Goal: Task Accomplishment & Management: Complete application form

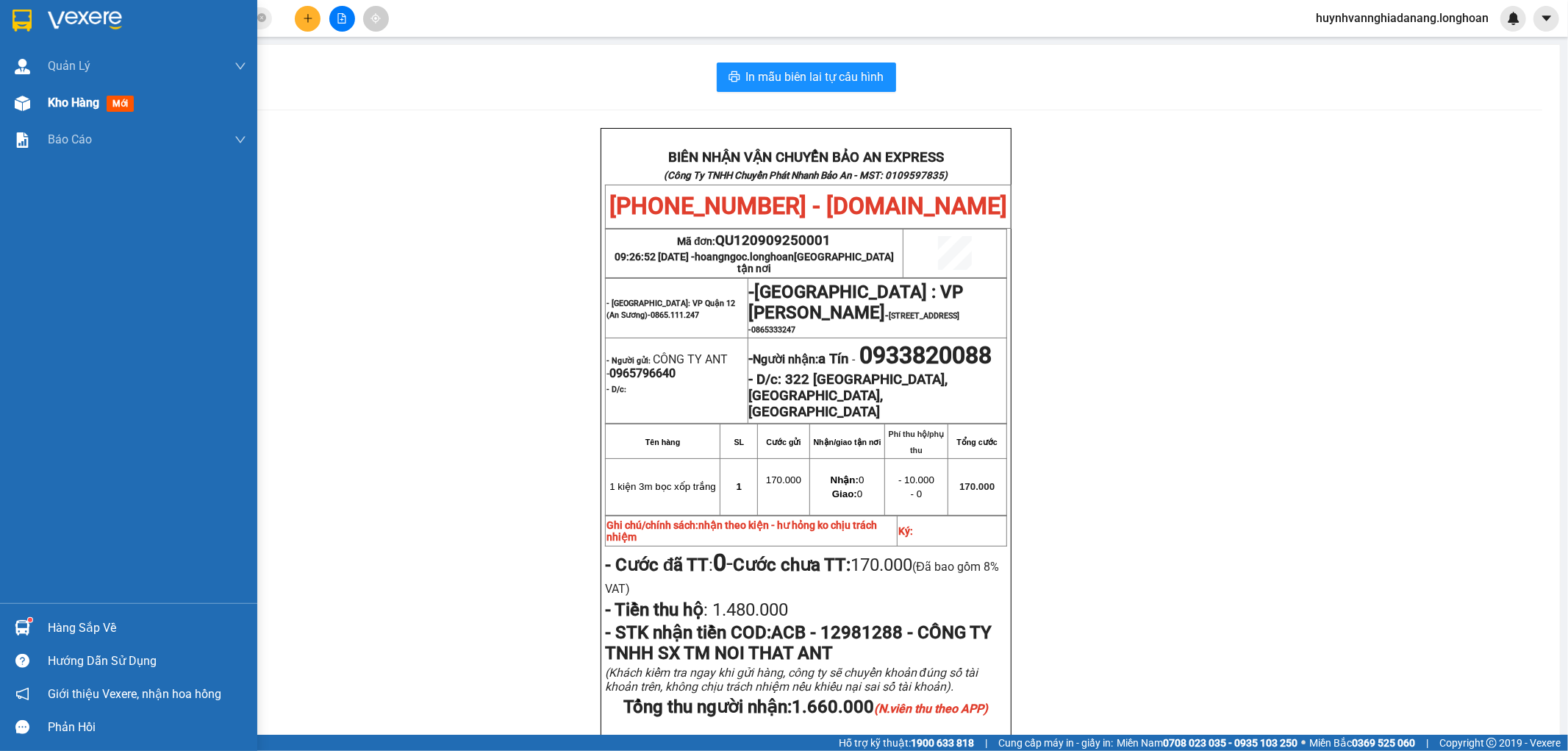
click at [32, 103] on div at bounding box center [22, 103] width 26 height 26
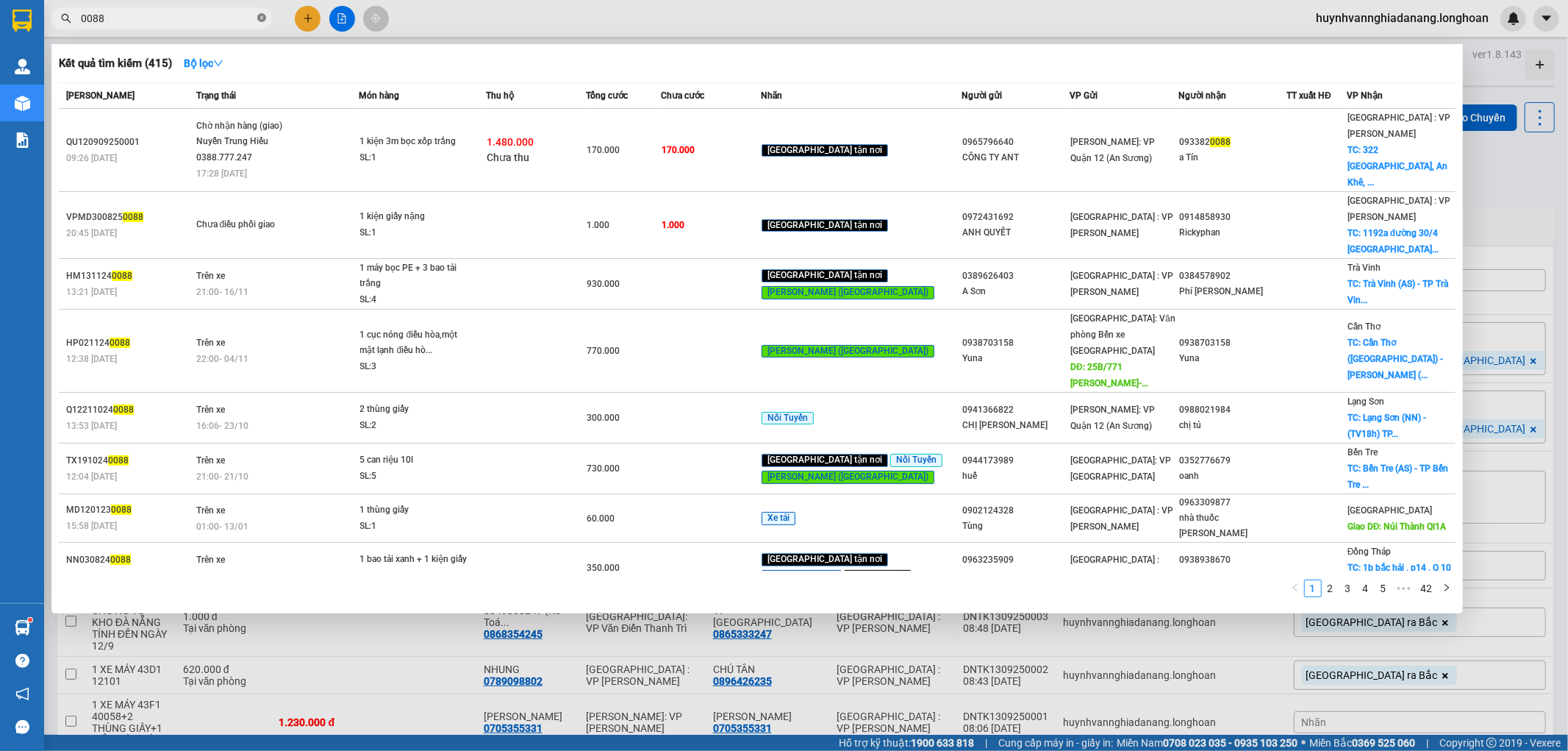
click at [259, 19] on icon "close-circle" at bounding box center [261, 17] width 9 height 9
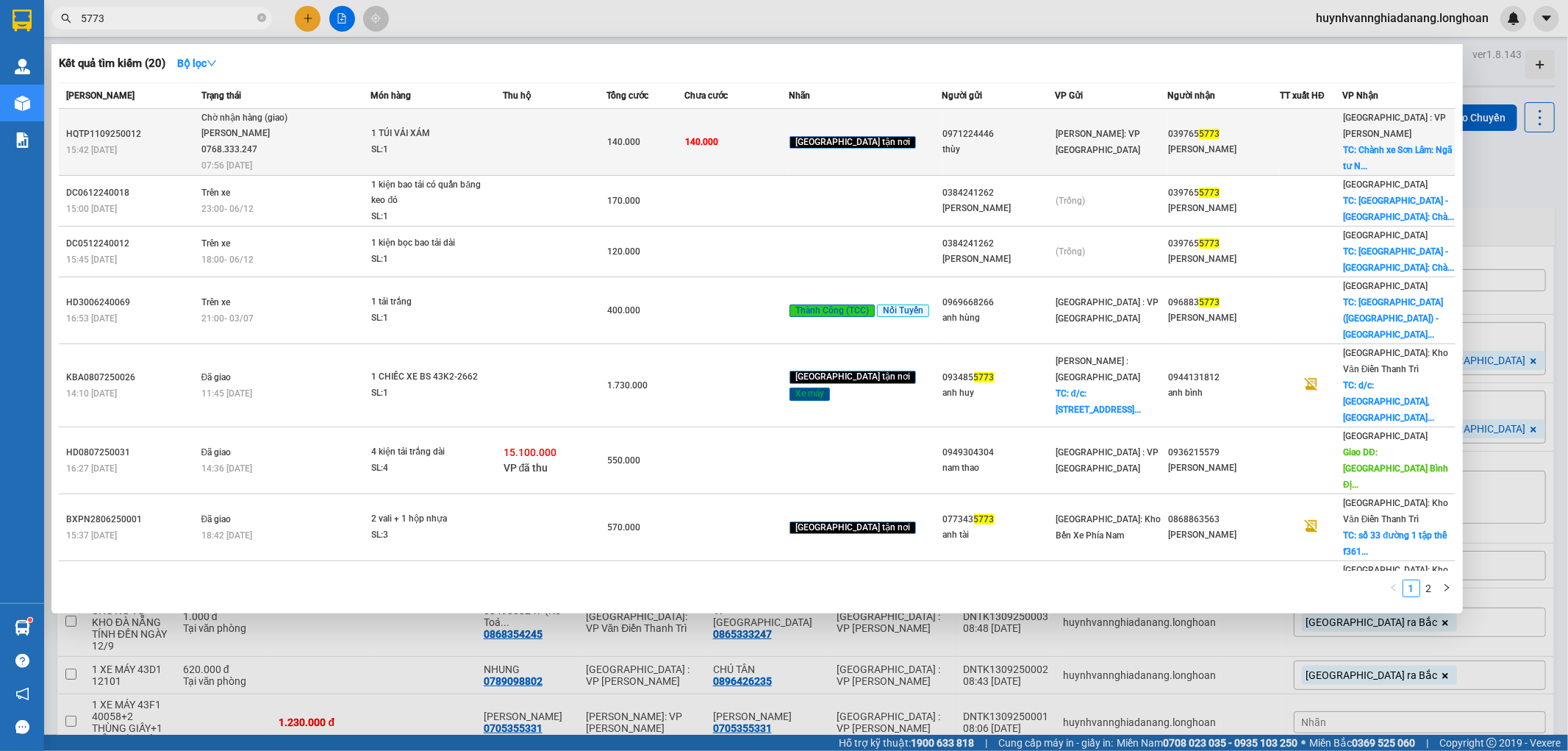
type input "5773"
click at [535, 133] on td at bounding box center [555, 141] width 104 height 67
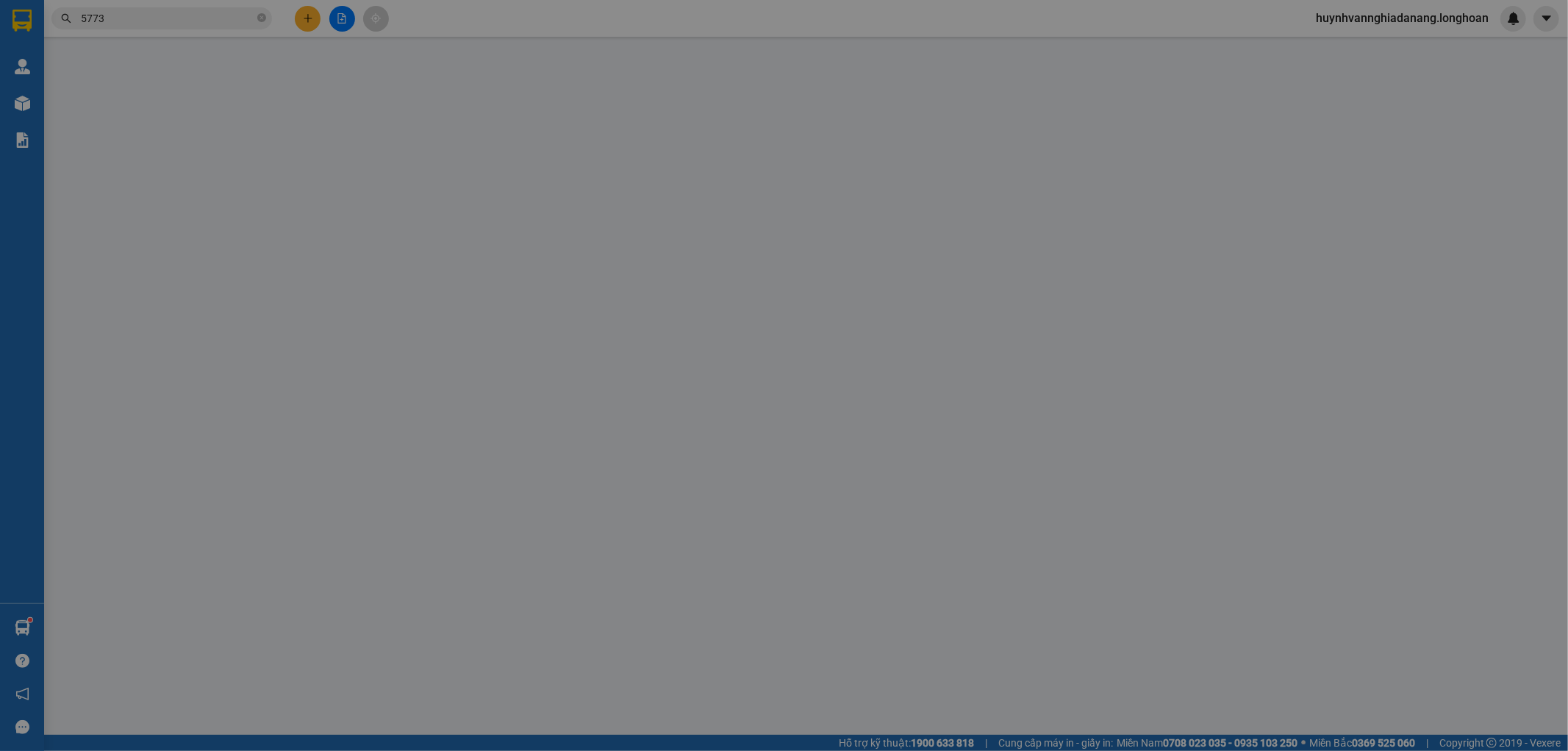
type input "0971224446"
type input "thùy"
type input "0397655773"
type input "[PERSON_NAME]"
checkbox input "true"
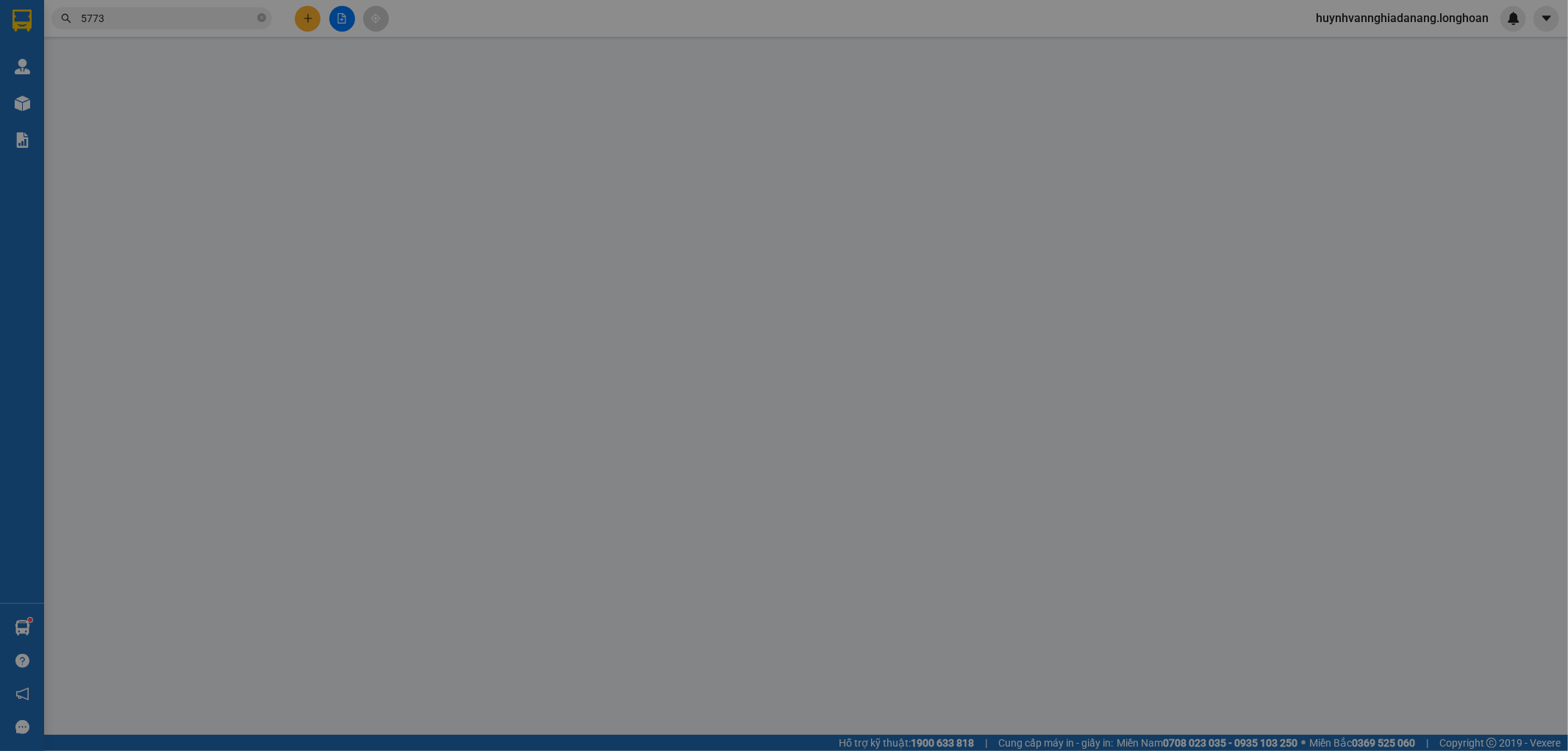
type input "Chành [PERSON_NAME]: Ngã tư [PERSON_NAME] giao với [PERSON_NAME], [GEOGRAPHIC_D…"
type input "140.000"
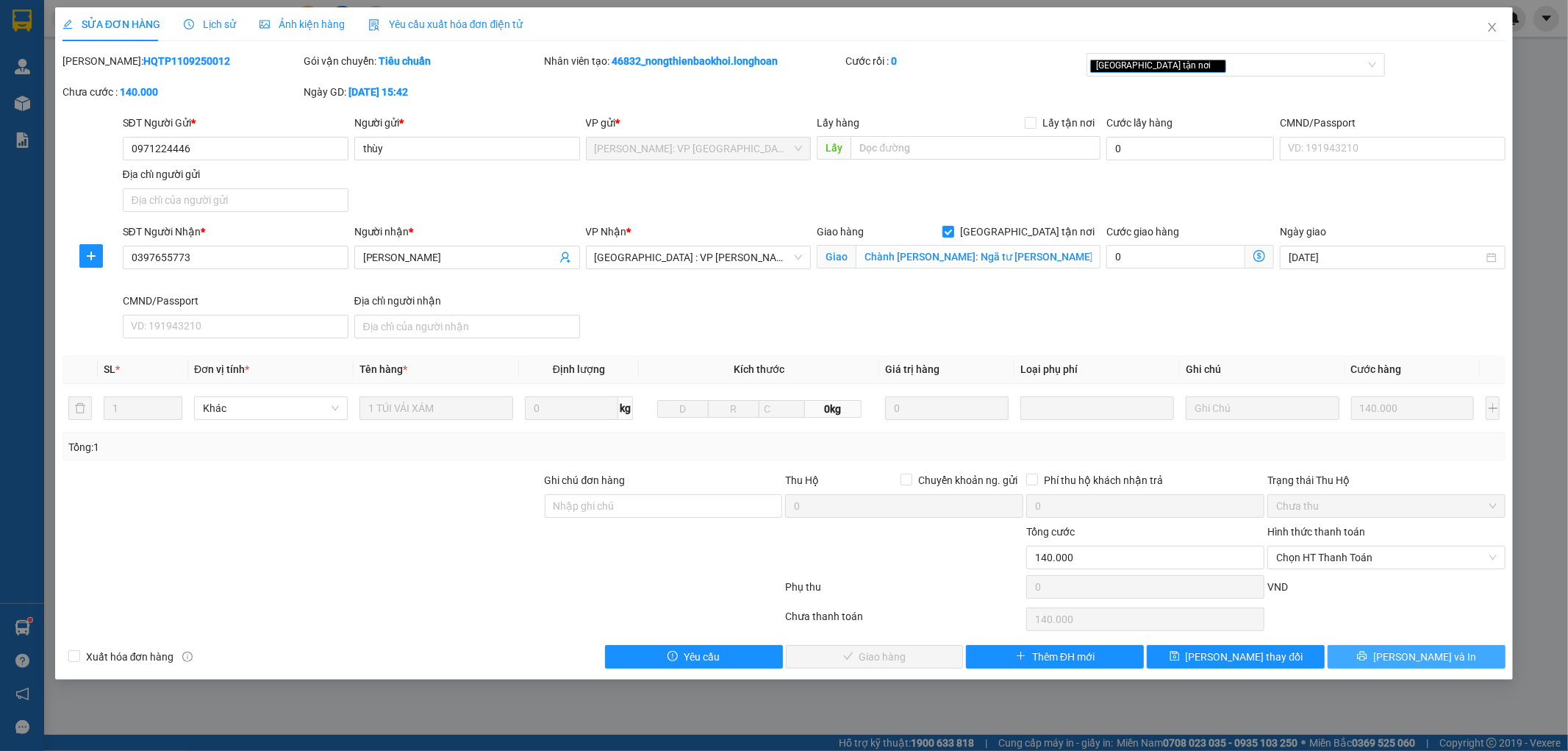
click at [1456, 660] on button "[PERSON_NAME] và In" at bounding box center [1417, 657] width 178 height 23
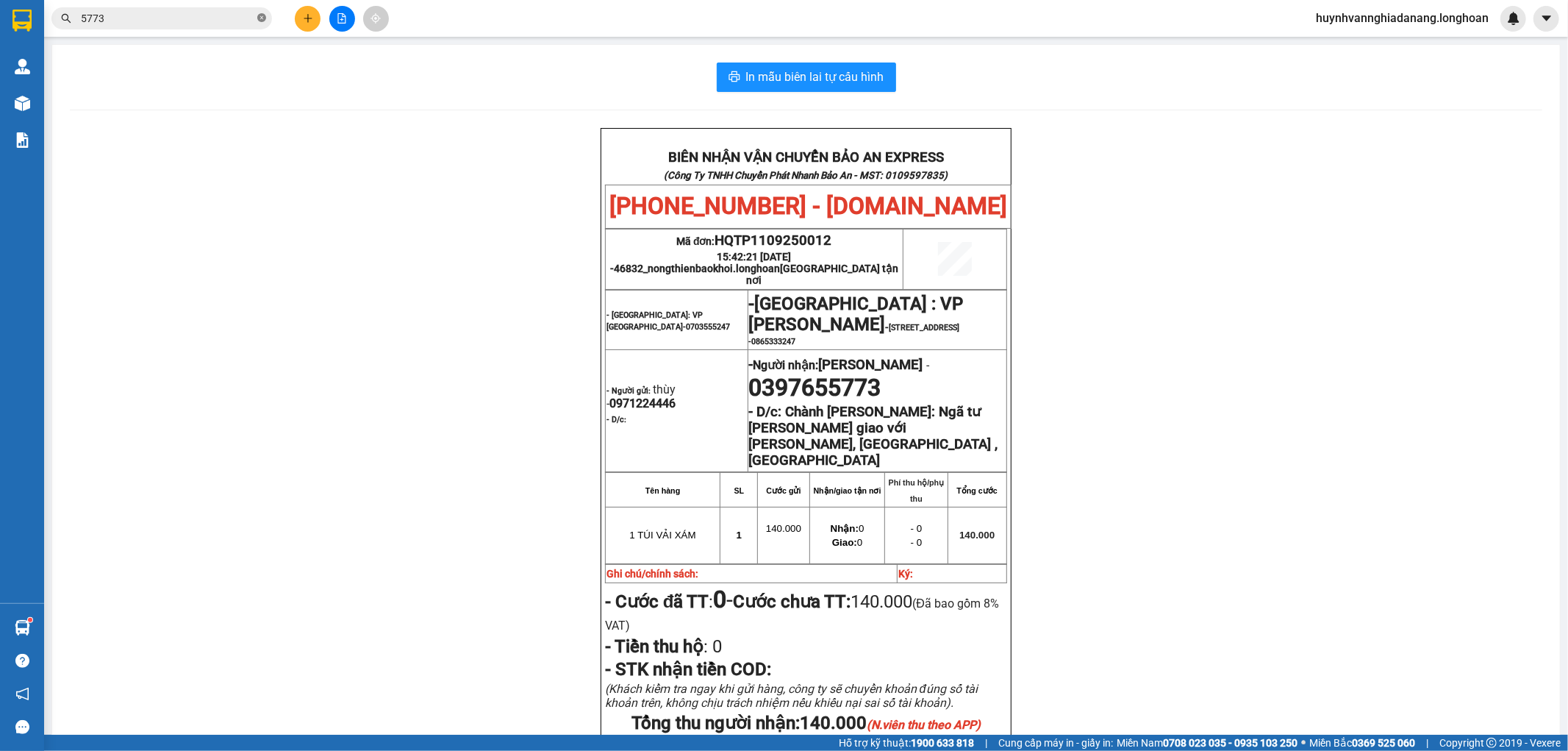
click at [262, 16] on icon "close-circle" at bounding box center [261, 17] width 9 height 9
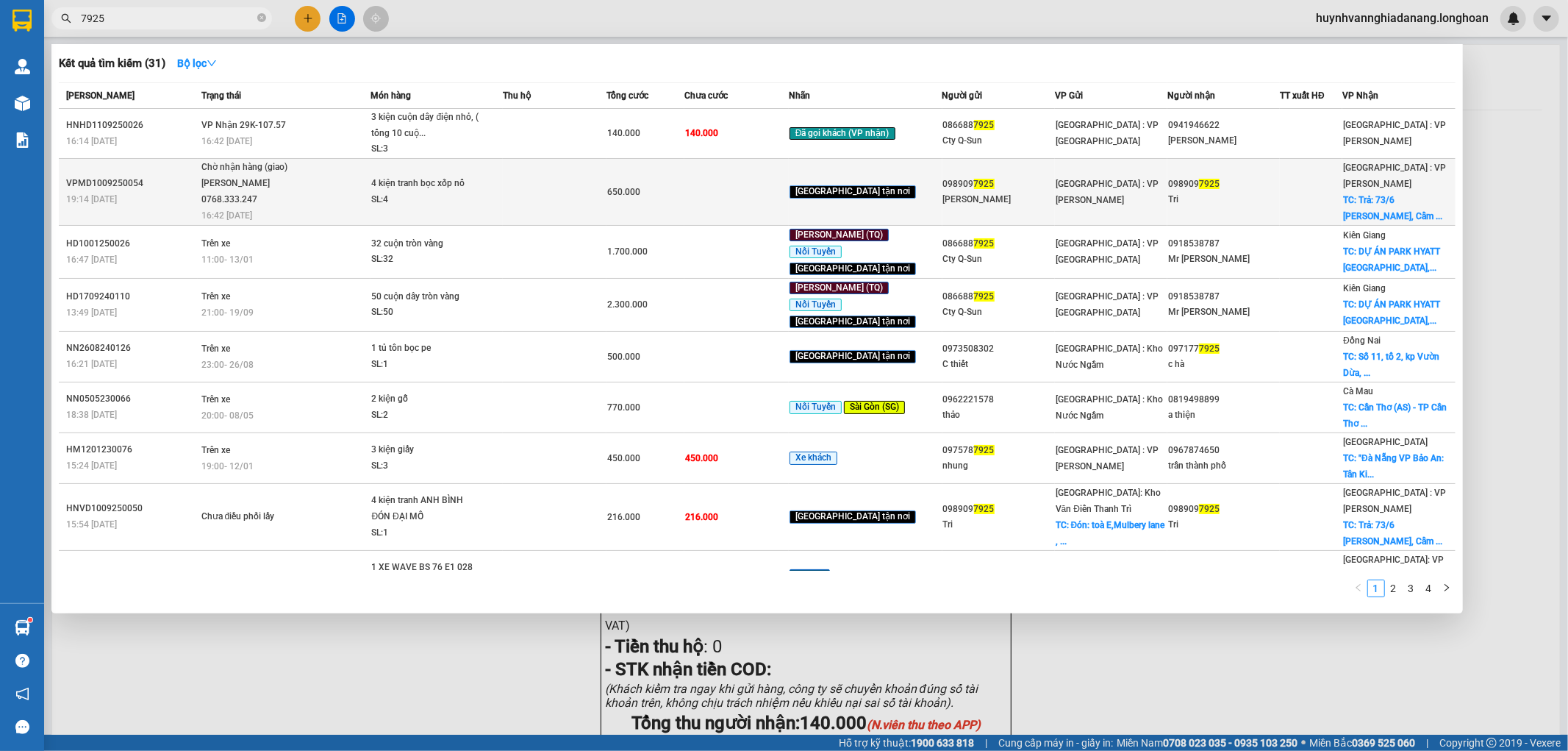
type input "7925"
click at [548, 195] on td at bounding box center [555, 191] width 104 height 67
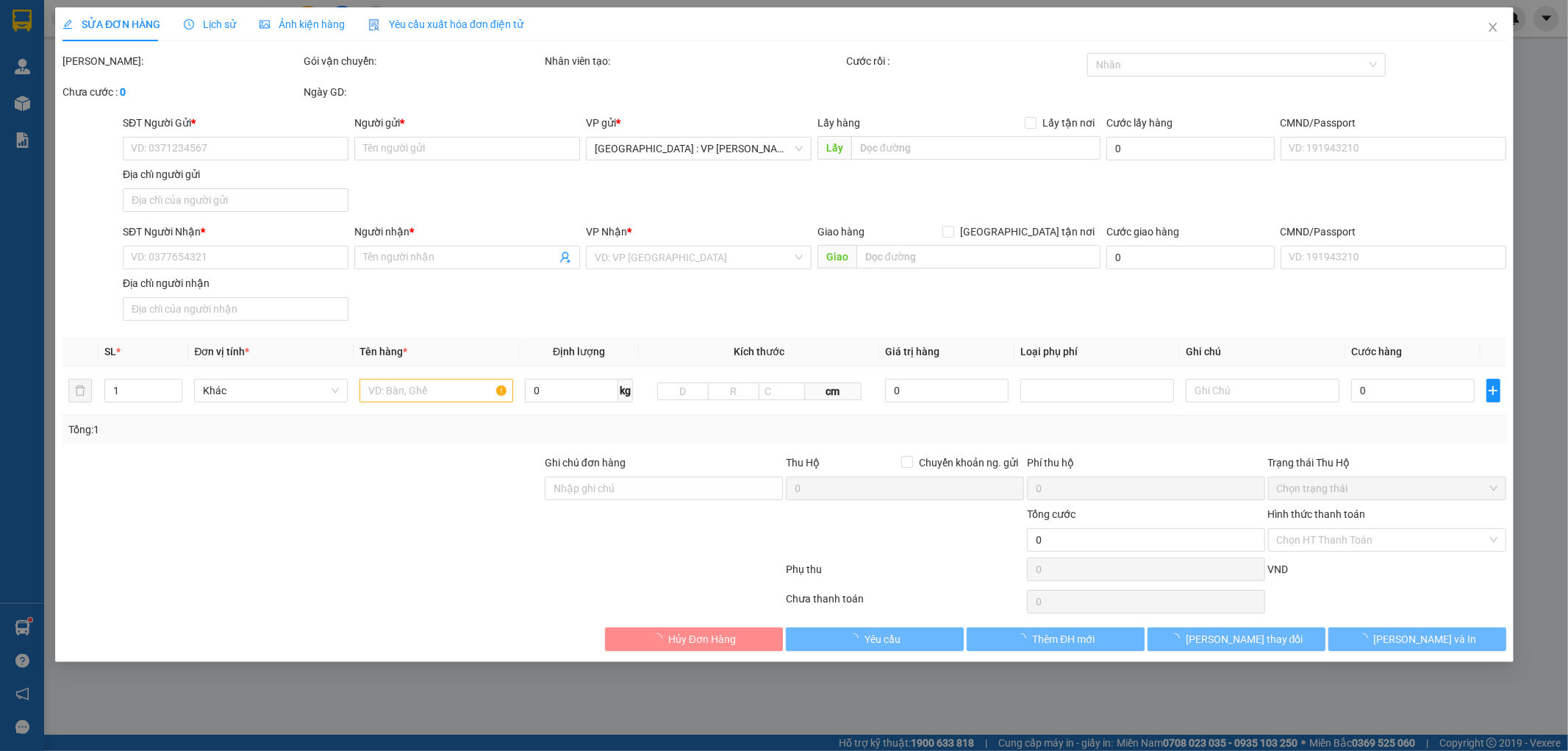
type input "0989097925"
type input "[PERSON_NAME]"
type input "0989097925"
type input "Tri"
checkbox input "true"
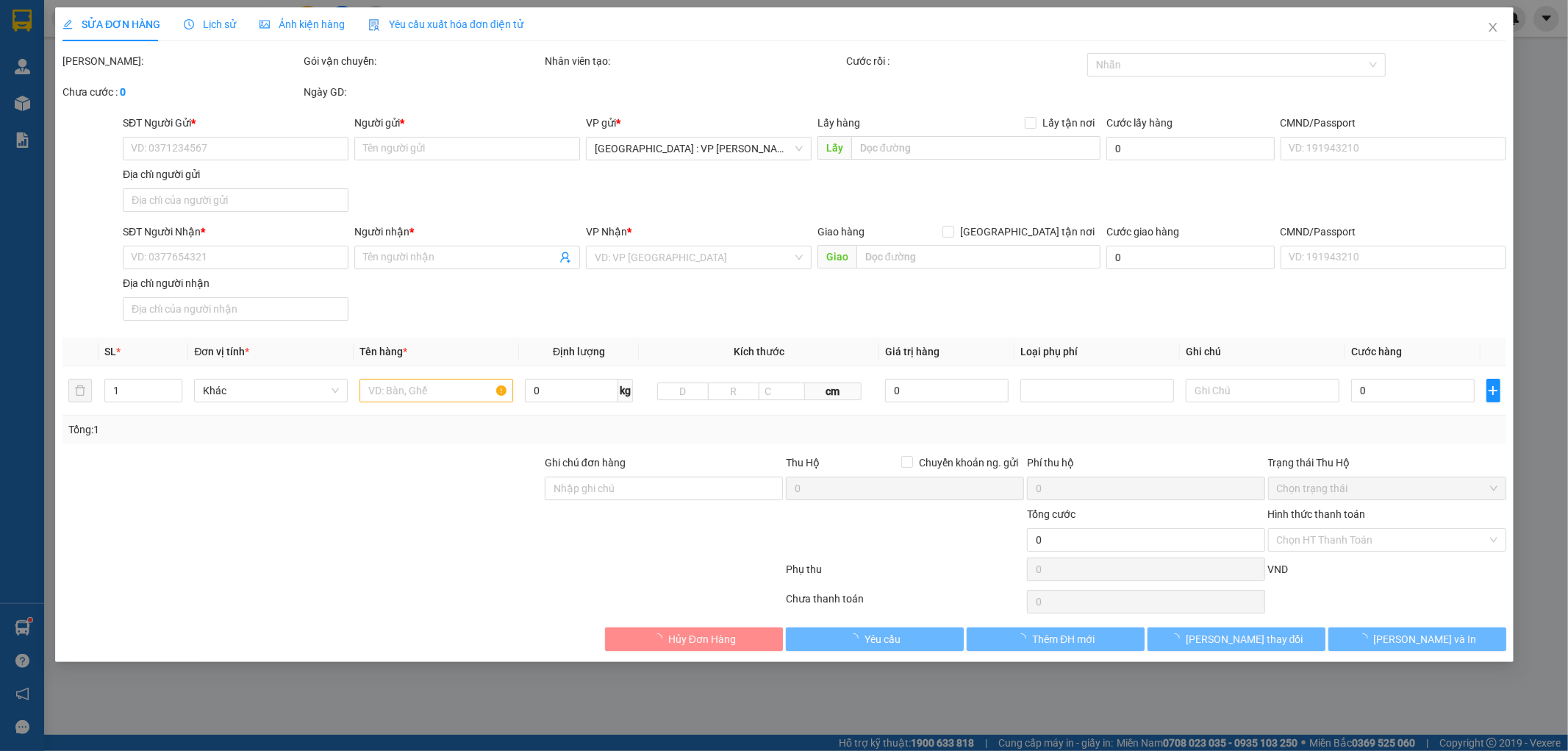
type input "Trả: 73/6 [PERSON_NAME], Cẩm phô, Hội An"
type input "hư vỡ ko đền đã báo khách gửi"
type input "650.000"
type input "150.000"
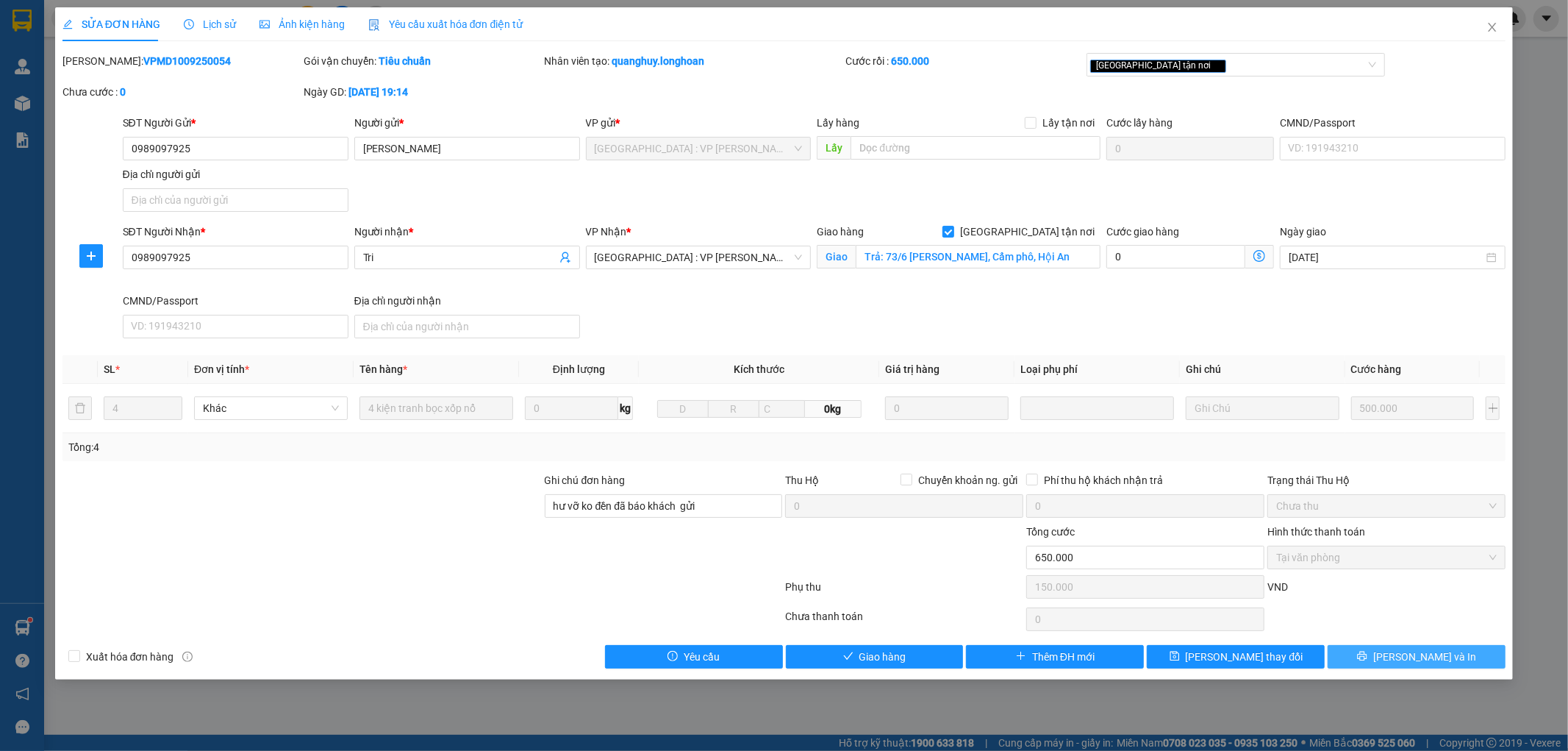
click at [1420, 671] on div "SỬA ĐƠN HÀNG Lịch sử Ảnh kiện hàng Yêu cầu xuất hóa đơn điện tử Total Paid Fee …" at bounding box center [784, 344] width 1459 height 673
click at [1419, 651] on span "[PERSON_NAME] và In" at bounding box center [1425, 656] width 103 height 16
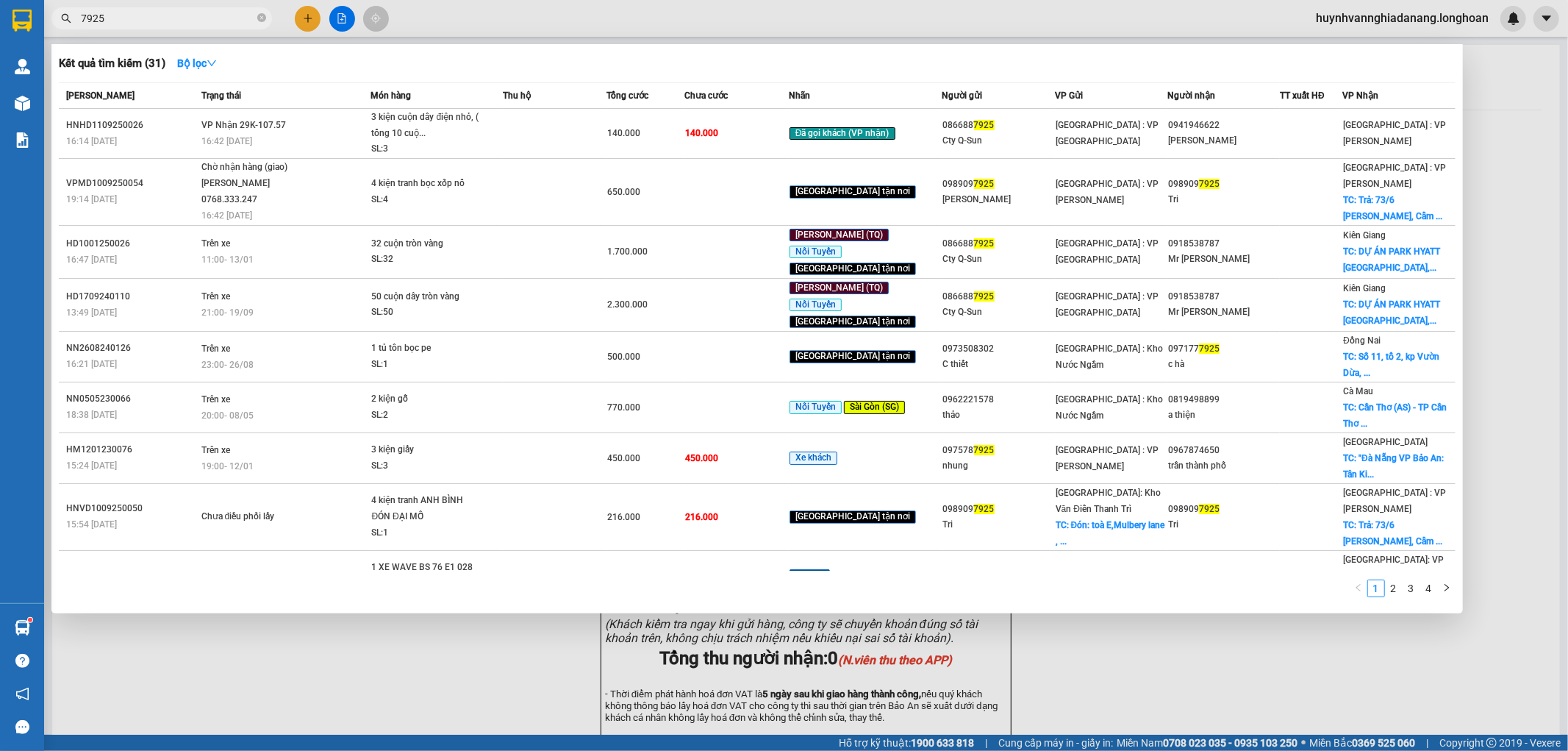
click at [261, 14] on icon "close-circle" at bounding box center [261, 17] width 9 height 9
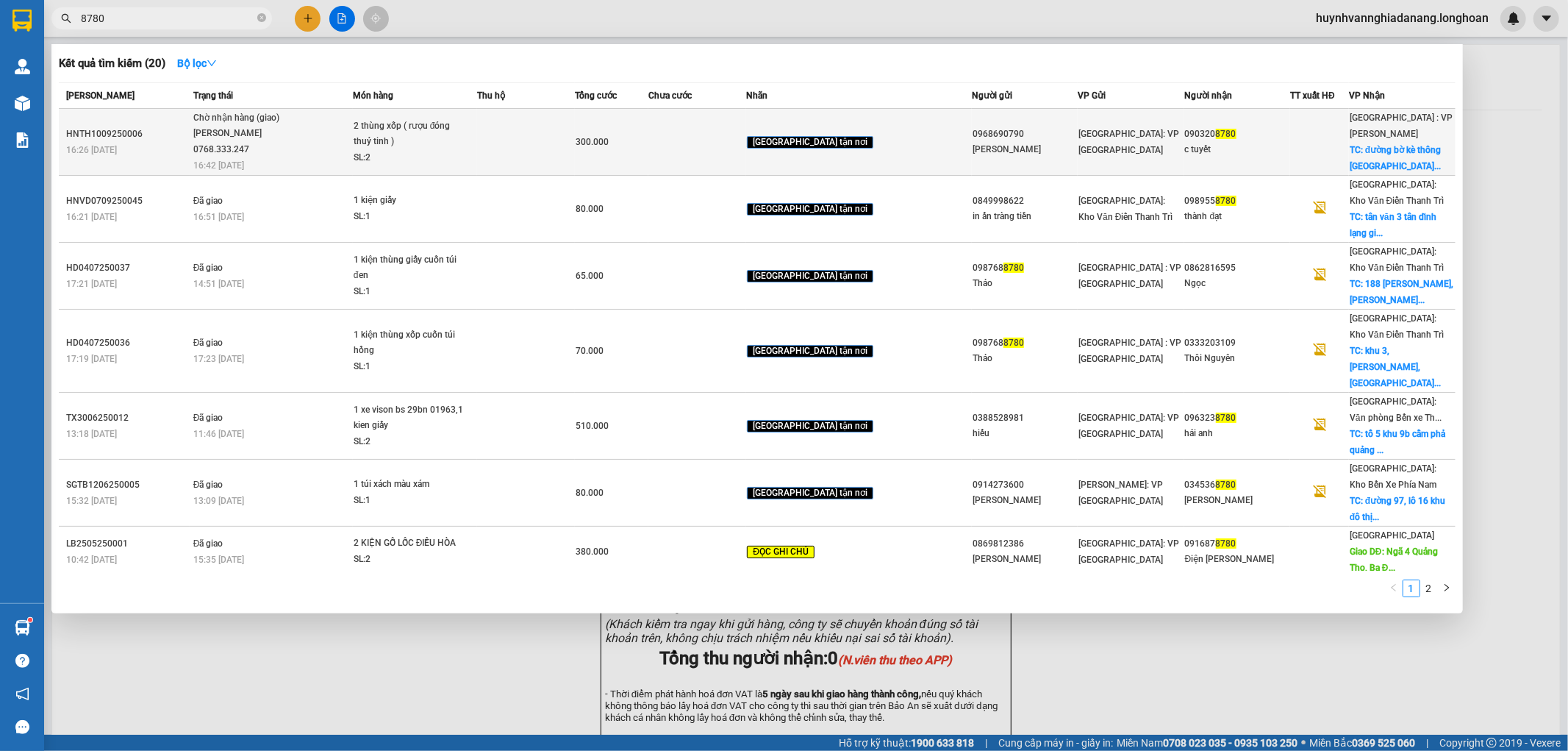
type input "8780"
click at [525, 123] on td at bounding box center [525, 141] width 98 height 67
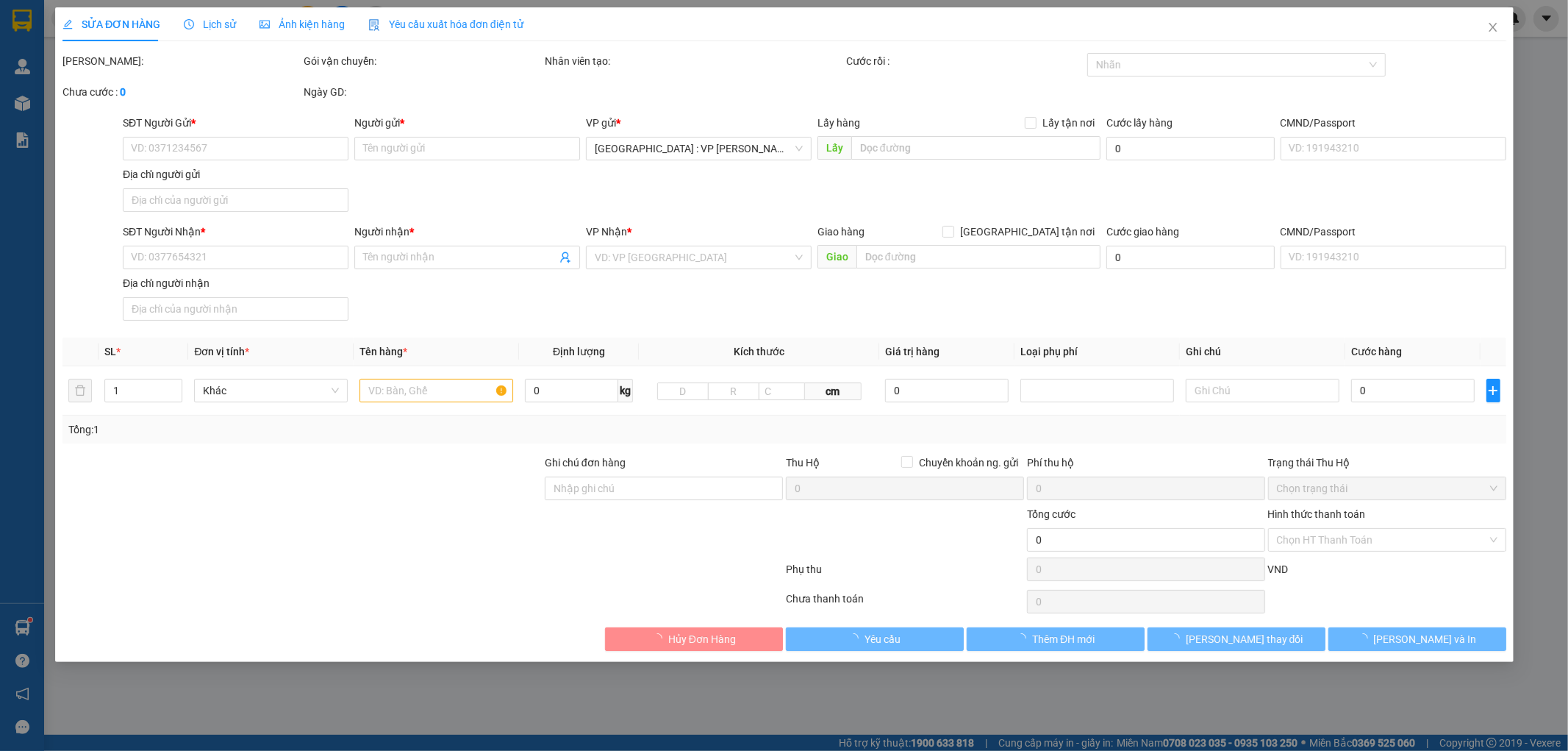
type input "0968690790"
type input "[PERSON_NAME]"
type input "0903208780"
type input "c tuyết"
checkbox input "true"
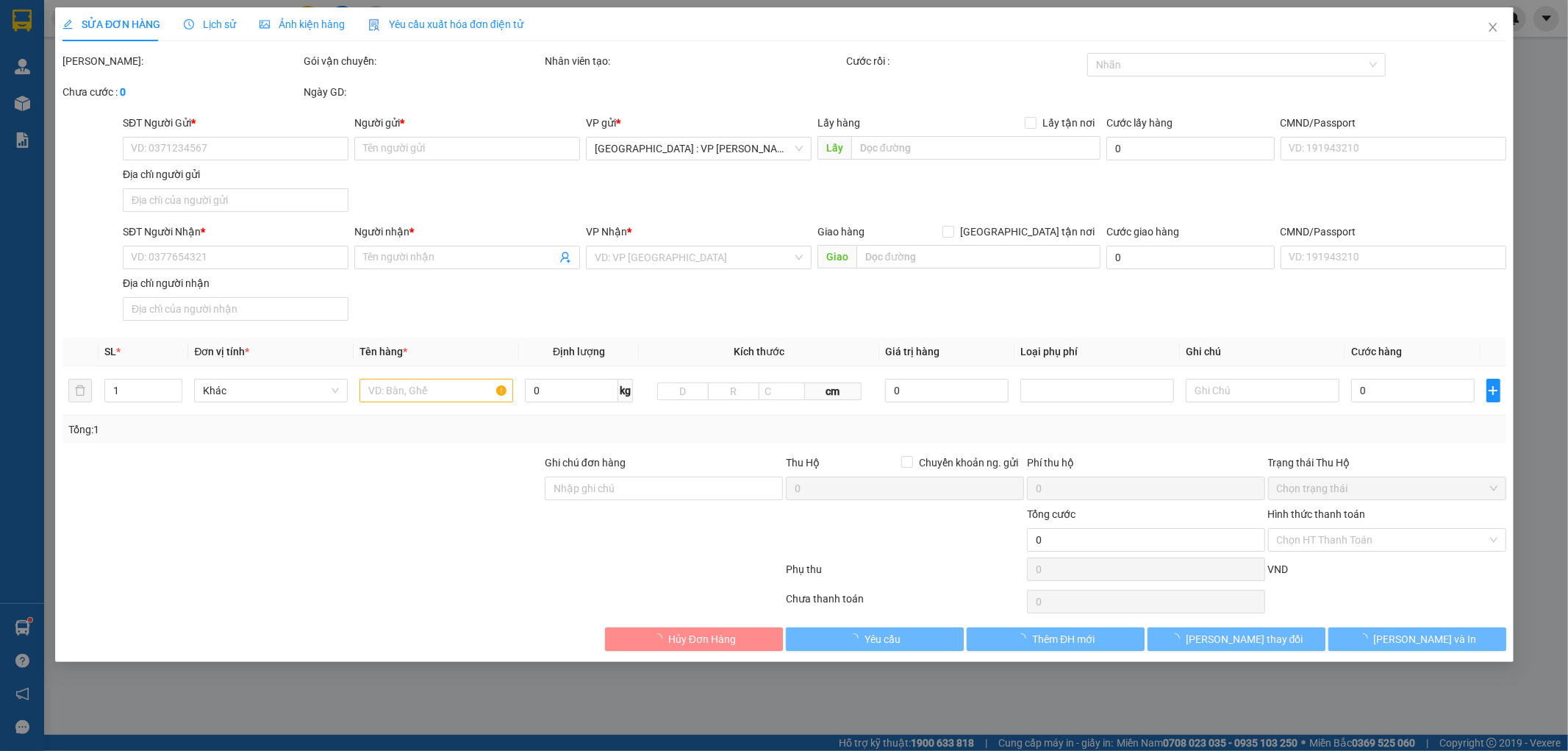
type input "đường bờ kè thông [GEOGRAPHIC_DATA], xã [GEOGRAPHIC_DATA] [GEOGRAPHIC_DATA]"
type input "hàng không đồng kiểm, giao nguyên kiện, hư vỡ không đền ( đã báo người gửi)"
type input "300.000"
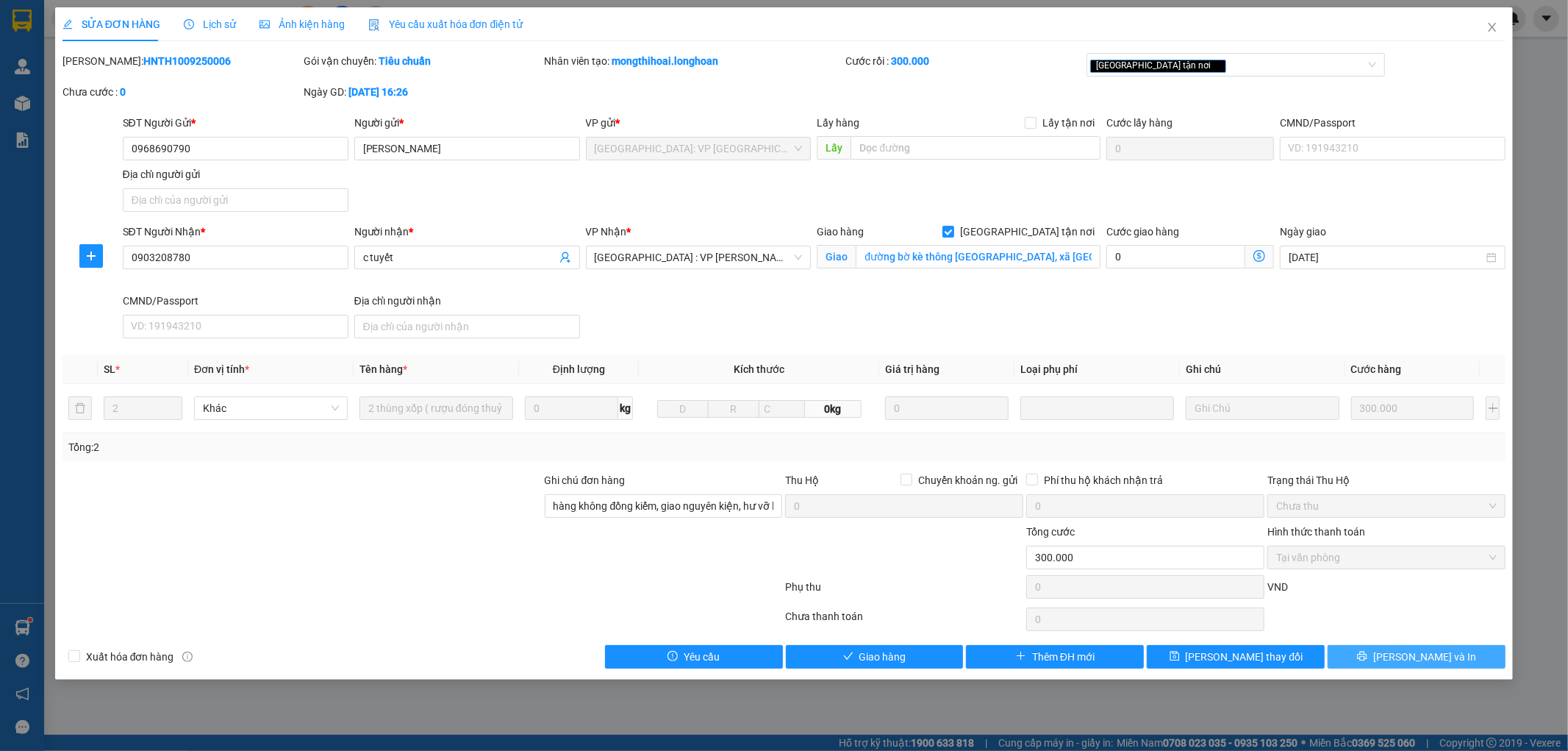
click at [1441, 647] on button "[PERSON_NAME] và In" at bounding box center [1417, 657] width 178 height 23
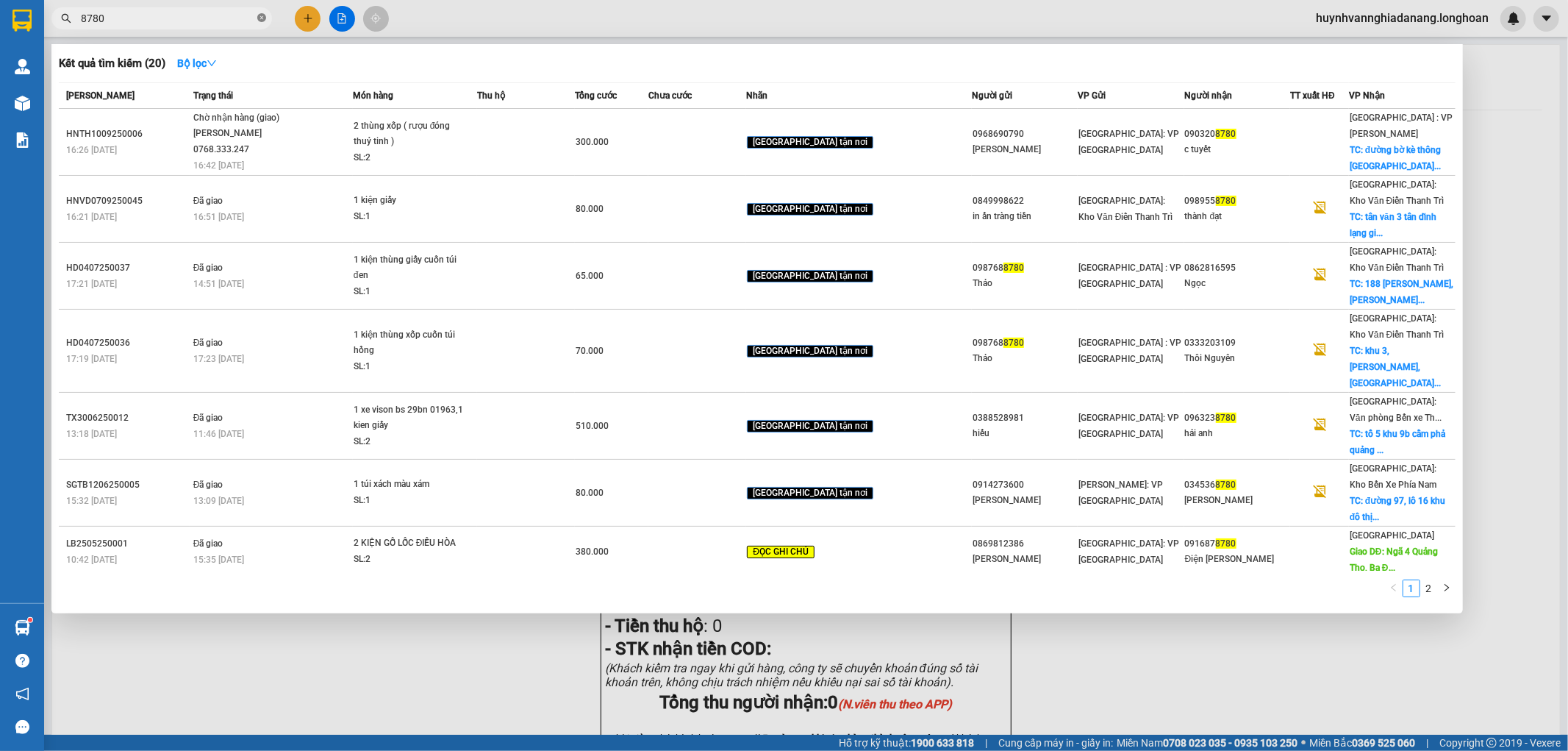
click at [262, 20] on icon "close-circle" at bounding box center [261, 17] width 9 height 9
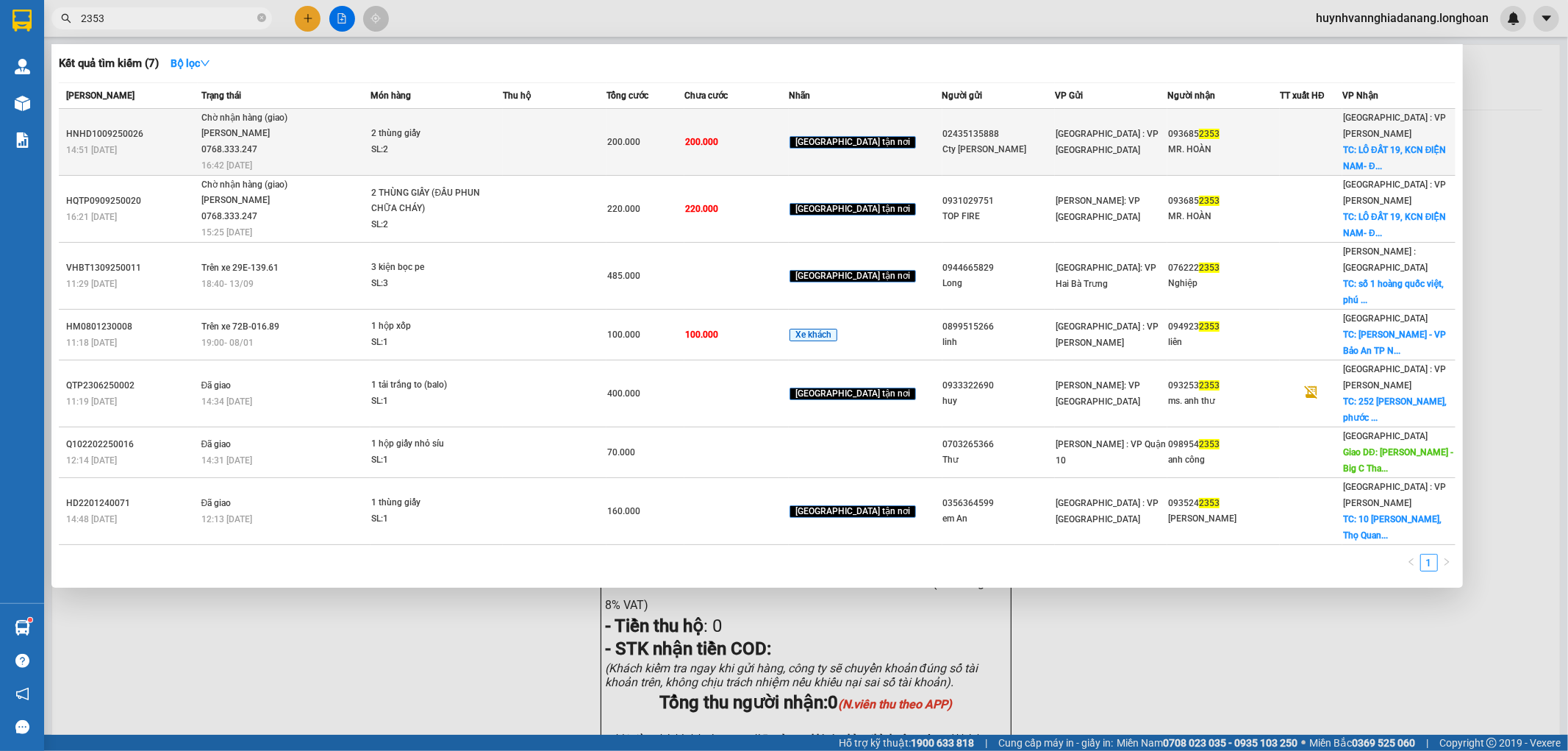
type input "2353"
click at [482, 128] on div "2 thùng giấy" at bounding box center [427, 134] width 110 height 16
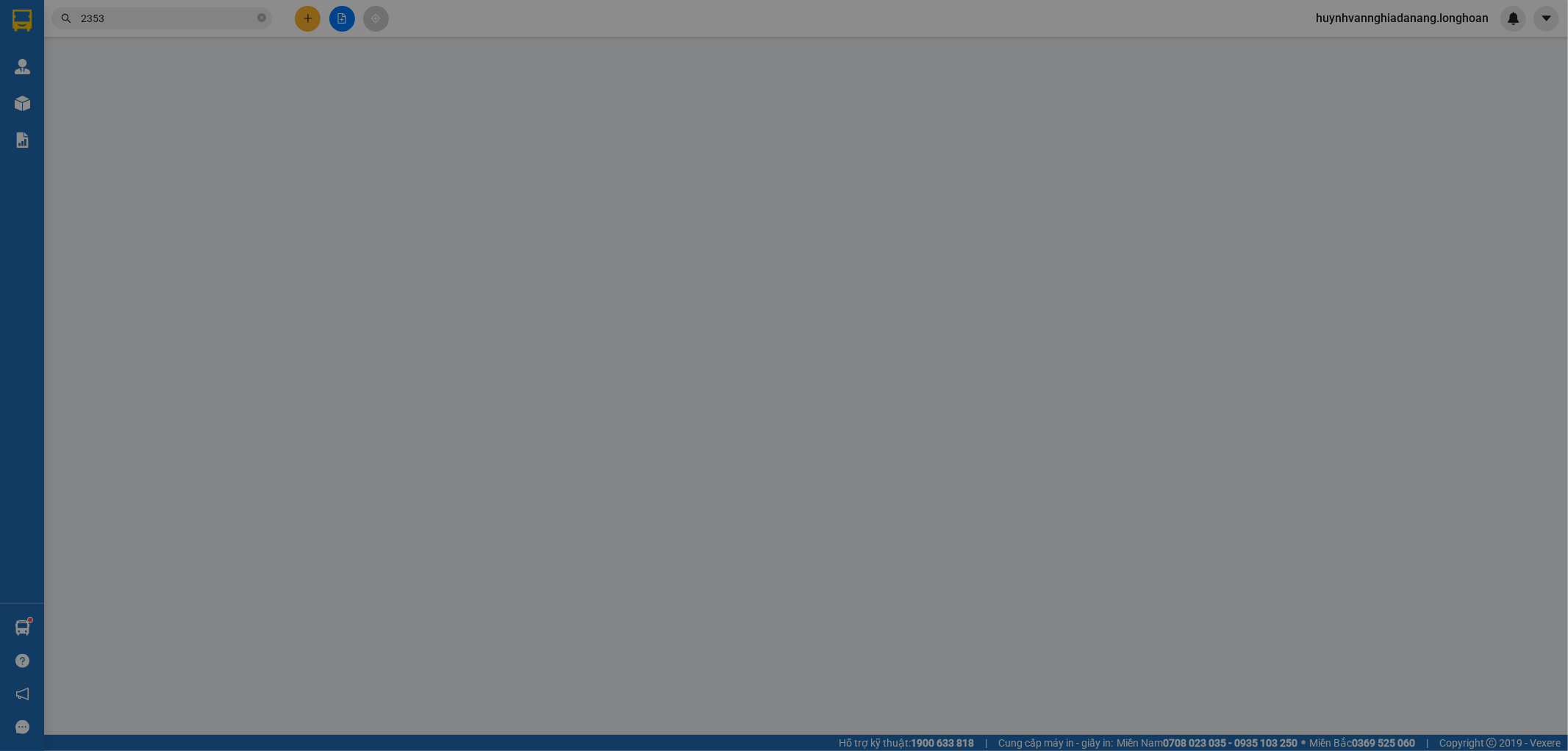
type input "02435135888"
type input "Cty [PERSON_NAME]"
type input "0936852353"
type input "MR. HOÀN"
checkbox input "true"
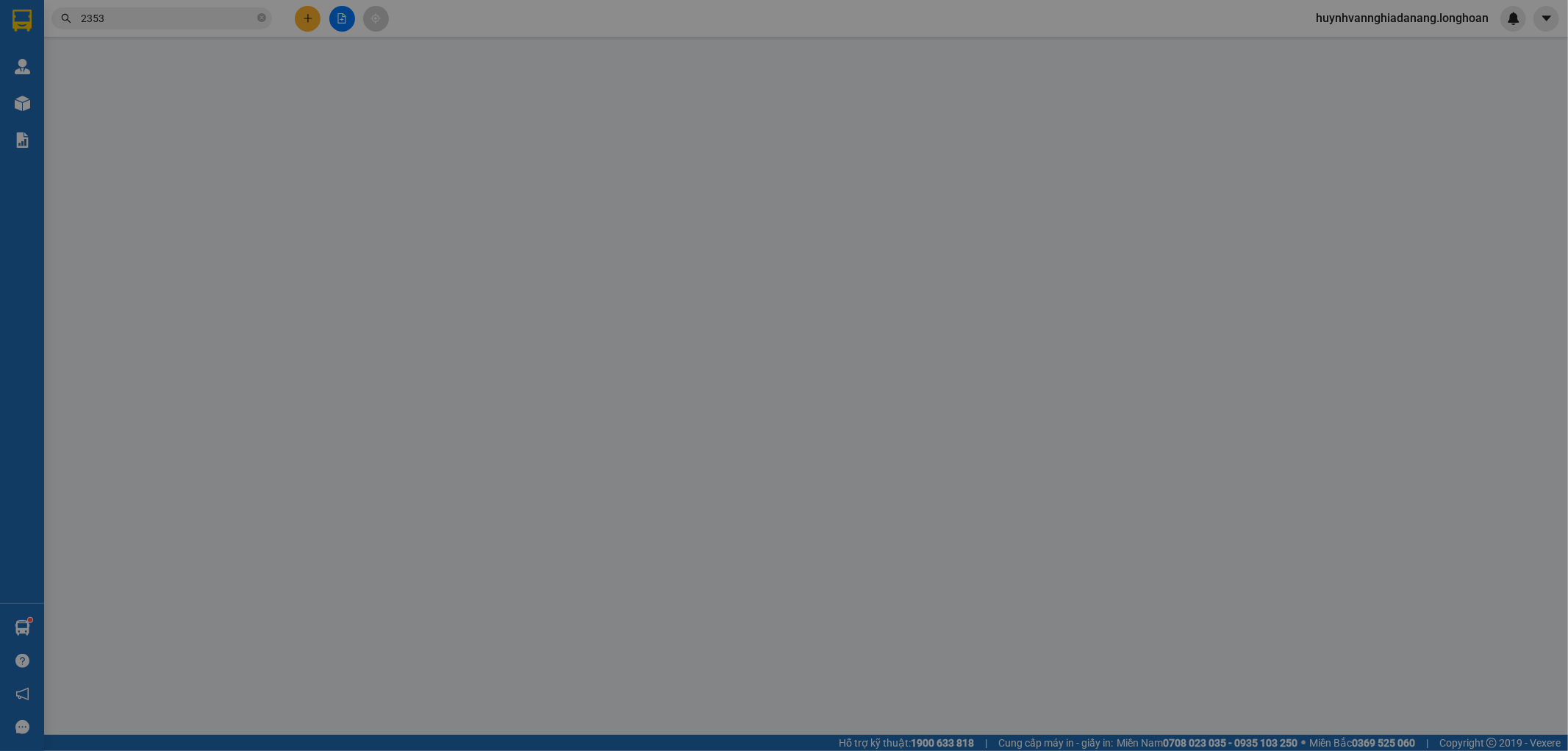
type input "LÔ ĐẤT 19, KCN ĐIỆN NAM- ĐIỆN [GEOGRAPHIC_DATA], [GEOGRAPHIC_DATA]"
type input "200.000"
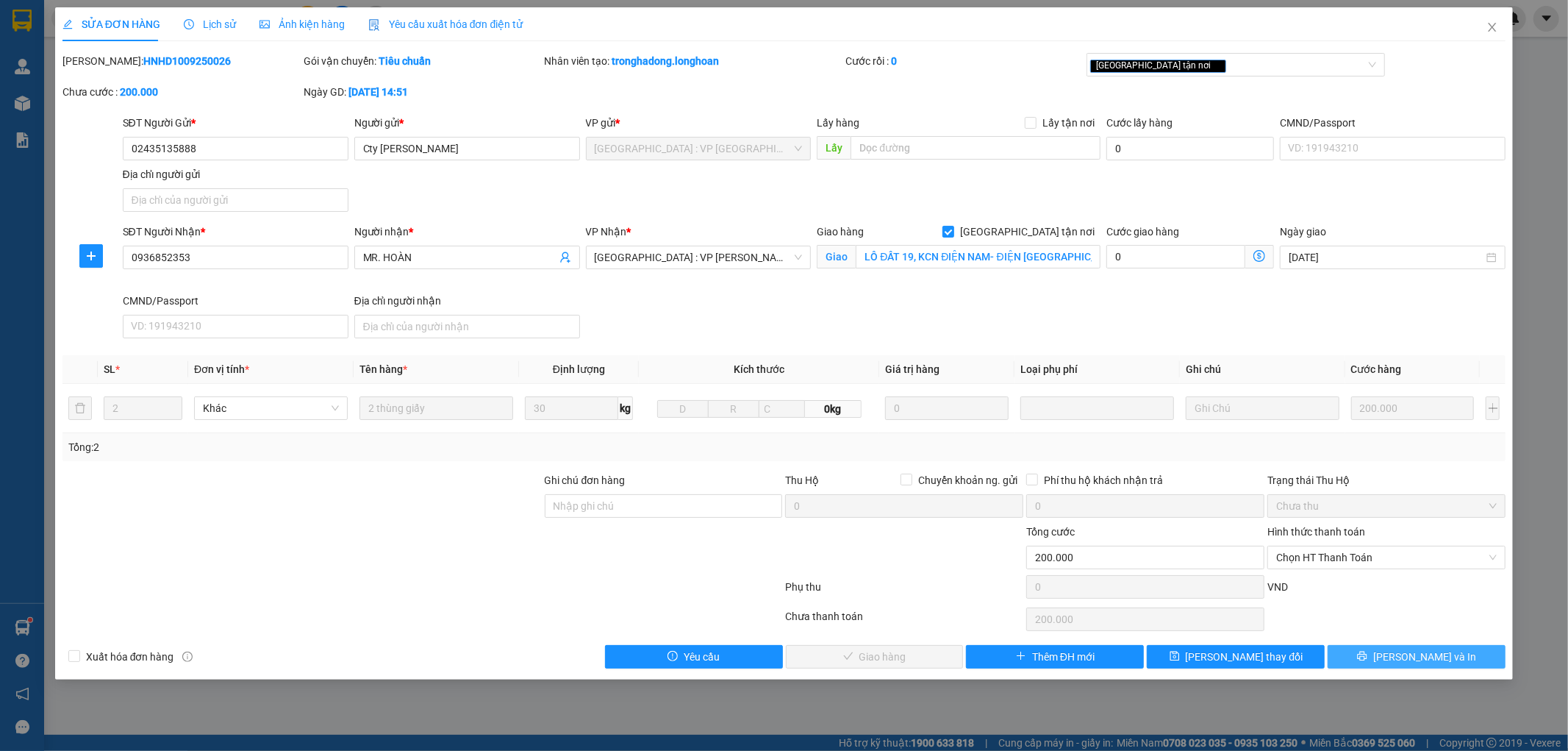
click at [1468, 664] on button "[PERSON_NAME] và In" at bounding box center [1417, 657] width 178 height 23
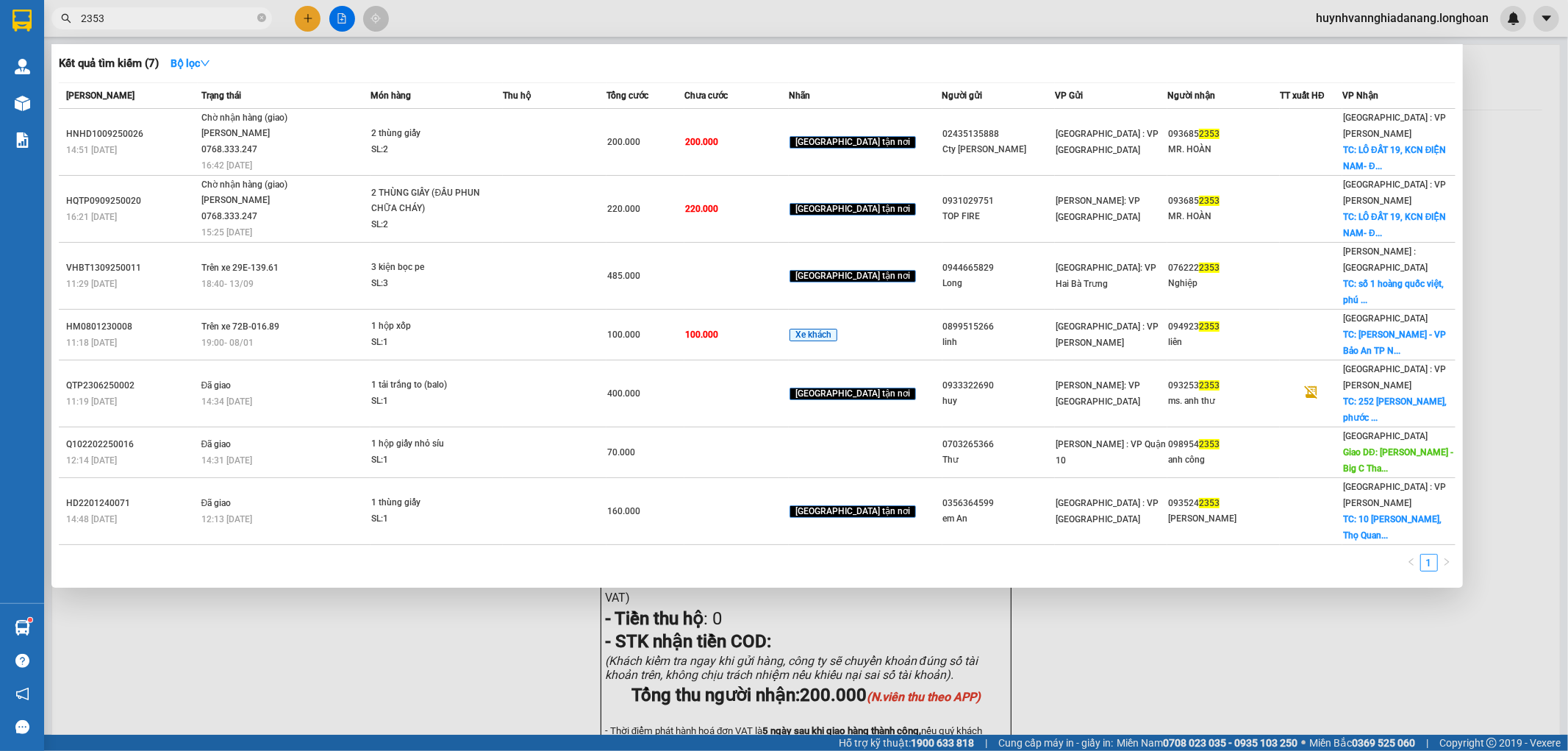
click at [216, 23] on input "2353" at bounding box center [167, 18] width 173 height 16
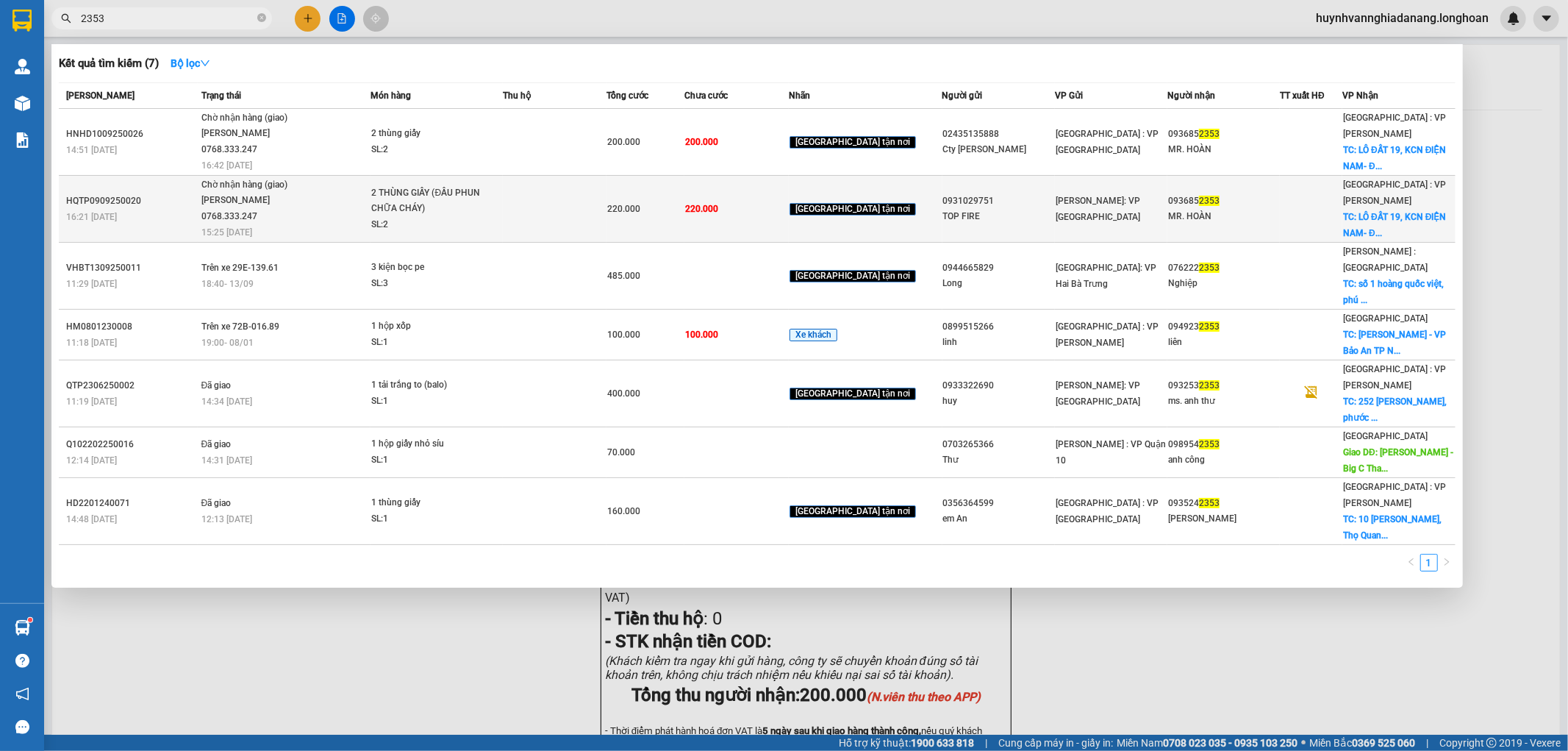
click at [577, 201] on td at bounding box center [555, 209] width 104 height 67
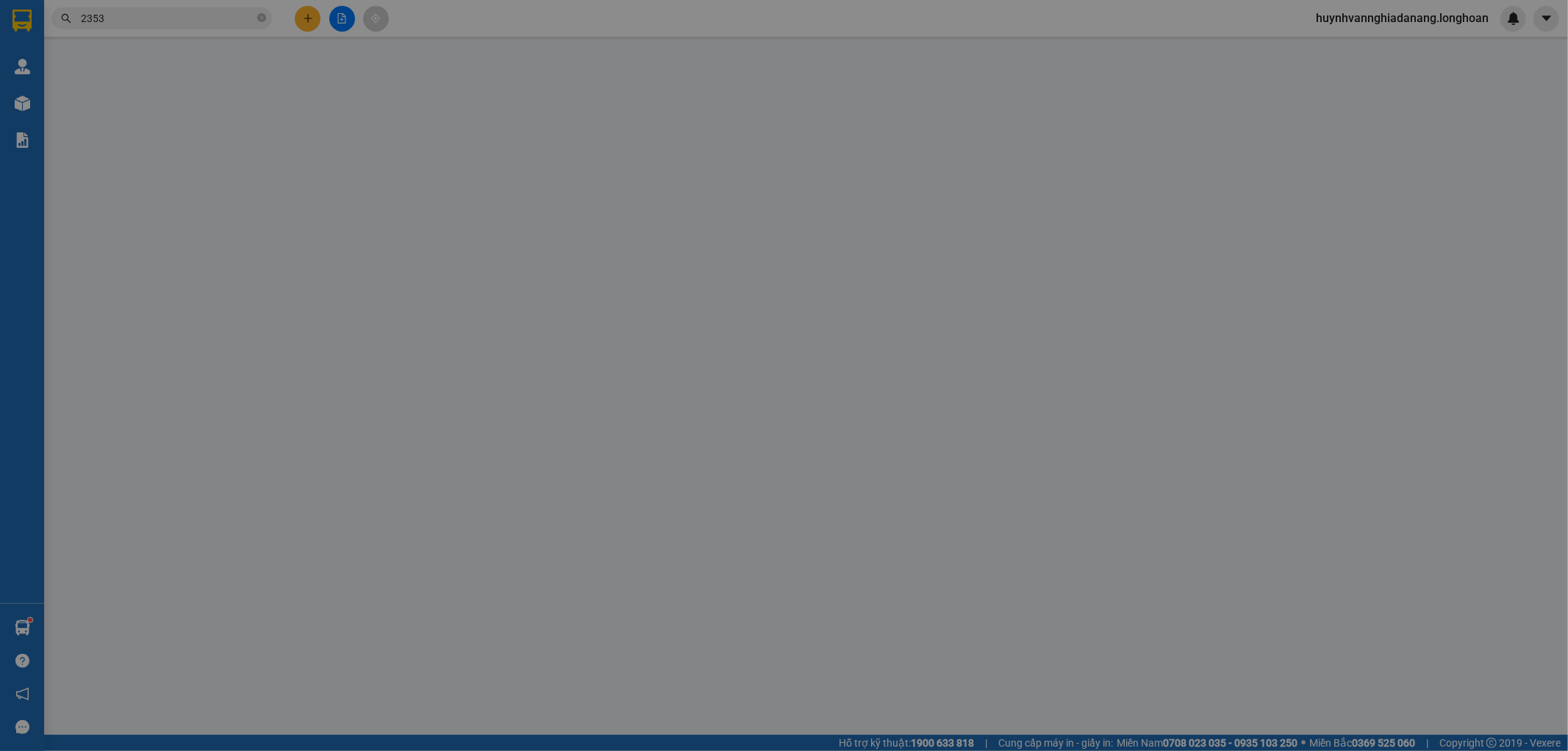
type input "0931029751"
type input "TOP FIRE"
type input "0936852353"
type input "MR. HOÀN"
checkbox input "true"
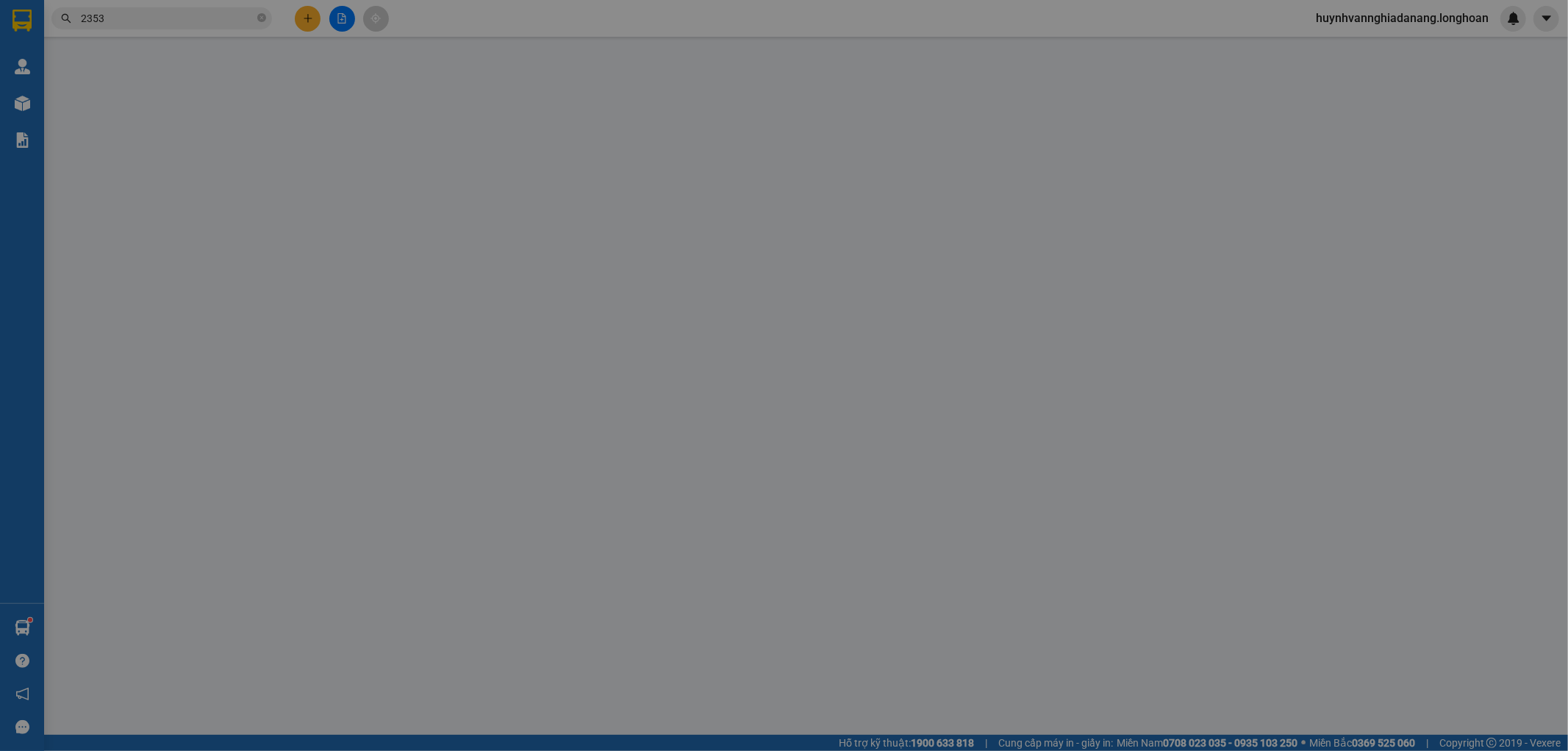
type input "LÔ ĐẤT 19, KCN ĐIỆN NAM- ĐIỆN [GEOGRAPHIC_DATA], [GEOGRAPHIC_DATA]"
type input "220.000"
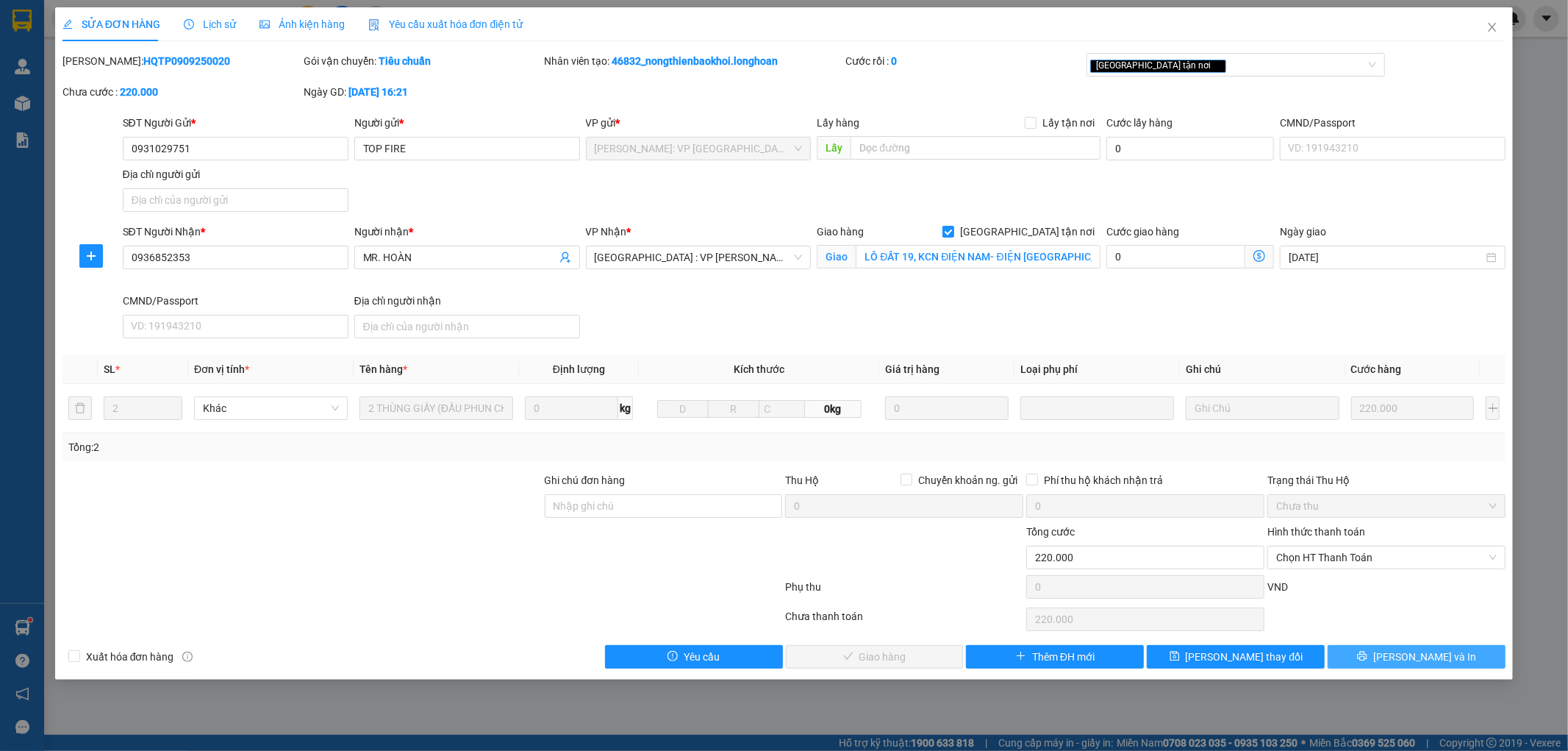
click at [1370, 667] on button "[PERSON_NAME] và In" at bounding box center [1417, 657] width 178 height 23
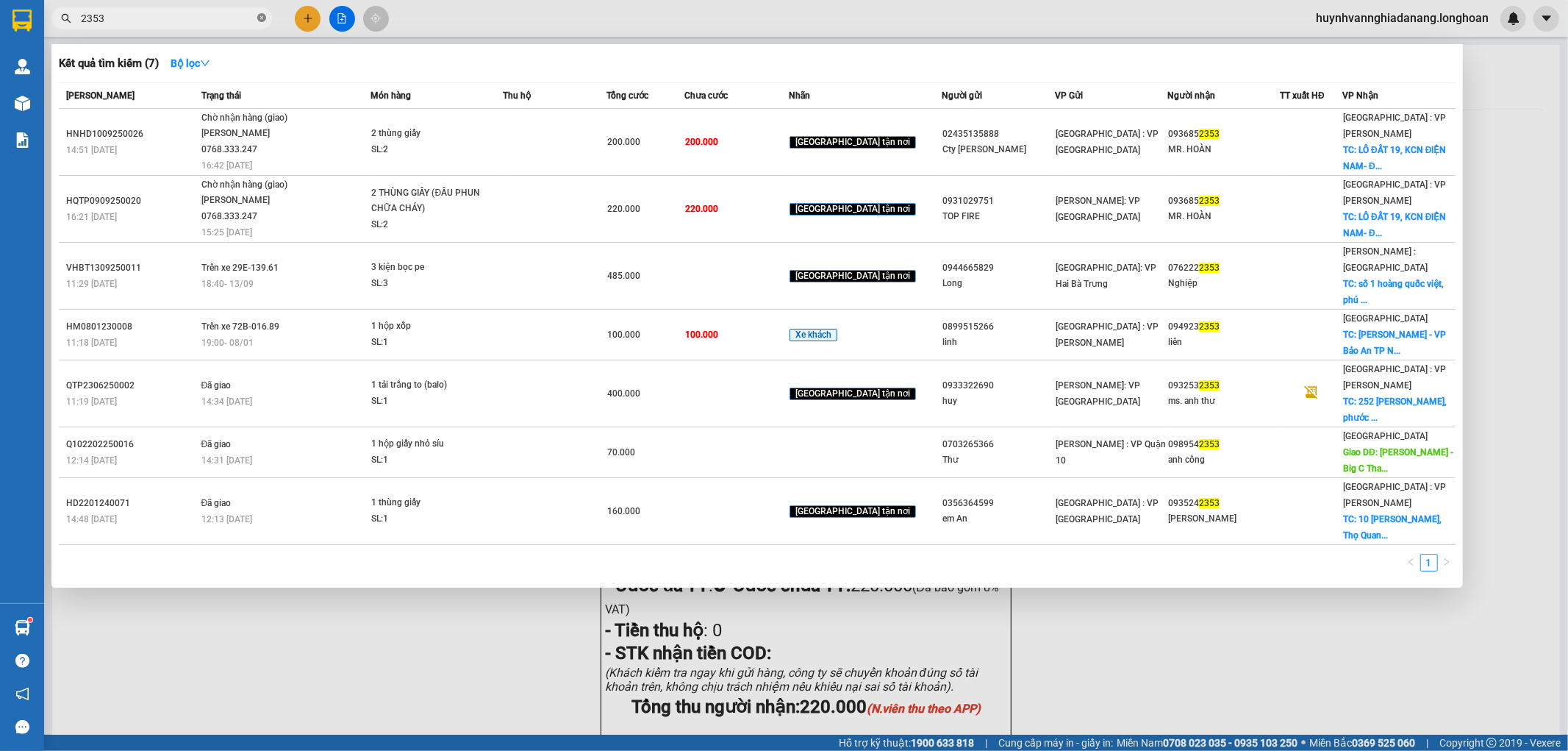
click at [263, 18] on icon "close-circle" at bounding box center [261, 17] width 9 height 9
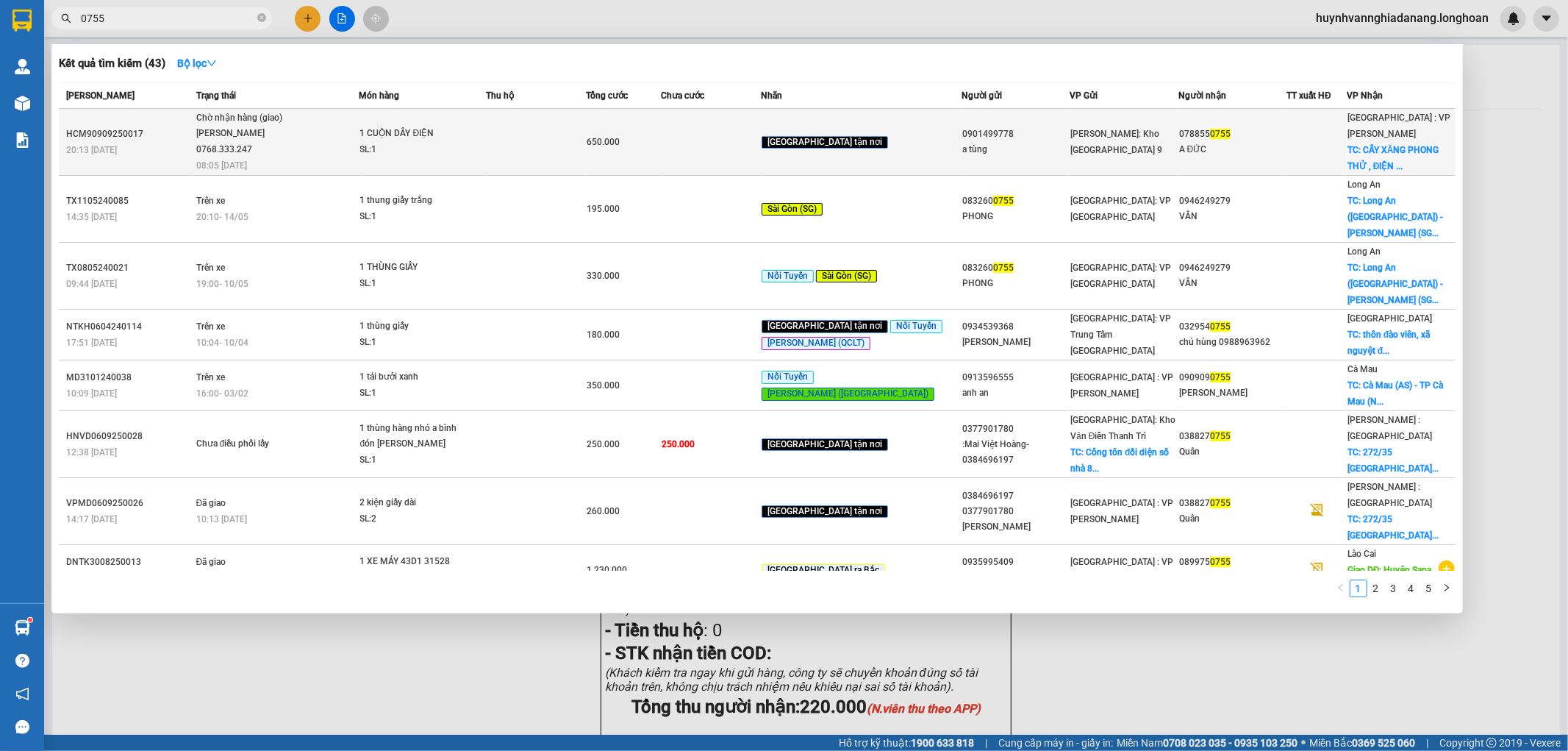
type input "0755"
click at [617, 136] on span "650.000" at bounding box center [603, 141] width 33 height 11
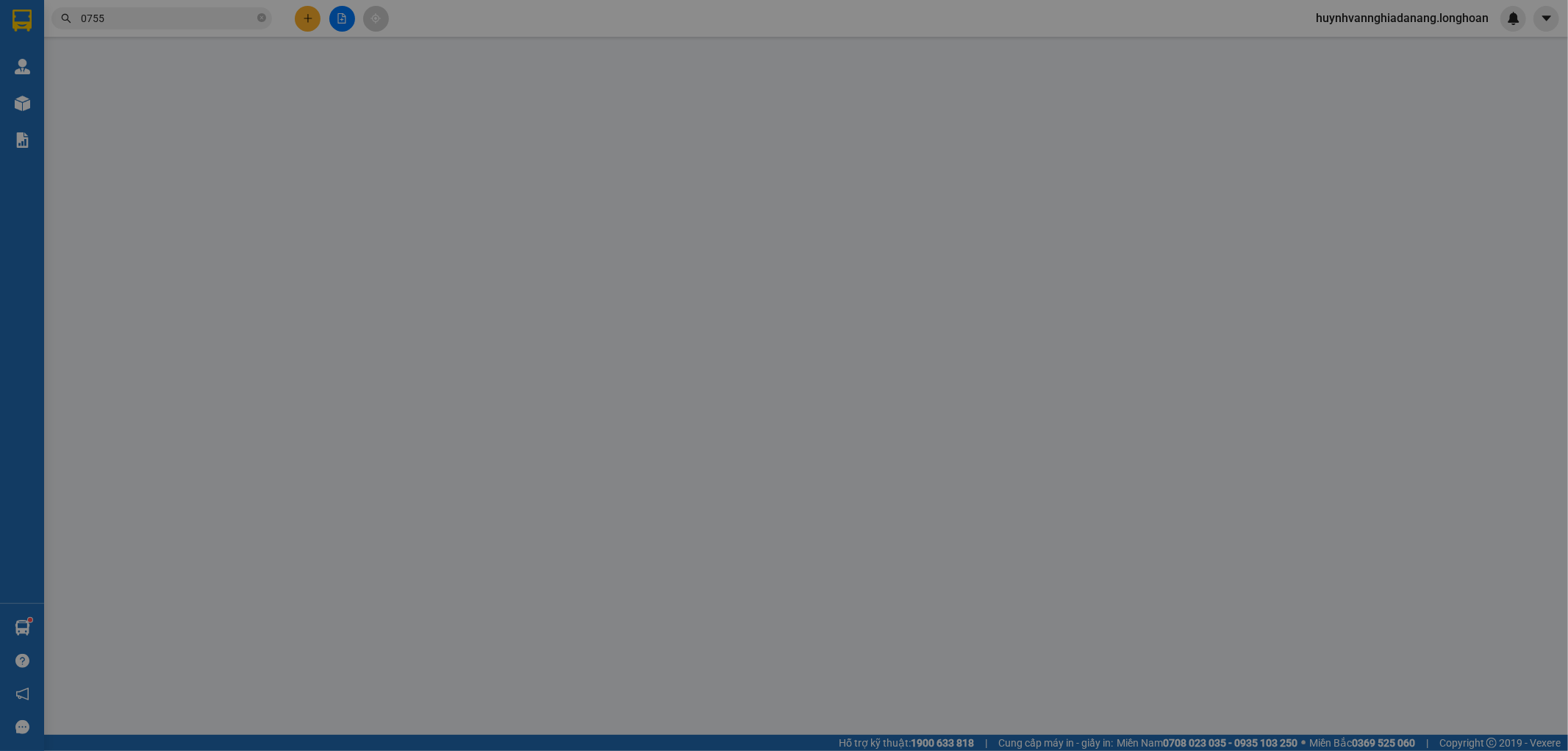
type input "0901499778"
type input "a tùng"
type input "0788550755"
type input "A ĐỨC"
checkbox input "true"
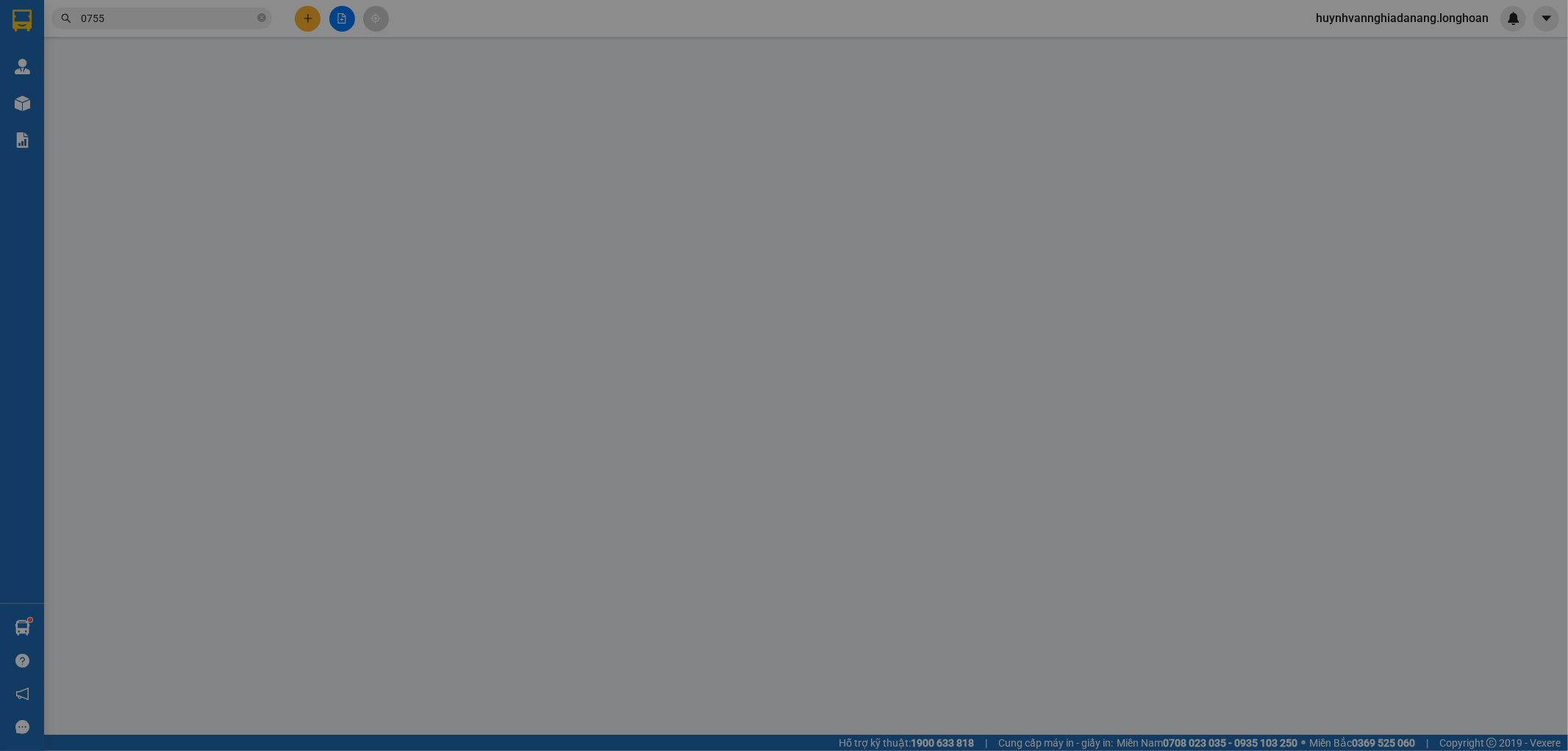
type input "CẤY XĂNG PHONG THỬ , [GEOGRAPHIC_DATA] , [GEOGRAPHIC_DATA] , [GEOGRAPHIC_DATA]"
type input "650.000"
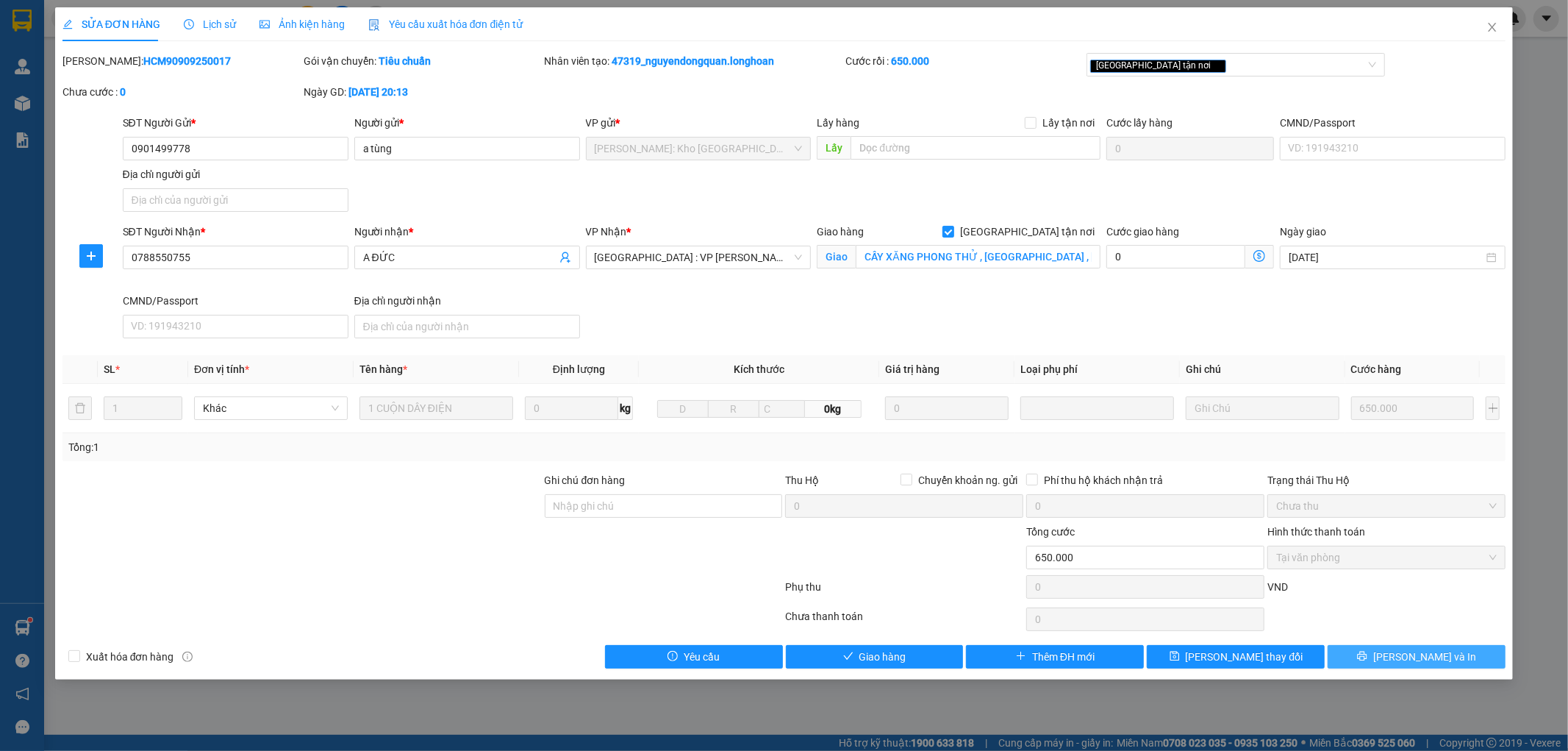
click at [1435, 657] on span "[PERSON_NAME] và In" at bounding box center [1425, 656] width 103 height 16
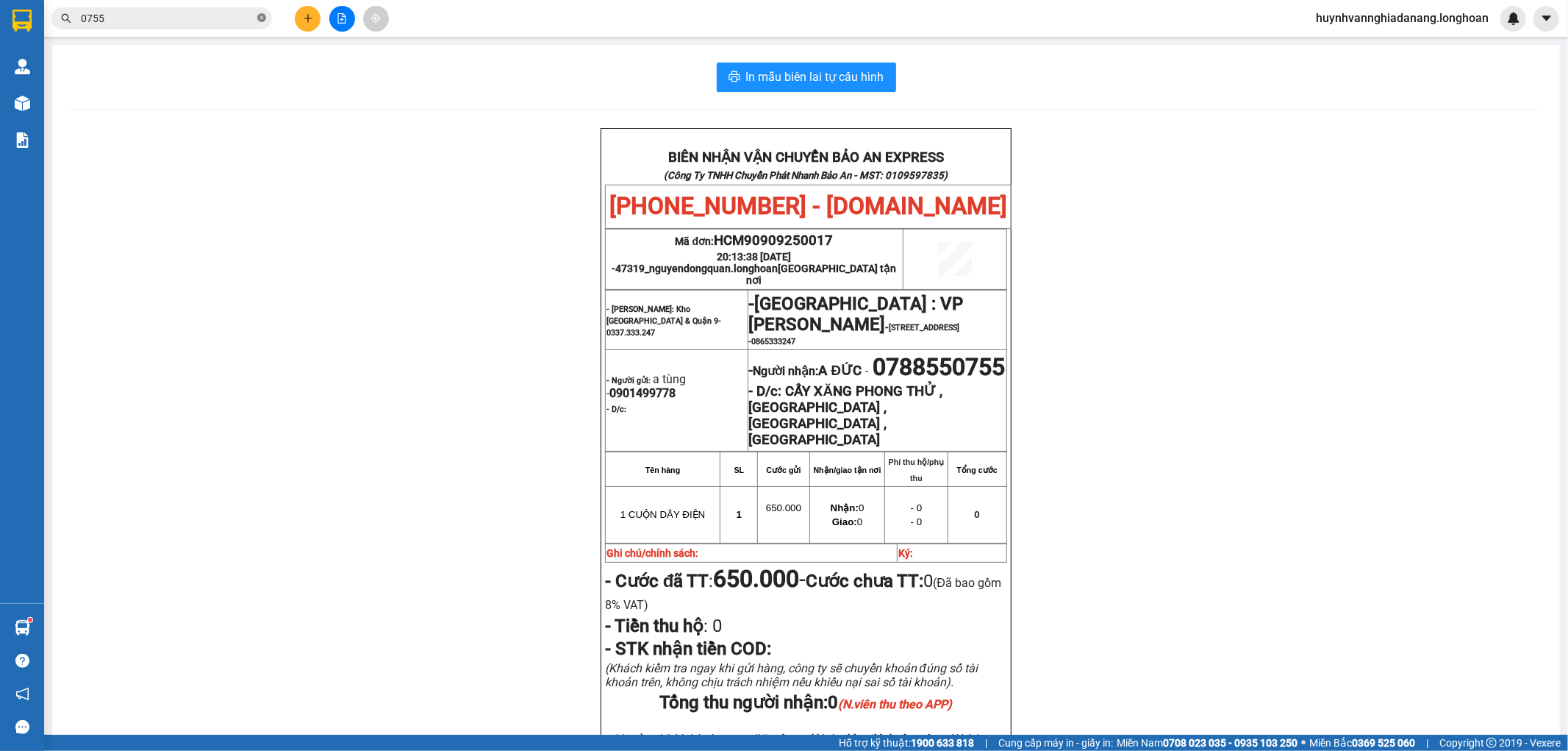
click at [262, 20] on icon "close-circle" at bounding box center [261, 17] width 9 height 9
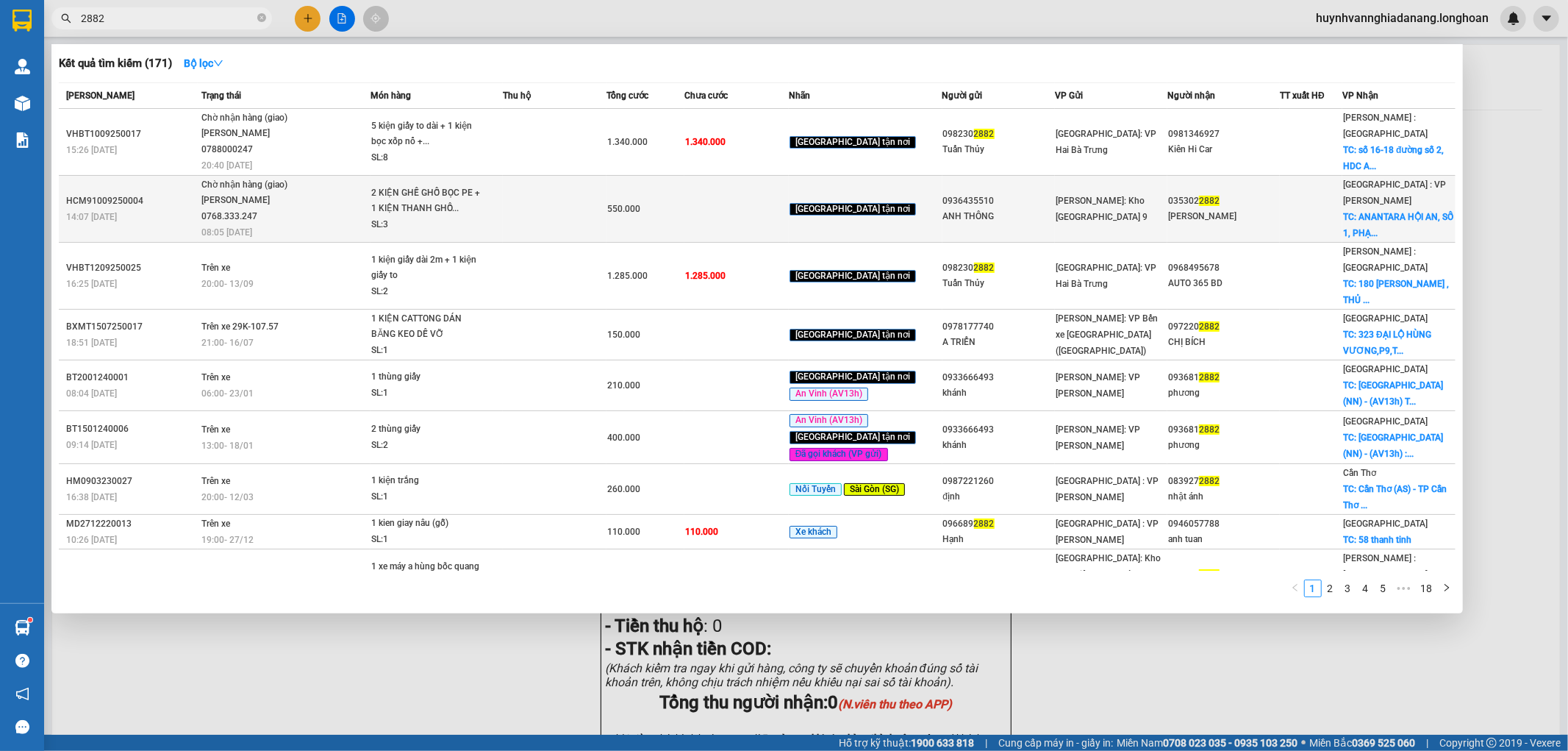
type input "2882"
click at [494, 203] on span "2 KIỆN GHẾ GHỖ BỌC PE + 1 KIỆN THANH GHỖ... SL: 3" at bounding box center [436, 209] width 131 height 47
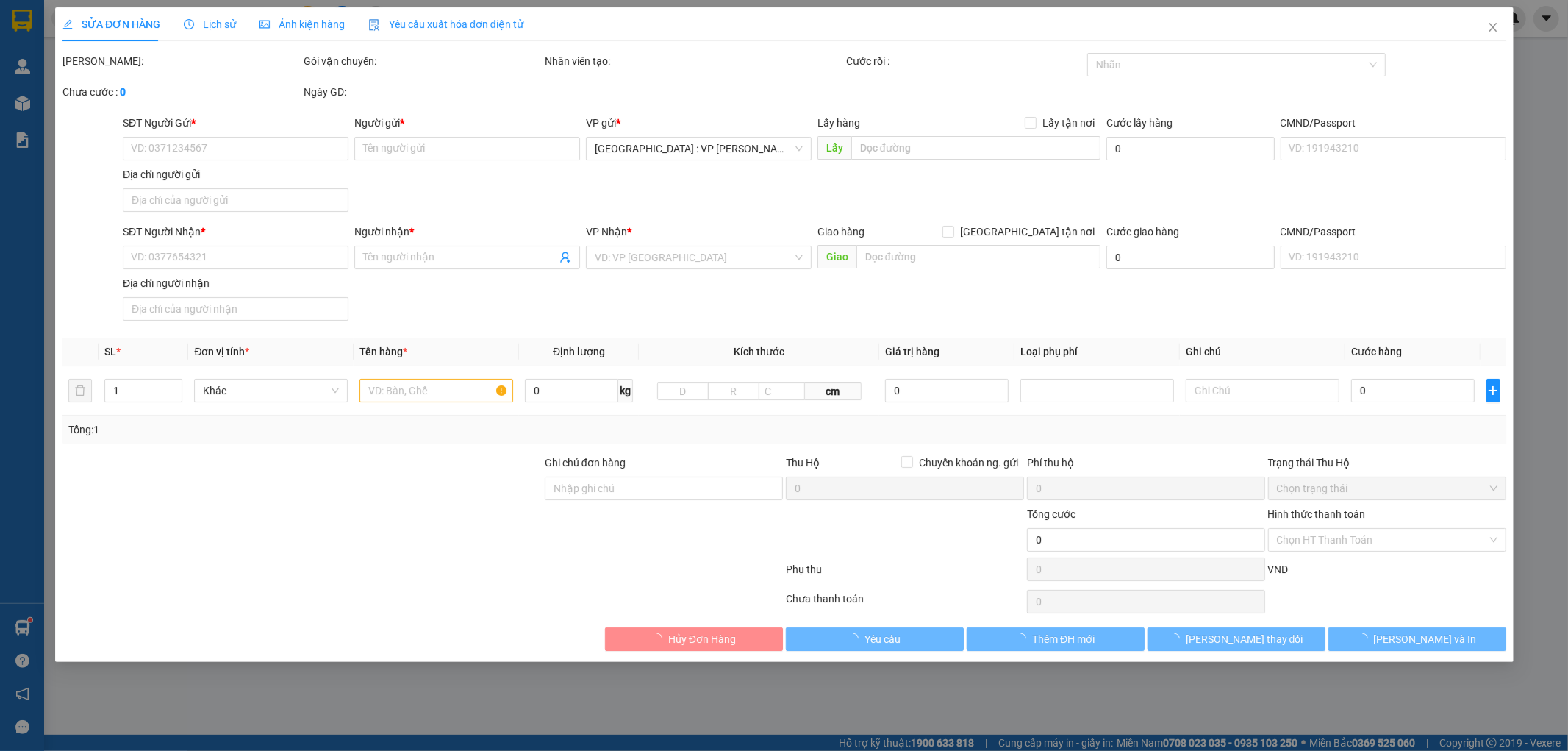
type input "0936435510"
type input "ANH THÔNG"
type input "0353022882"
type input "[PERSON_NAME]"
checkbox input "true"
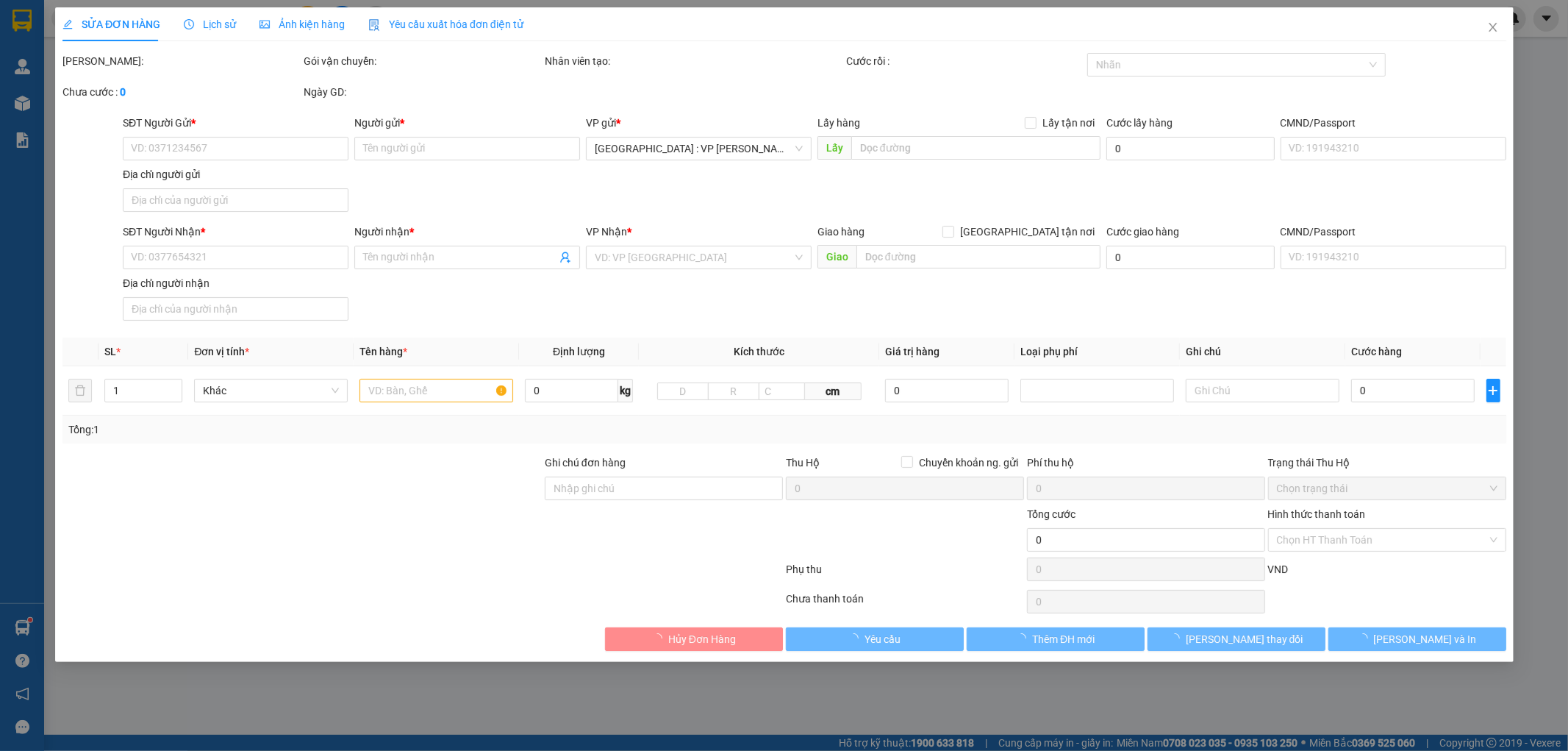
type input "ANANTARA HỘI AN, SỐ 1, [PERSON_NAME][DEMOGRAPHIC_DATA], [GEOGRAPHIC_DATA], [GEO…"
type input "nhận theo kiện-giao nguyên kiên-hư hỏng không chịu trách nhiệm"
type input "550.000"
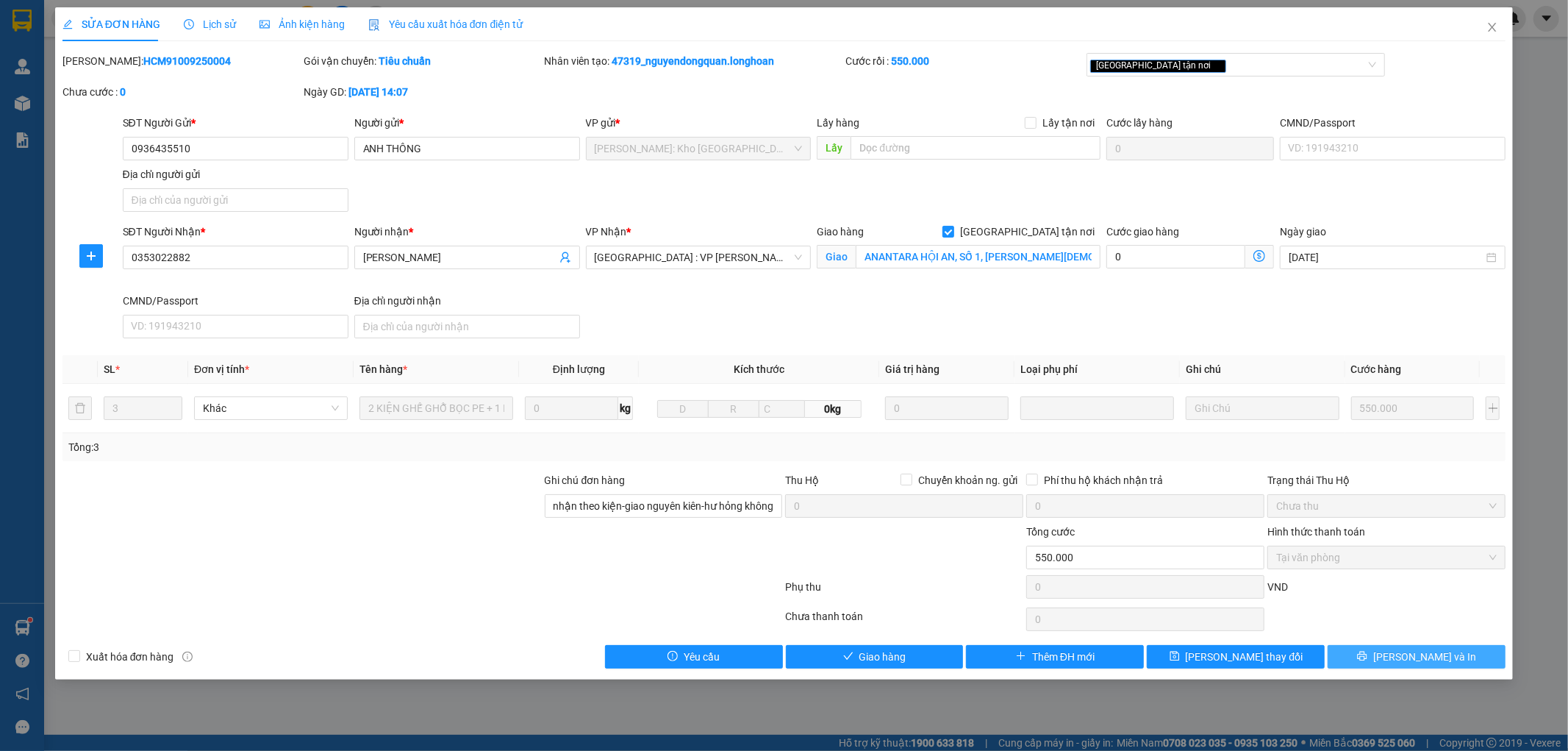
click at [1426, 651] on span "[PERSON_NAME] và In" at bounding box center [1425, 656] width 103 height 16
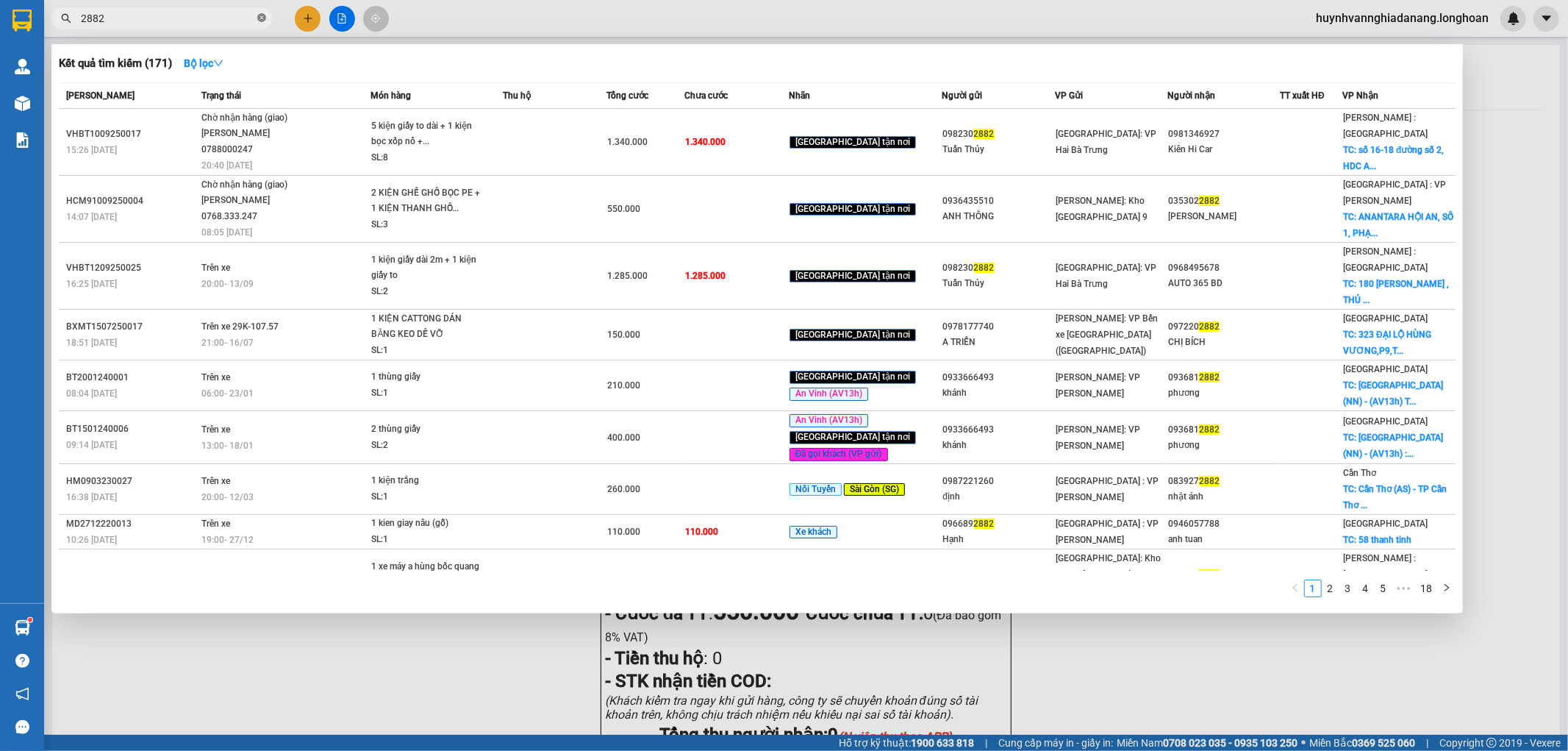
click at [259, 20] on icon "close-circle" at bounding box center [261, 17] width 9 height 9
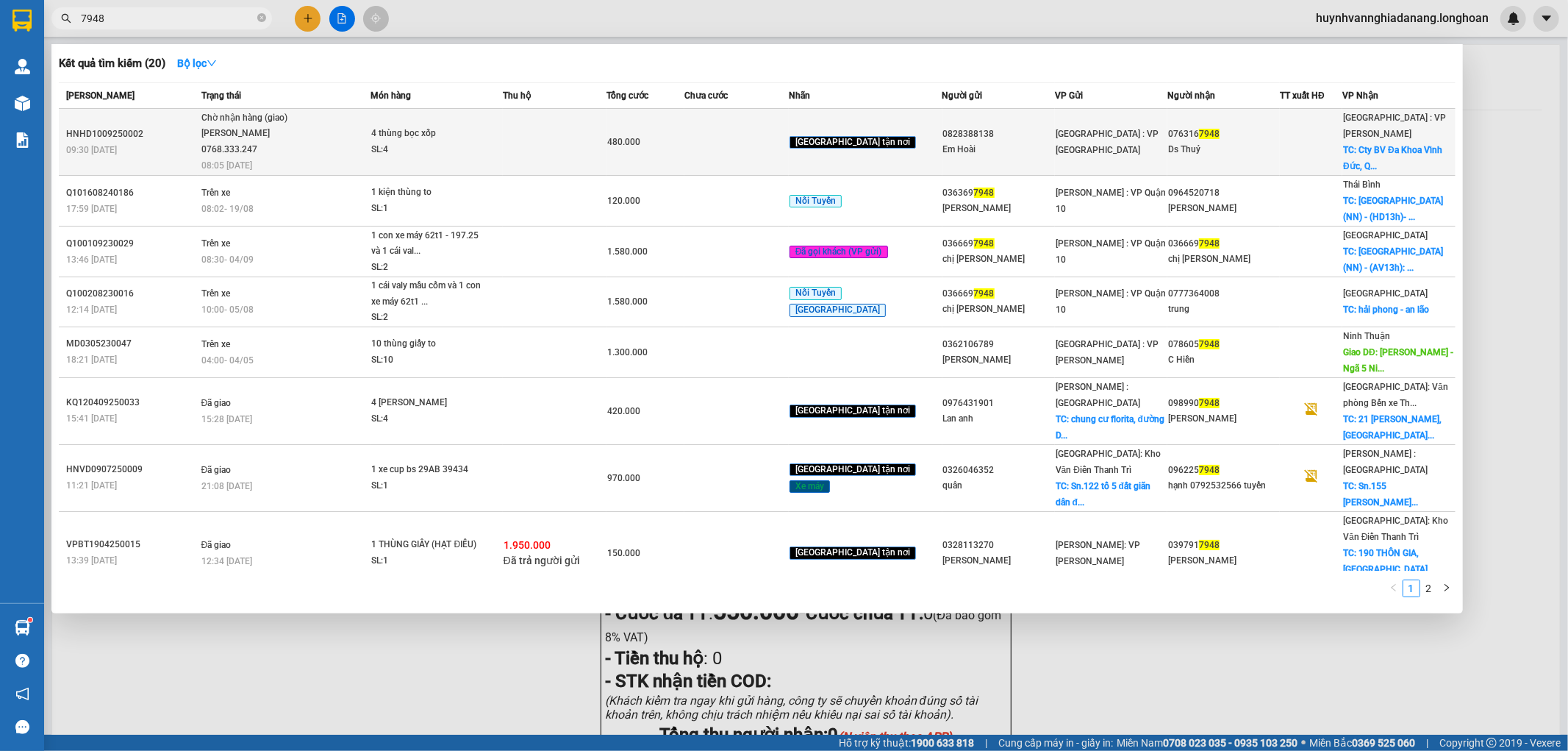
type input "7948"
click at [572, 171] on td at bounding box center [555, 141] width 104 height 67
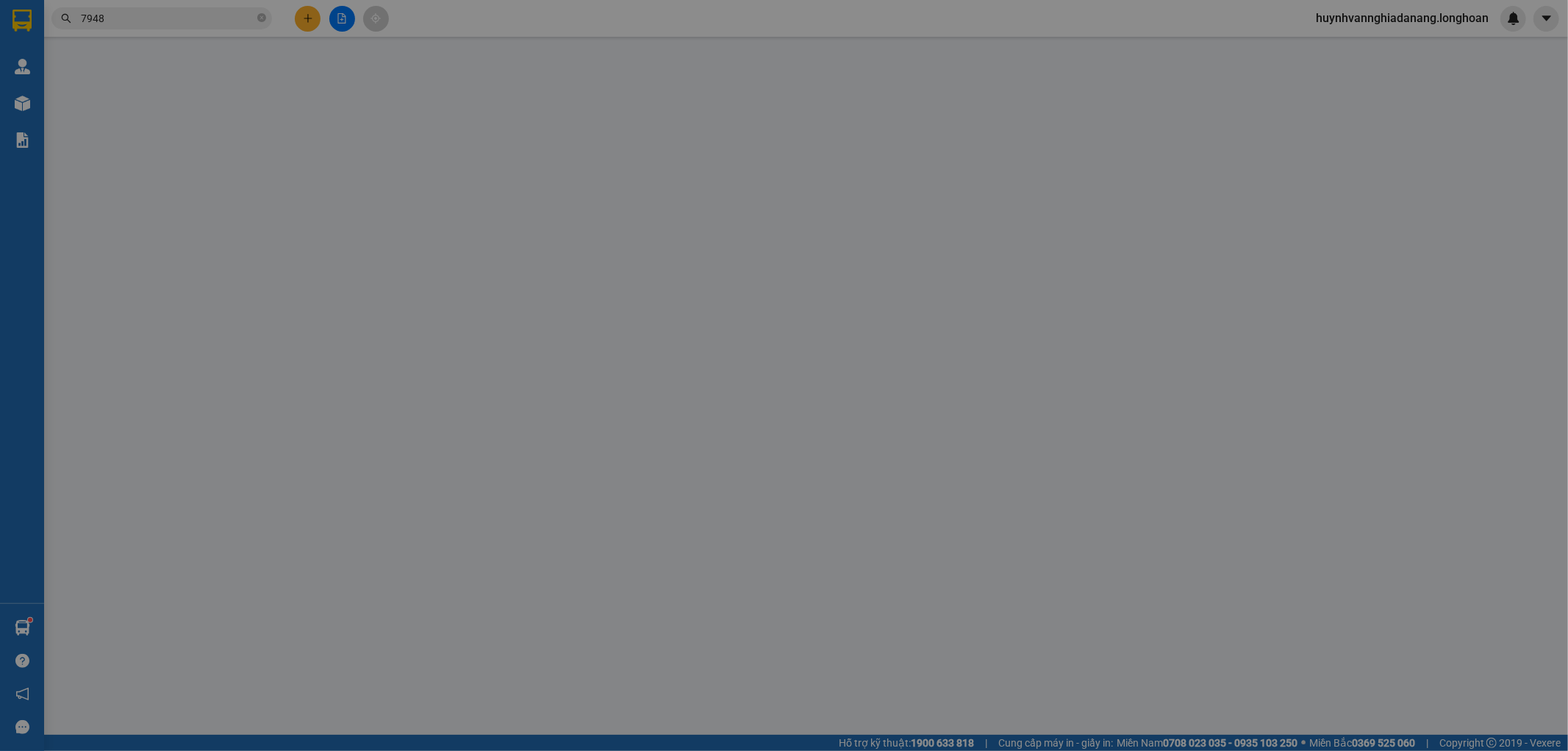
type input "0828388138"
type input "Em Hoài"
type input "0763167948"
type input "Ds Thuỷ"
checkbox input "true"
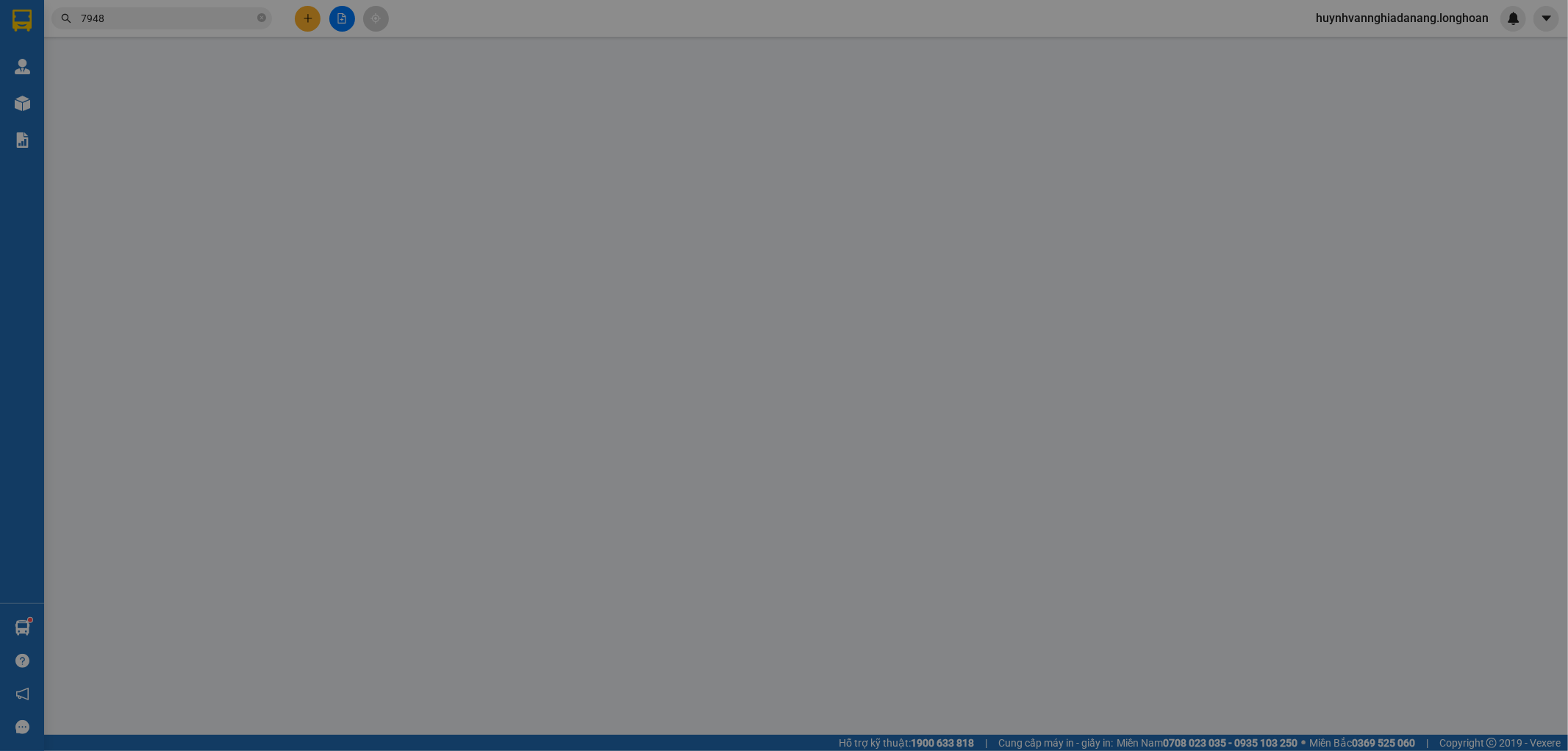
type input "Cty BV Đa Khoa [GEOGRAPHIC_DATA], QL1A [GEOGRAPHIC_DATA], [GEOGRAPHIC_DATA], [G…"
type input "480.000"
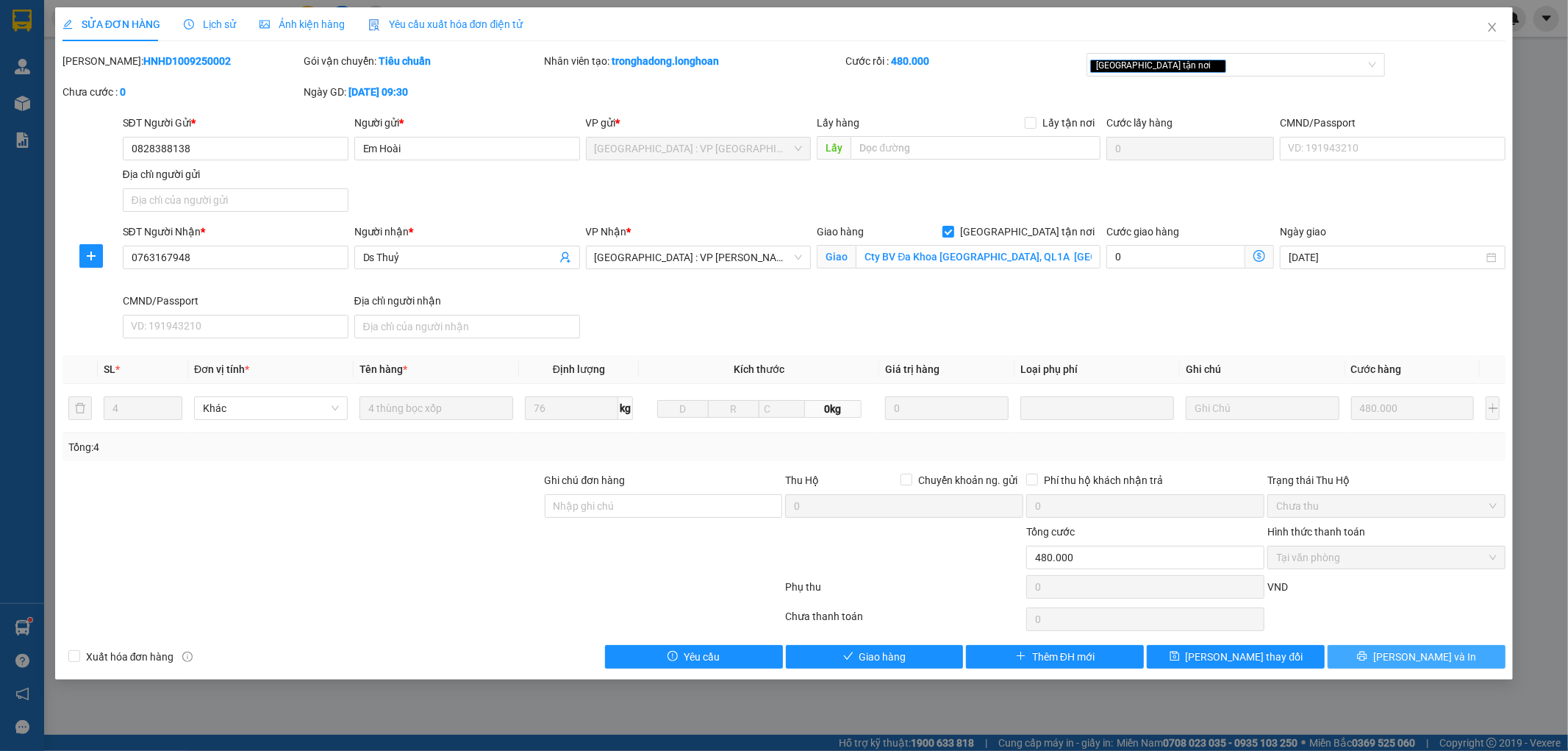
click at [1405, 653] on span "[PERSON_NAME] và In" at bounding box center [1425, 656] width 103 height 16
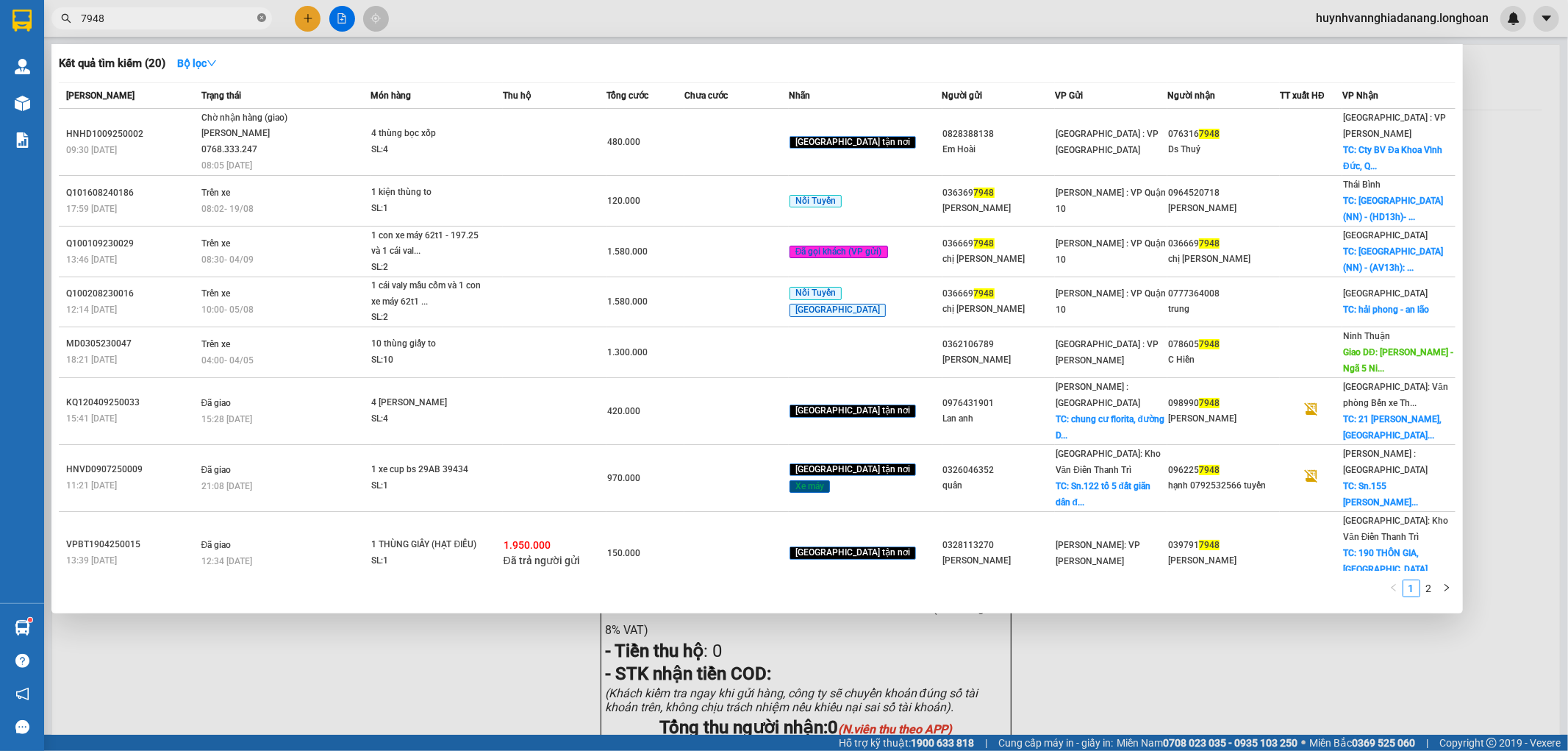
click at [261, 18] on icon "close-circle" at bounding box center [261, 17] width 9 height 9
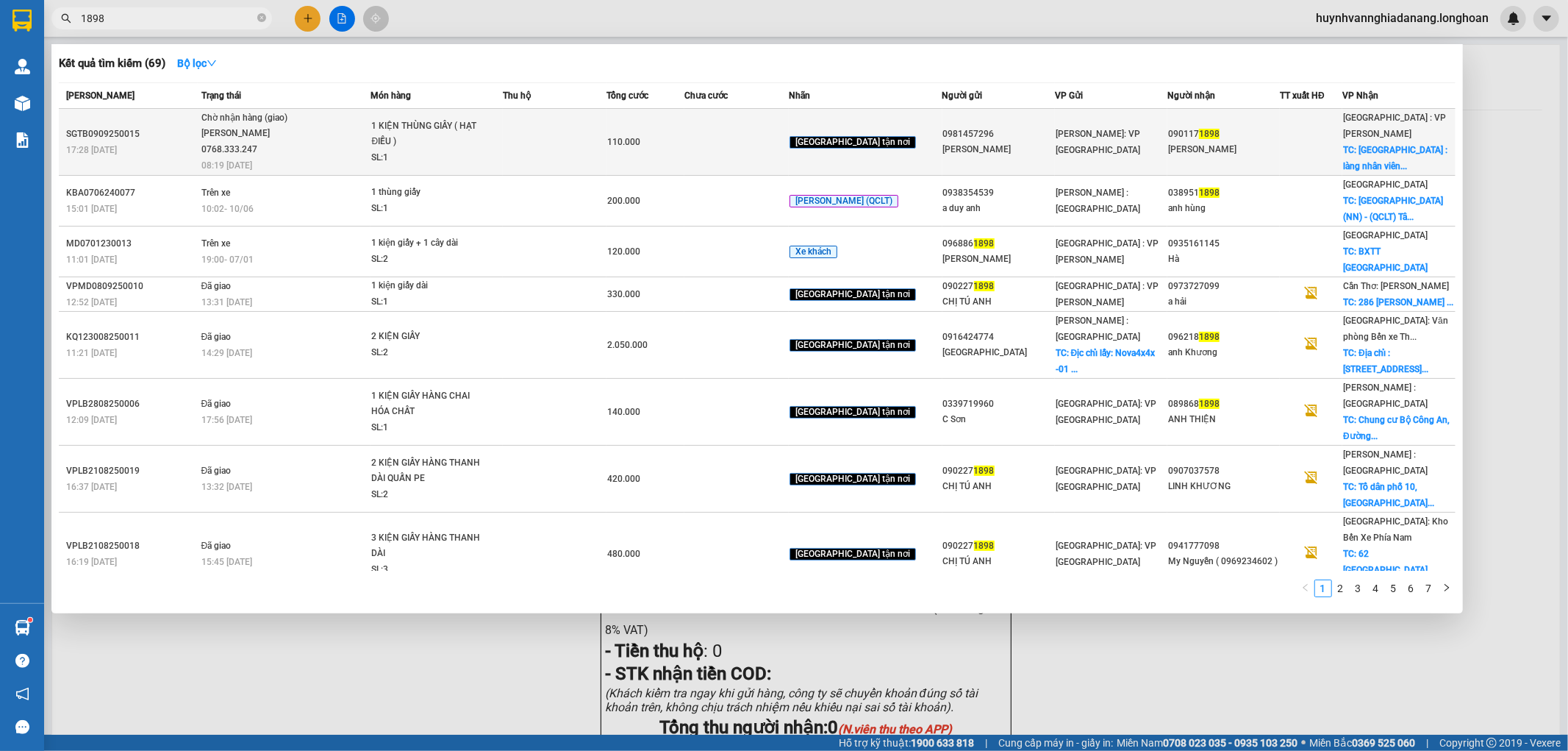
type input "1898"
click at [482, 133] on div "1 KIỆN THÙNG GIẤY ( HẠT ĐIỀU )" at bounding box center [427, 134] width 110 height 32
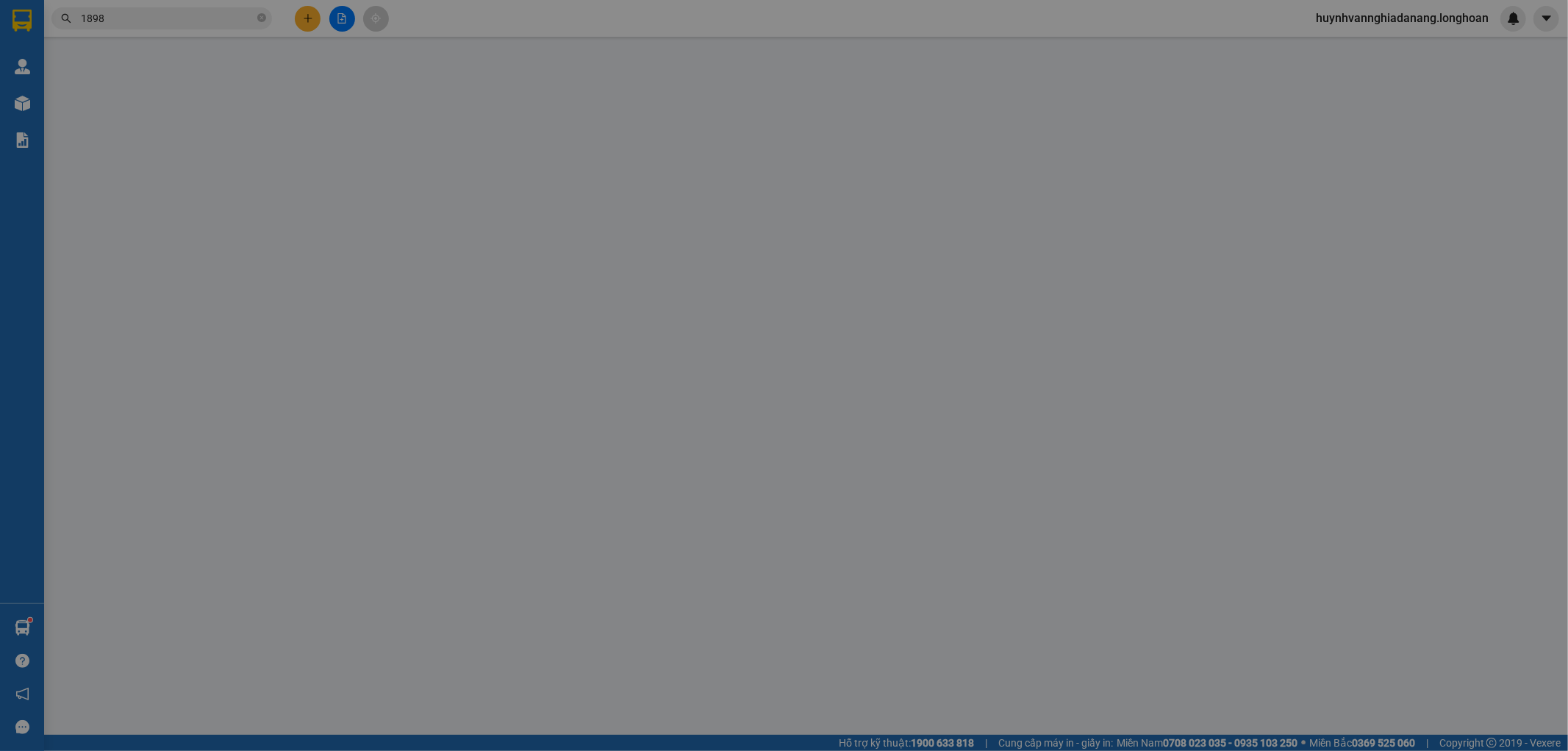
type input "0981457296"
type input "[PERSON_NAME]"
type input "0901171898"
type input "[PERSON_NAME]"
checkbox input "true"
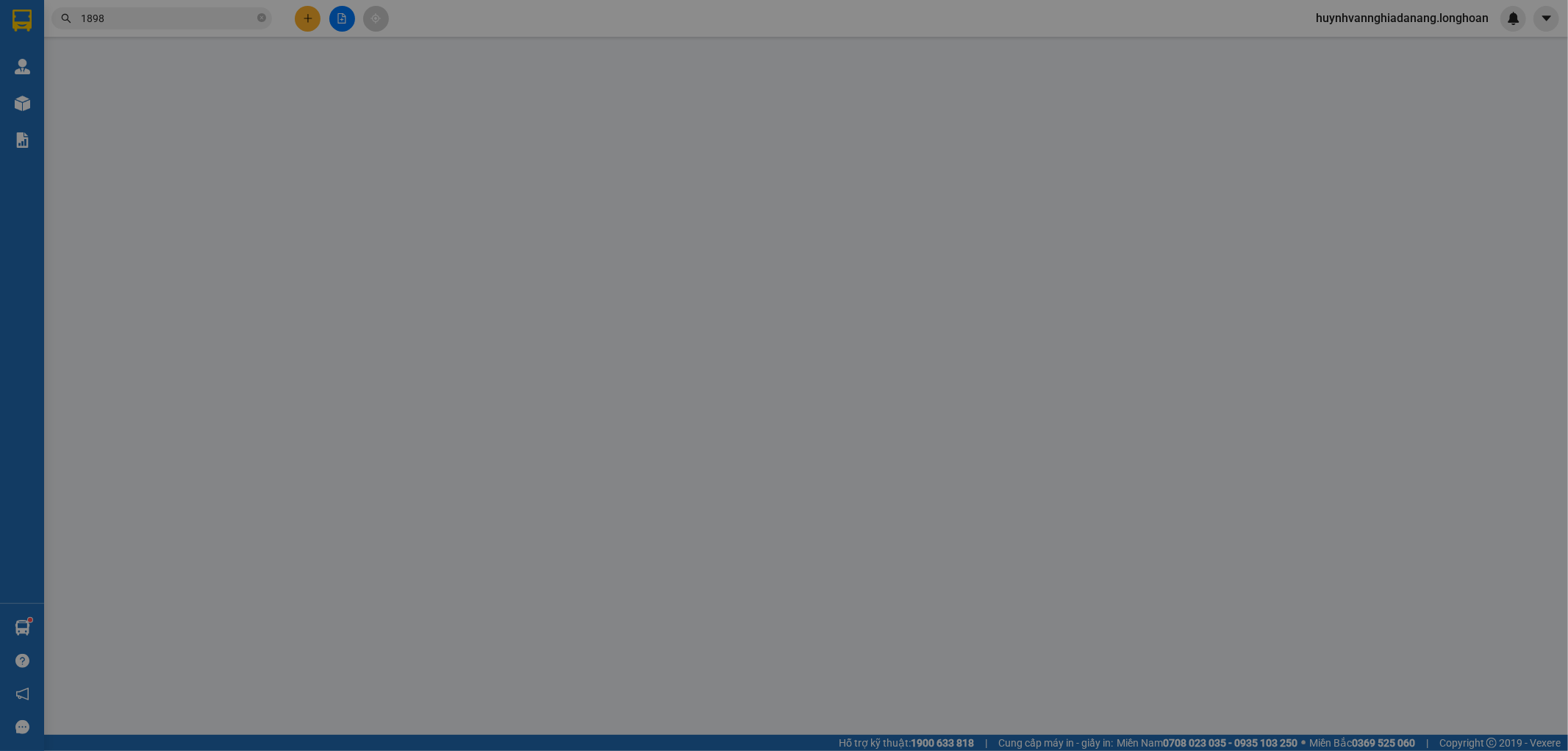
type input "[GEOGRAPHIC_DATA] : [GEOGRAPHIC_DATA], thôn [GEOGRAPHIC_DATA], [GEOGRAPHIC_DATA…"
type input "NHẬN NGUYÊN KIỆN GIAO NGUYÊN KIỆN, HƯ VỠ K ĐỀN"
type input "110.000"
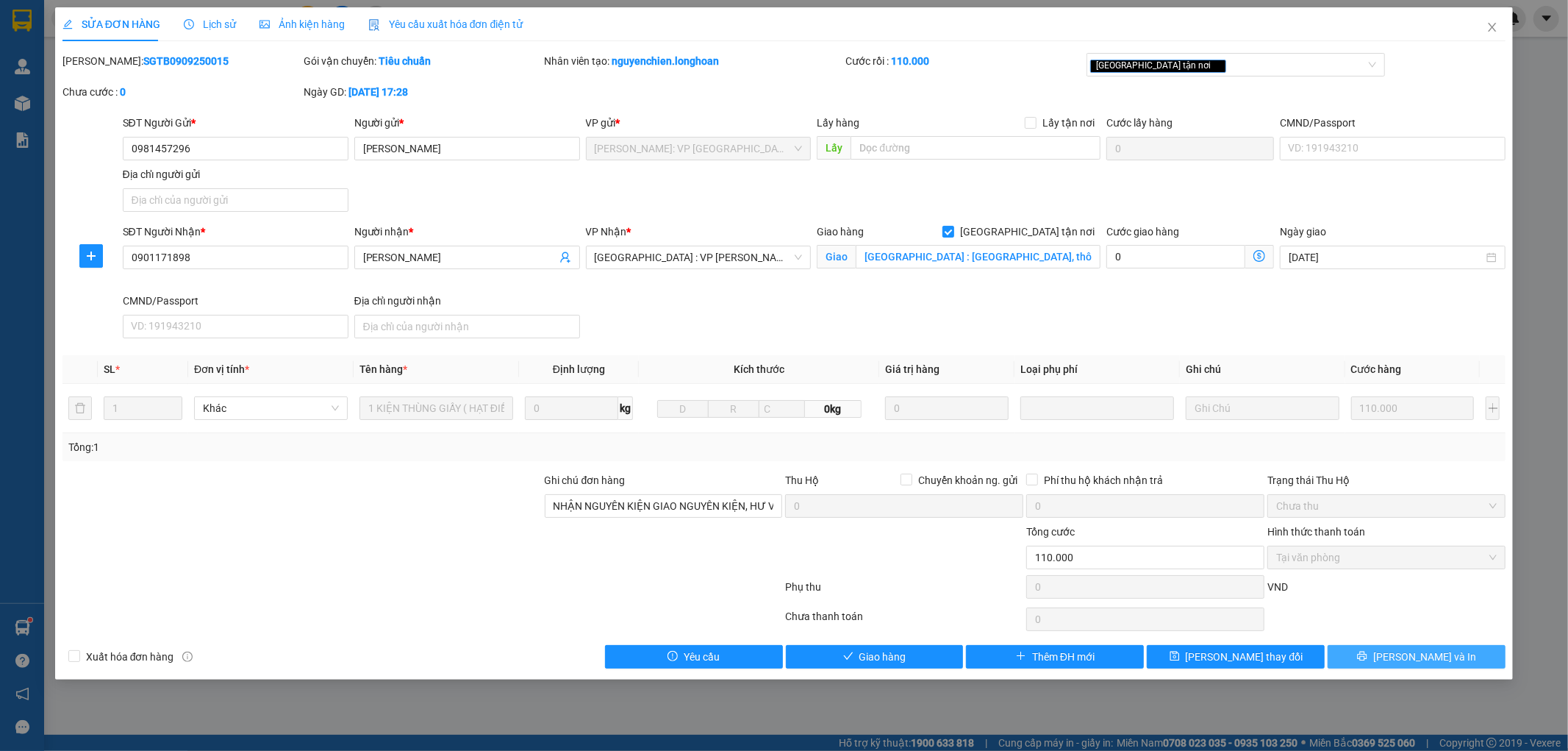
click at [1467, 655] on button "[PERSON_NAME] và In" at bounding box center [1417, 657] width 178 height 23
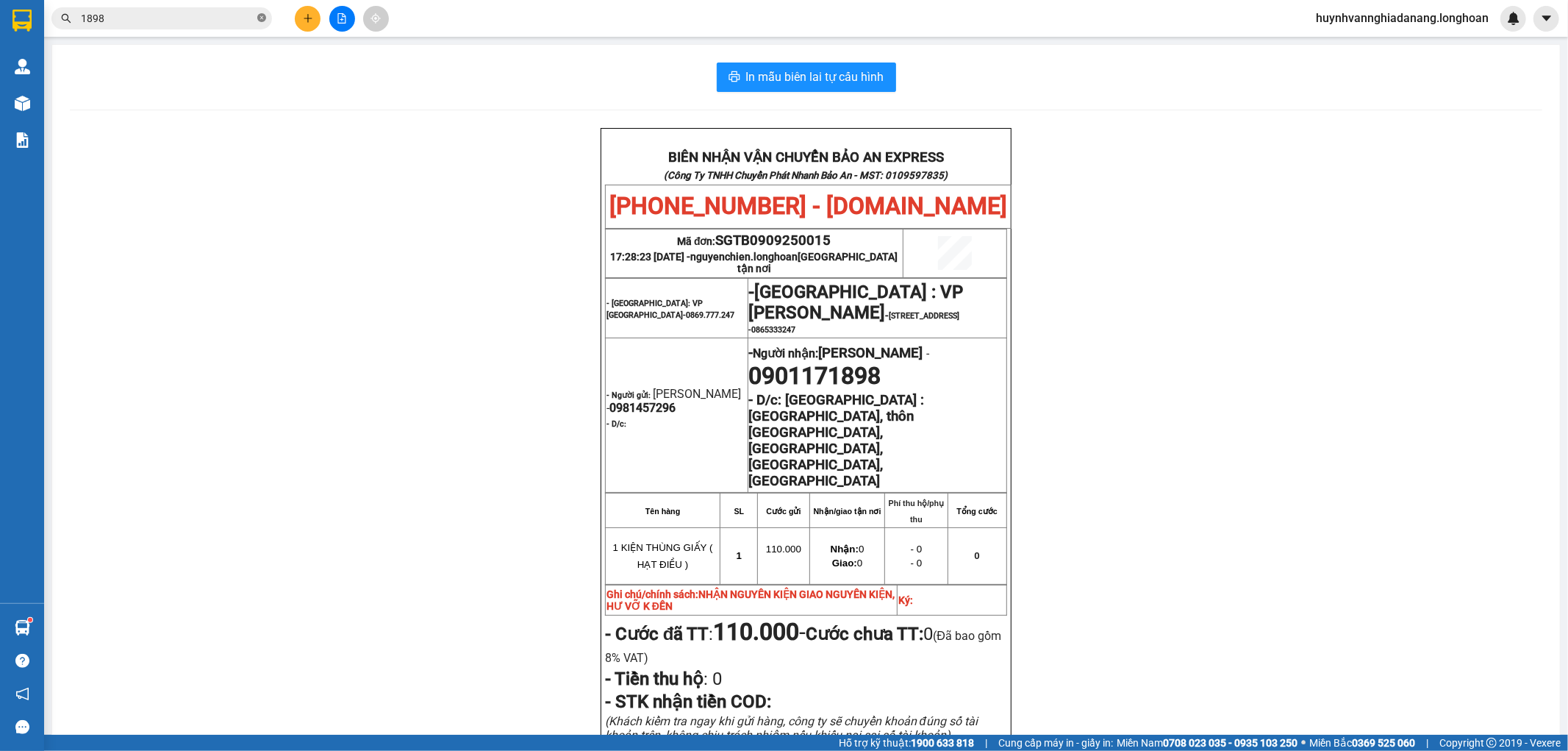
click at [262, 17] on icon "close-circle" at bounding box center [261, 17] width 9 height 9
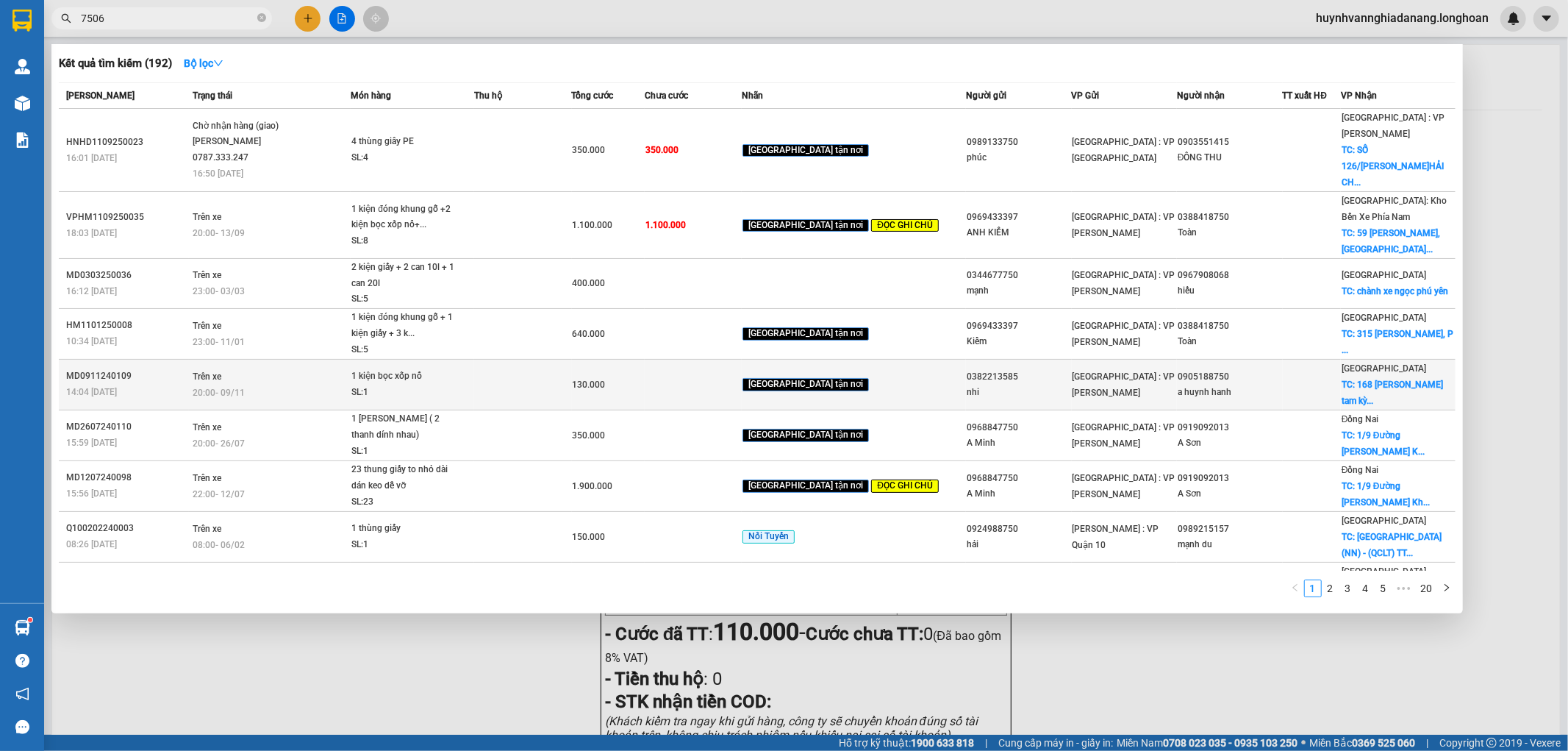
scroll to position [81, 0]
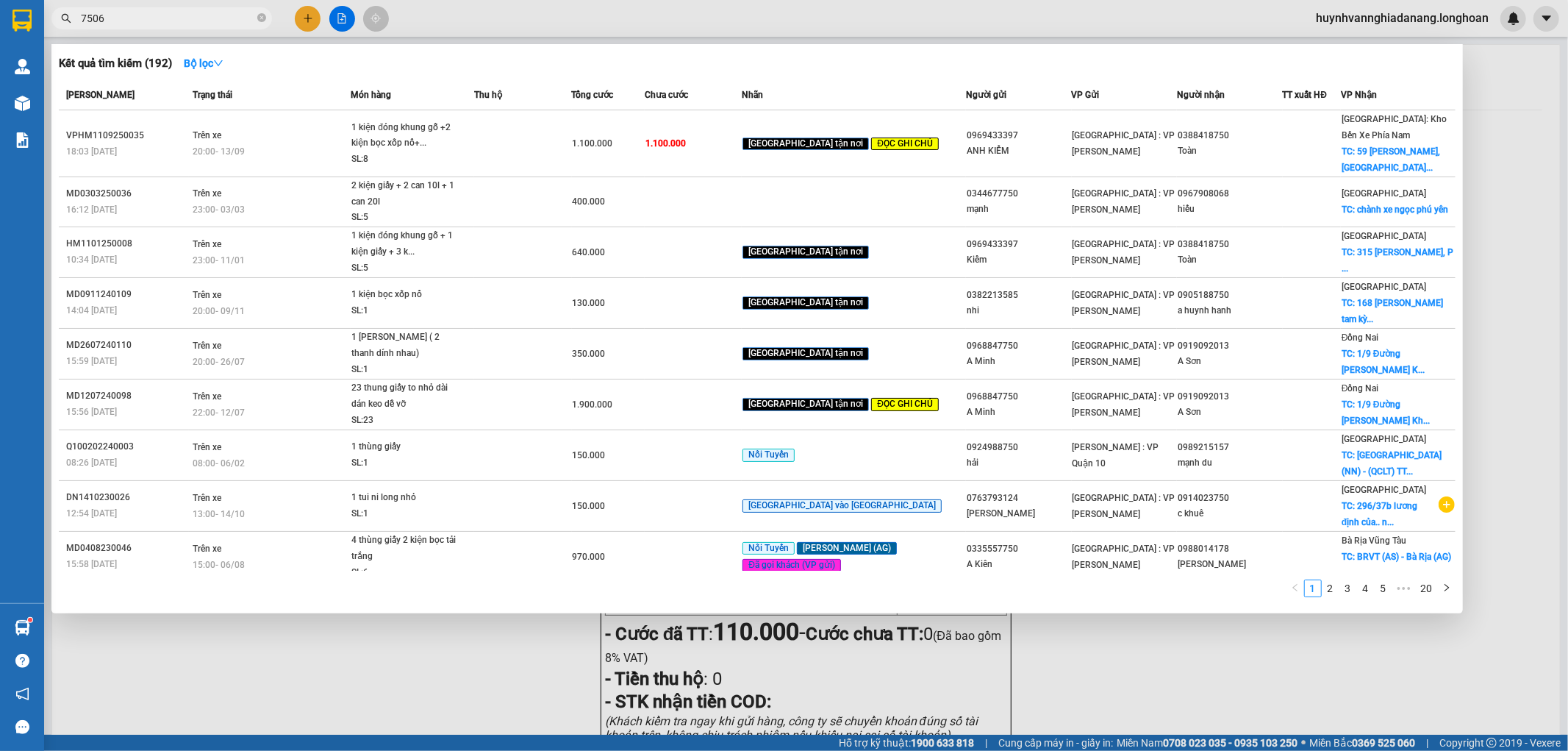
click at [81, 16] on input "7506" at bounding box center [167, 18] width 173 height 16
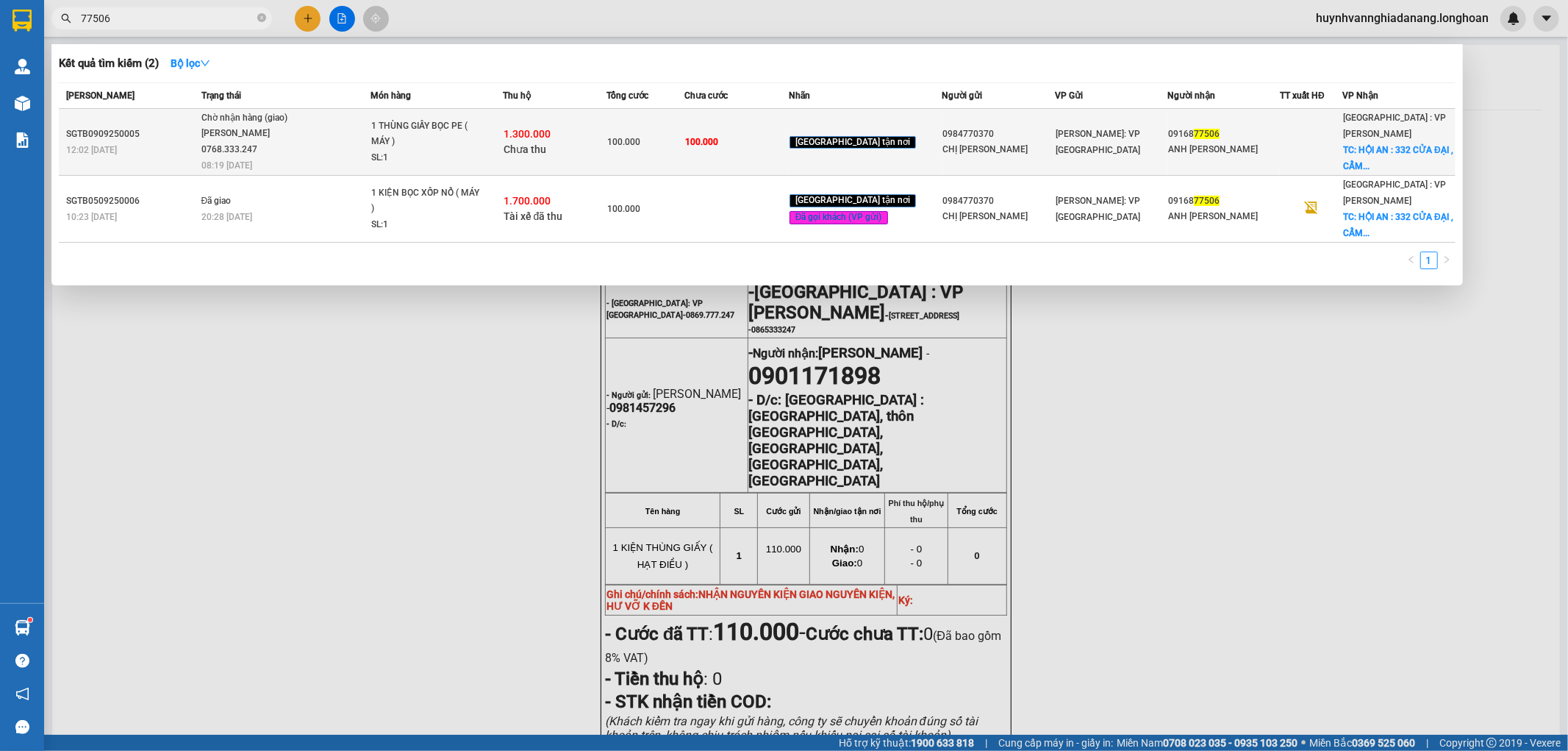
type input "77506"
click at [453, 156] on div "SL: 1" at bounding box center [427, 158] width 110 height 16
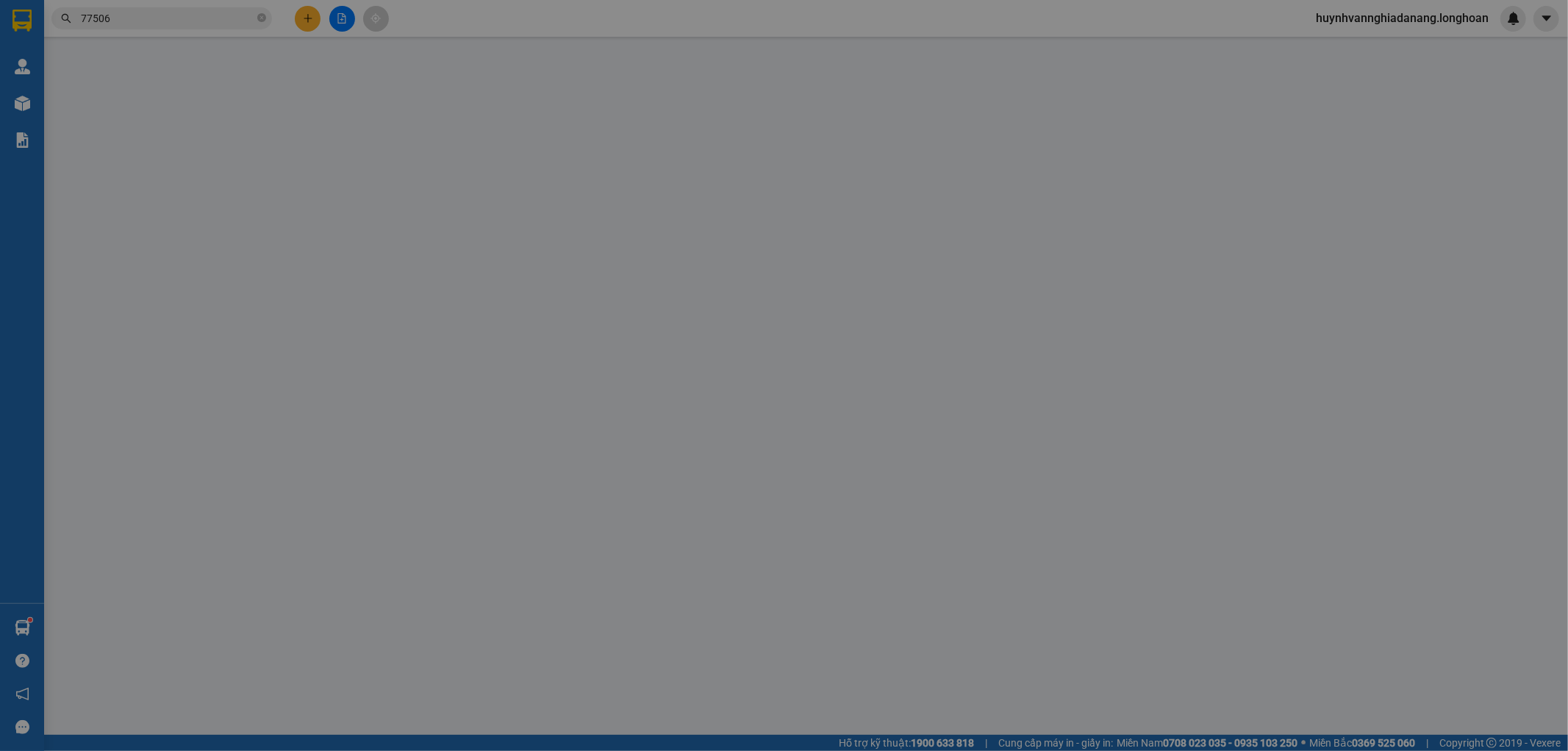
type input "0984770370"
type input "CHỊ [PERSON_NAME]"
type input "0916877506"
type input "ANH [PERSON_NAME]"
checkbox input "true"
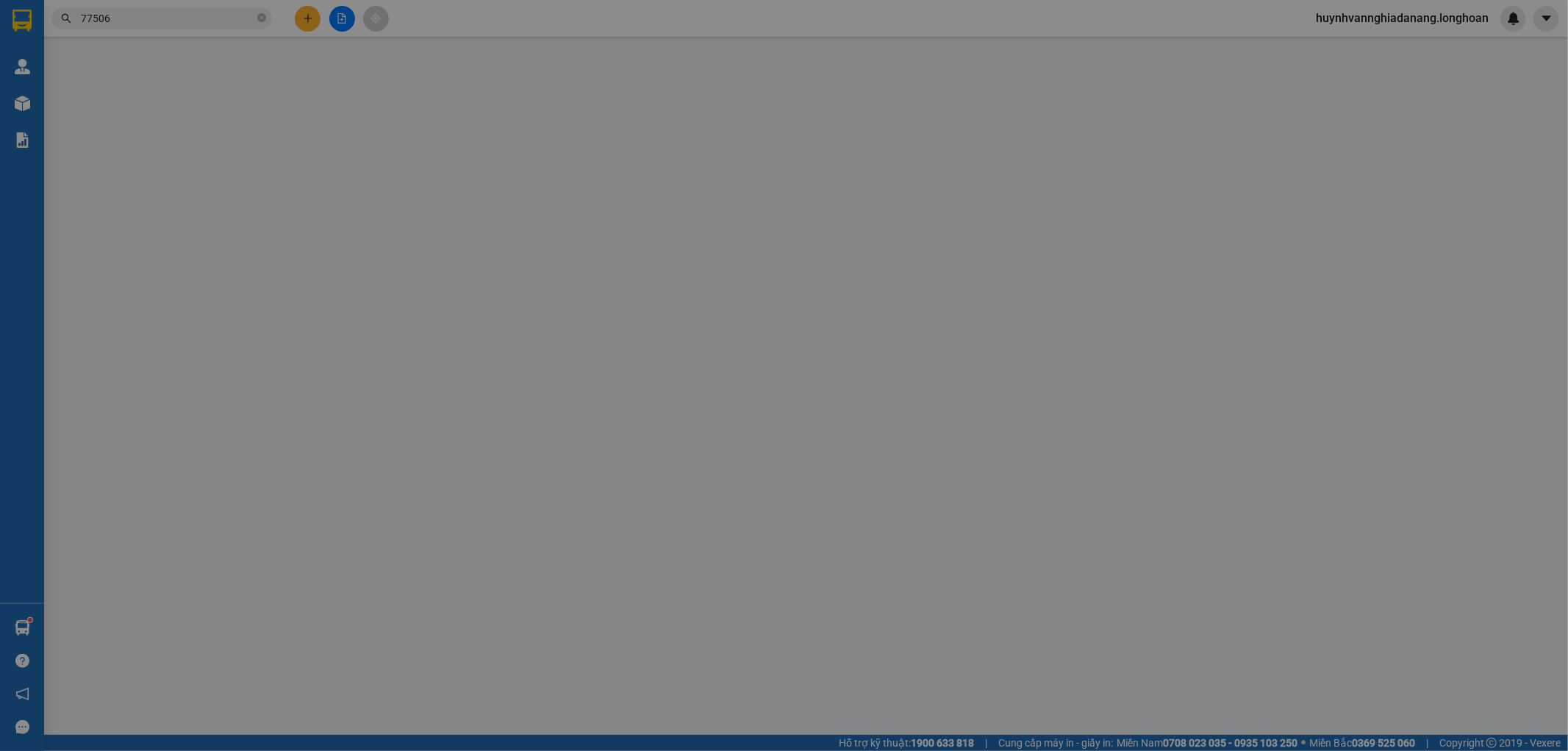
type input "HỘI AN : 332 CỬA ĐẠI , [GEOGRAPHIC_DATA] , HỘI AN , [GEOGRAPHIC_DATA]"
type input "NHẬN NGUYÊN KIỆN GIAO NGUYÊN KIỆN, HƯ VỠ K ĐỀN"
type input "100.000"
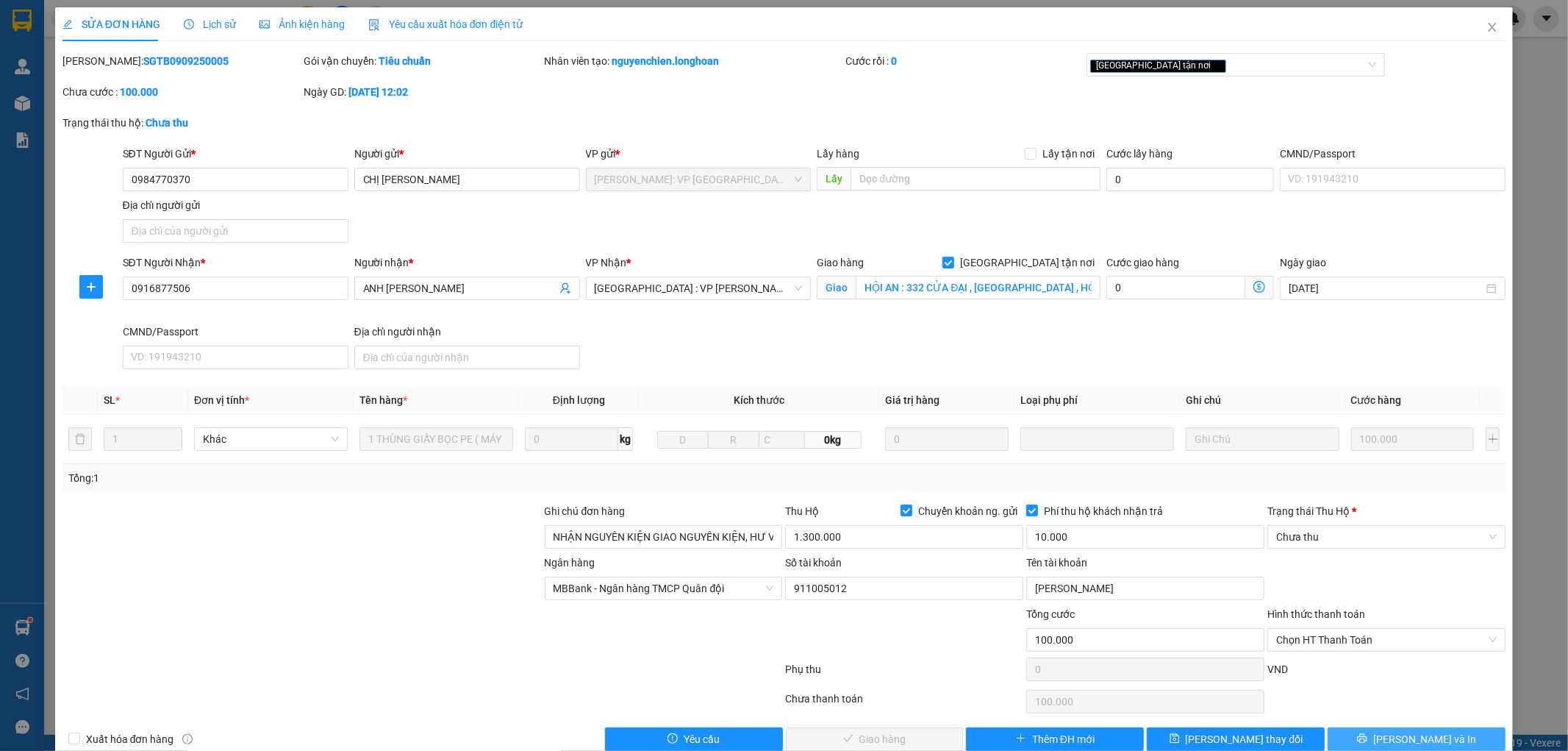
click at [1402, 746] on span "[PERSON_NAME] và In" at bounding box center [1425, 738] width 103 height 16
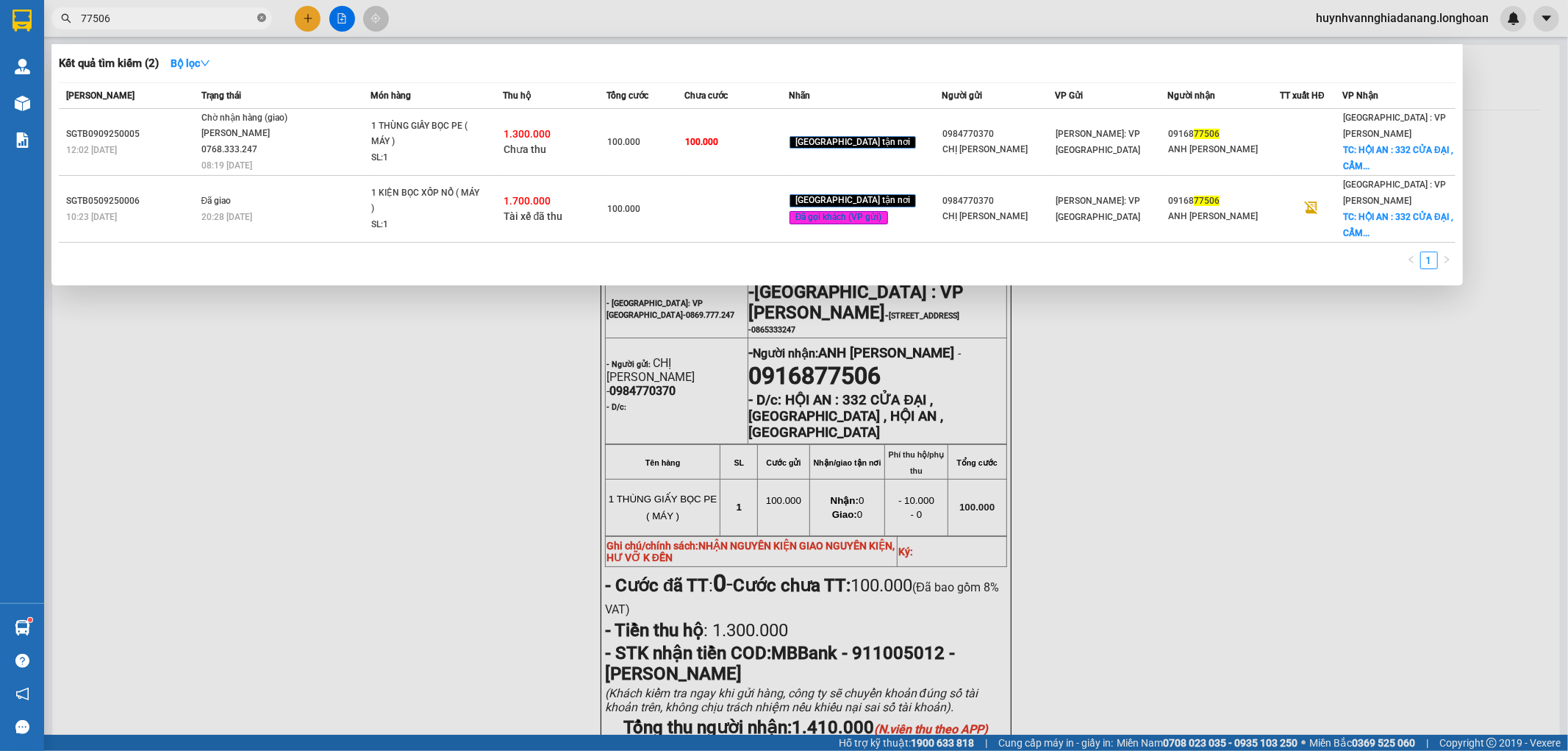
click at [263, 22] on icon "close-circle" at bounding box center [261, 17] width 9 height 9
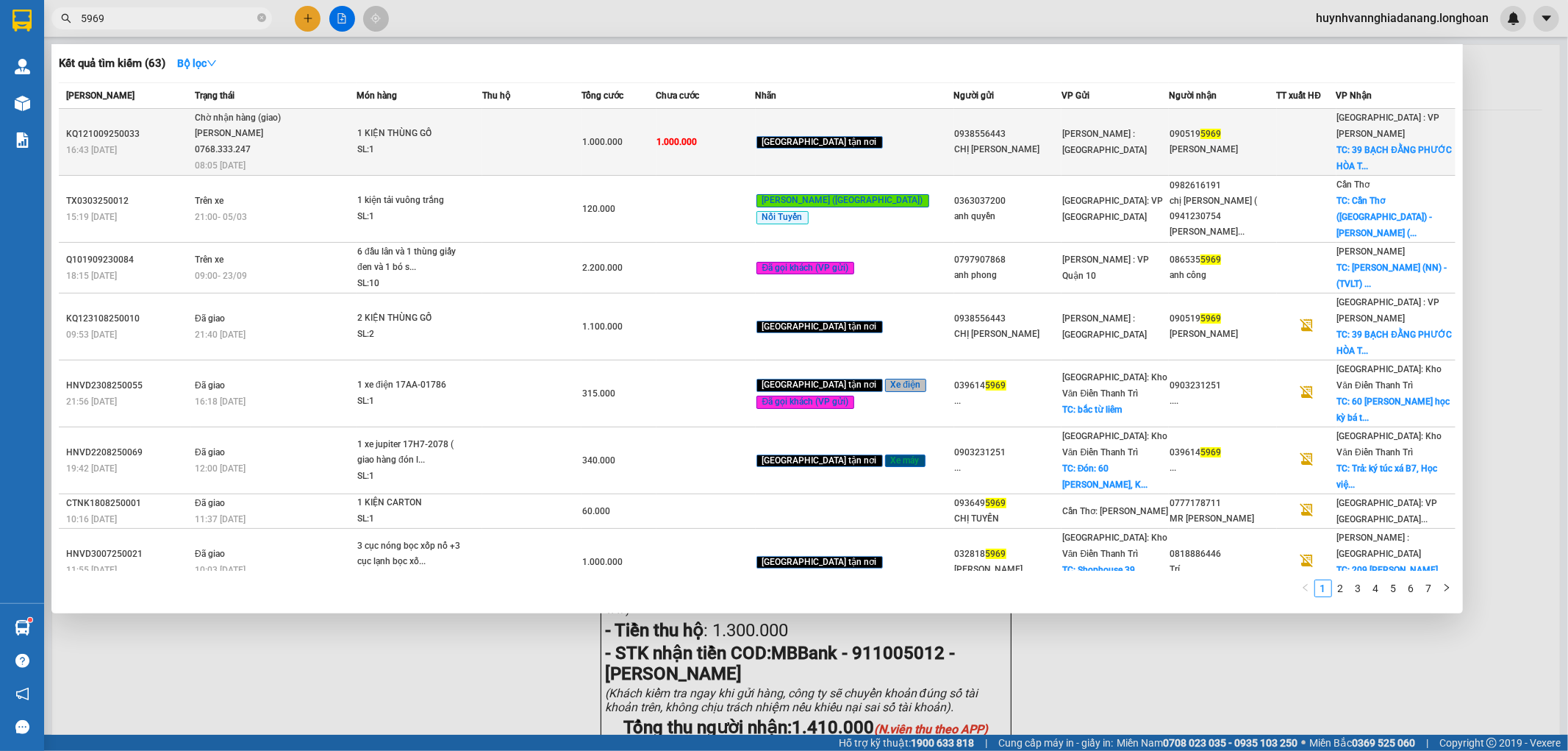
type input "5969"
click at [568, 133] on td at bounding box center [532, 141] width 100 height 67
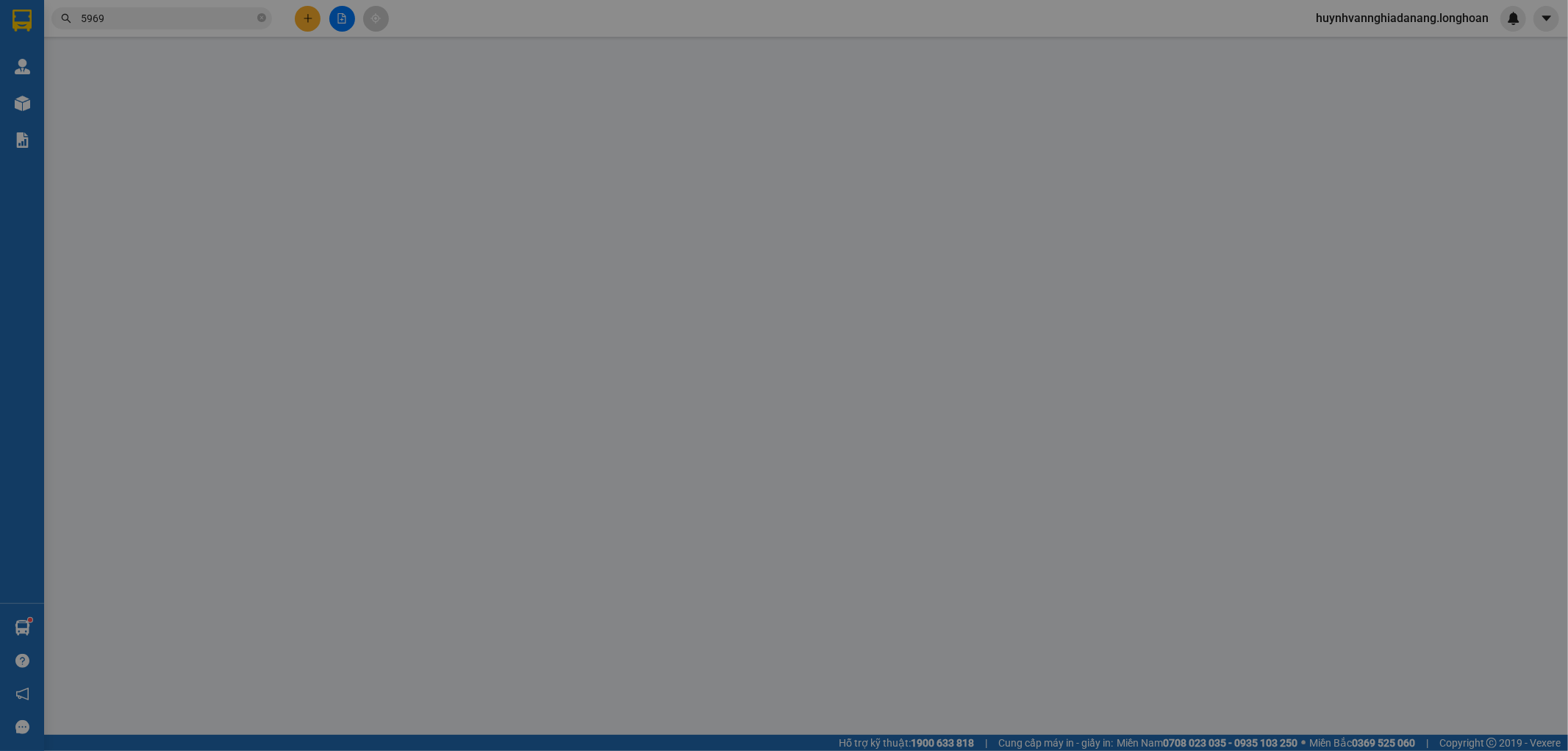
type input "0938556443"
type input "CHỊ [PERSON_NAME]"
type input "0905195969"
type input "[PERSON_NAME]"
checkbox input "true"
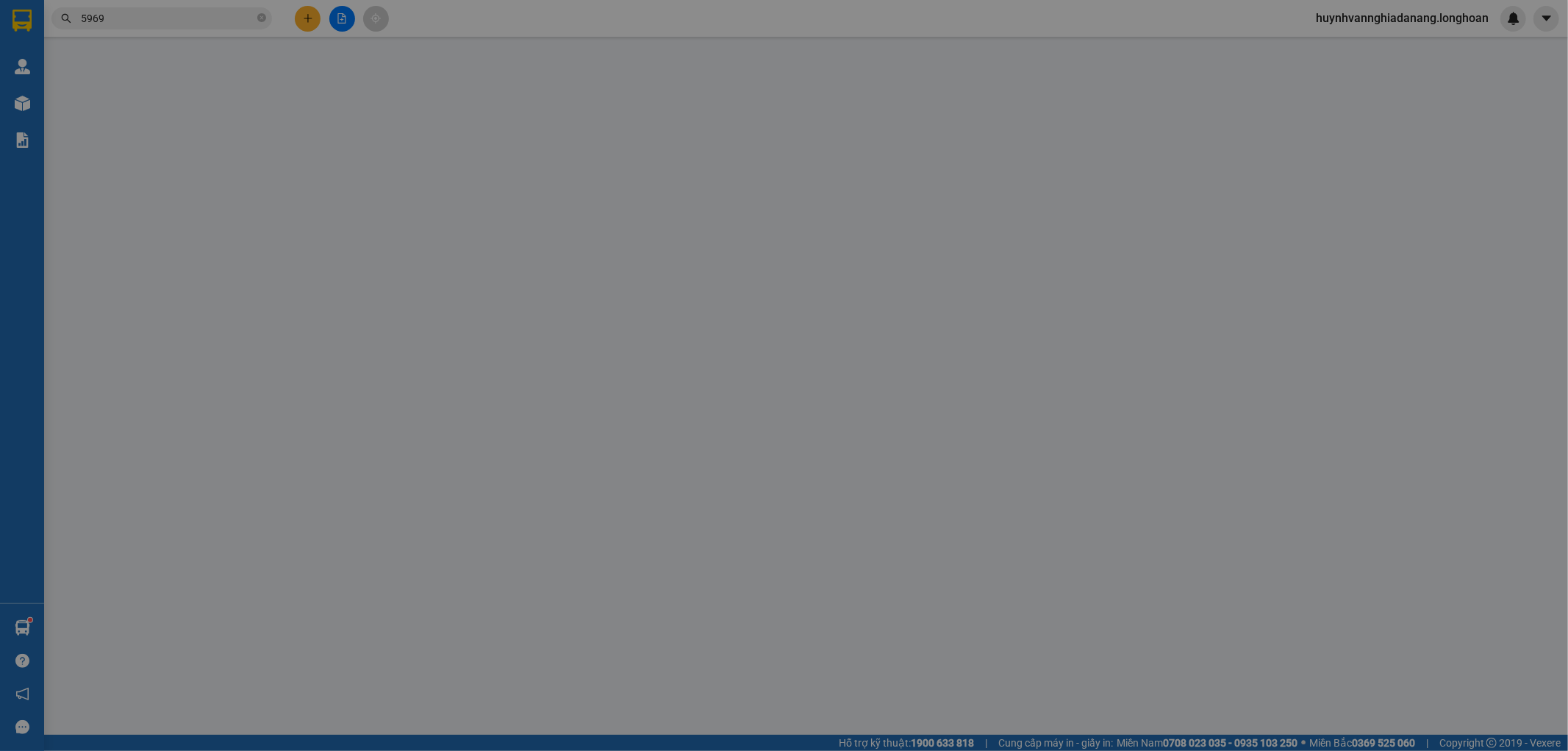
type input "39 BẠCH ĐẰNG PHƯỚC HÒA TP TAM KÌ QUÃNG NAM"
type input "1.000.000"
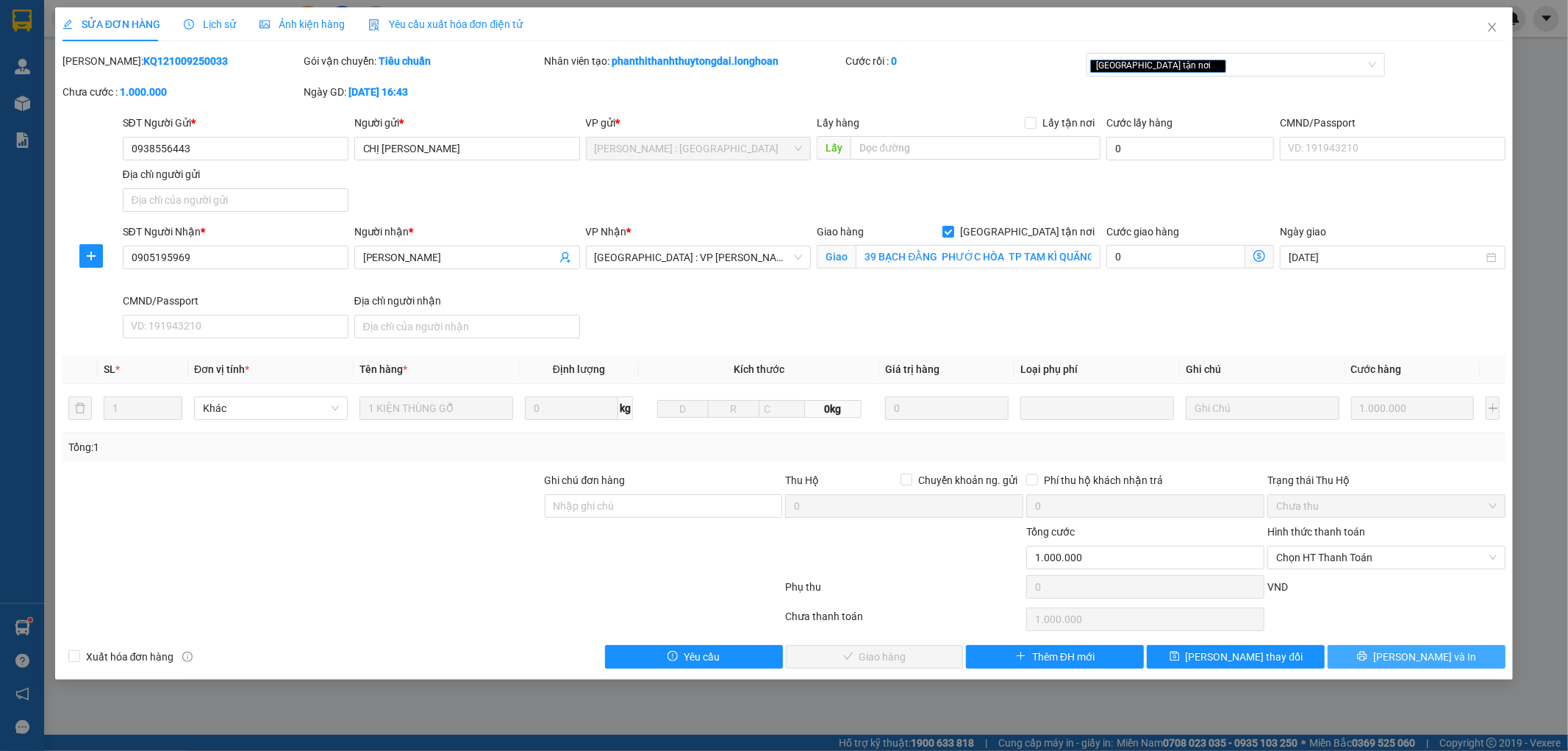
click at [1438, 658] on span "[PERSON_NAME] và In" at bounding box center [1425, 656] width 103 height 16
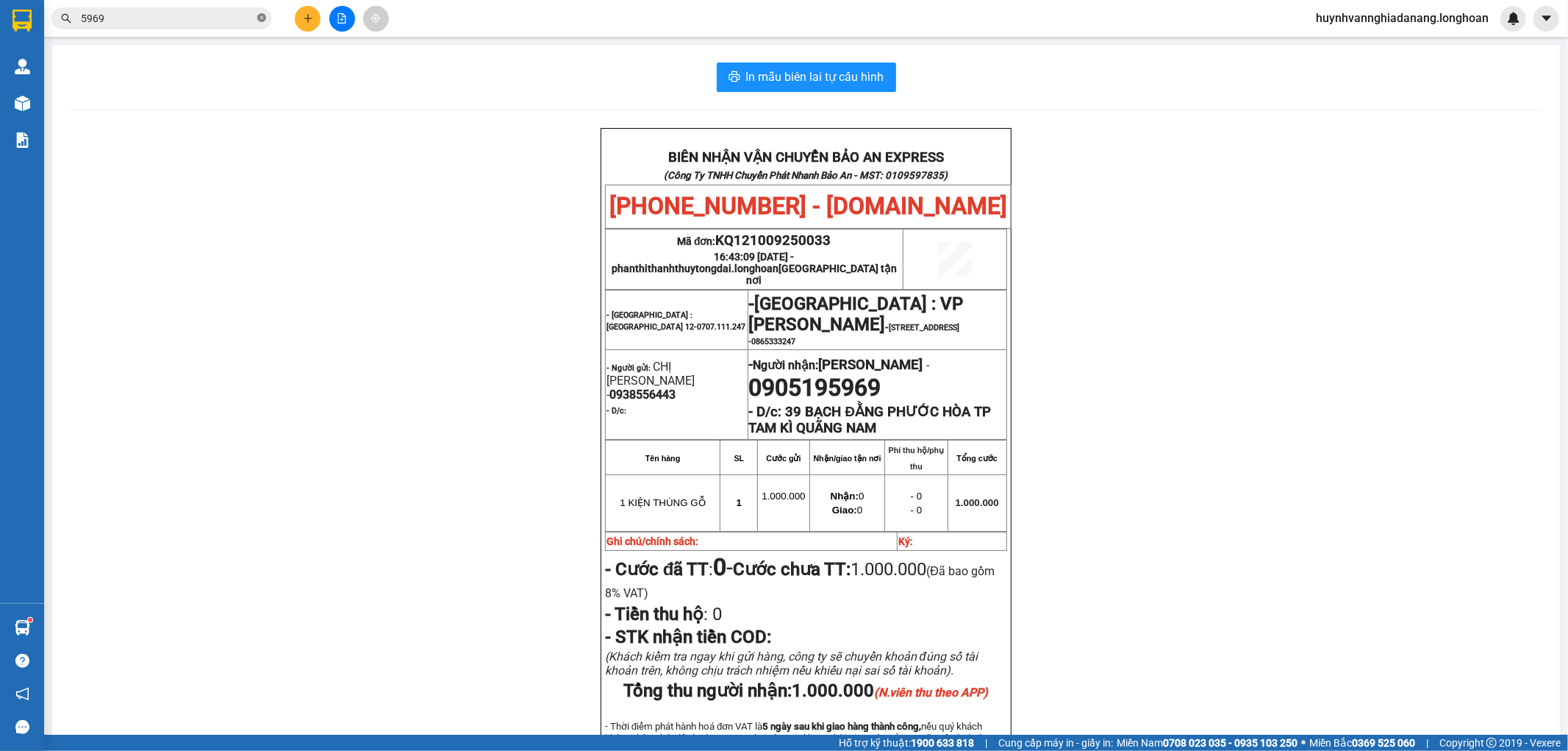
click at [262, 19] on icon "close-circle" at bounding box center [261, 17] width 9 height 9
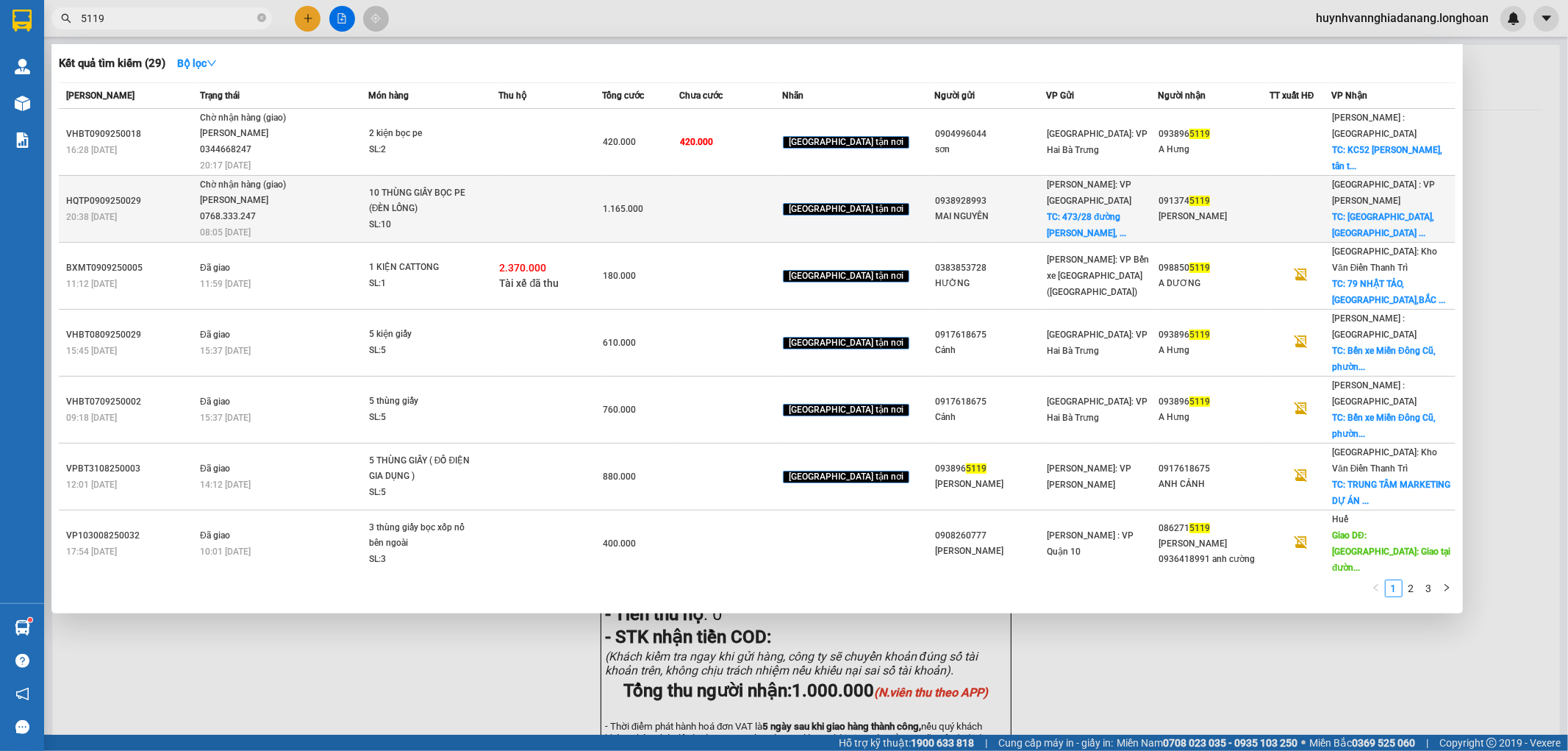
type input "5119"
click at [541, 192] on td at bounding box center [550, 209] width 103 height 67
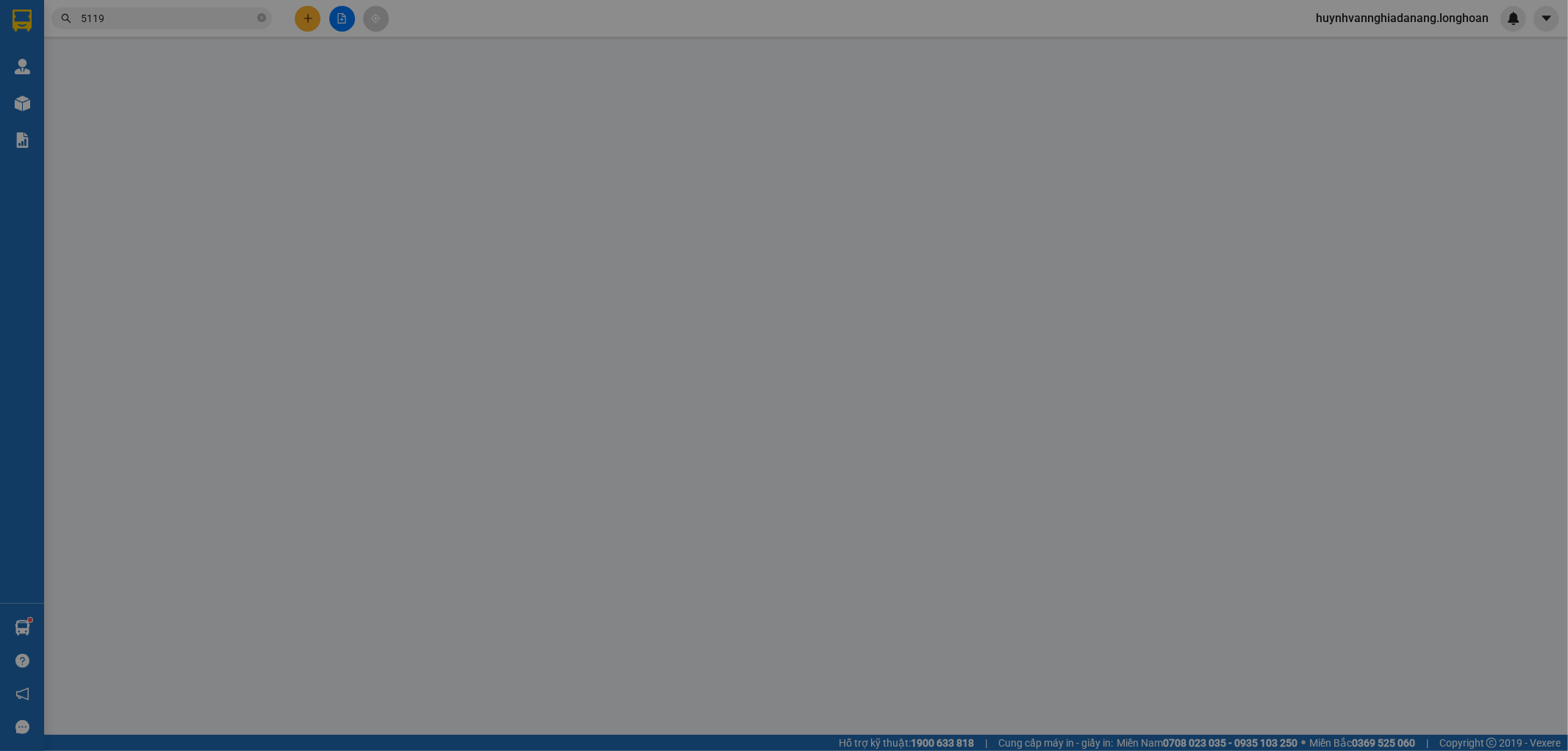
type input "0938928993"
type input "MAI NGUYÊN"
checkbox input "true"
type input "[STREET_ADDRESS][PERSON_NAME]"
type input "65.000"
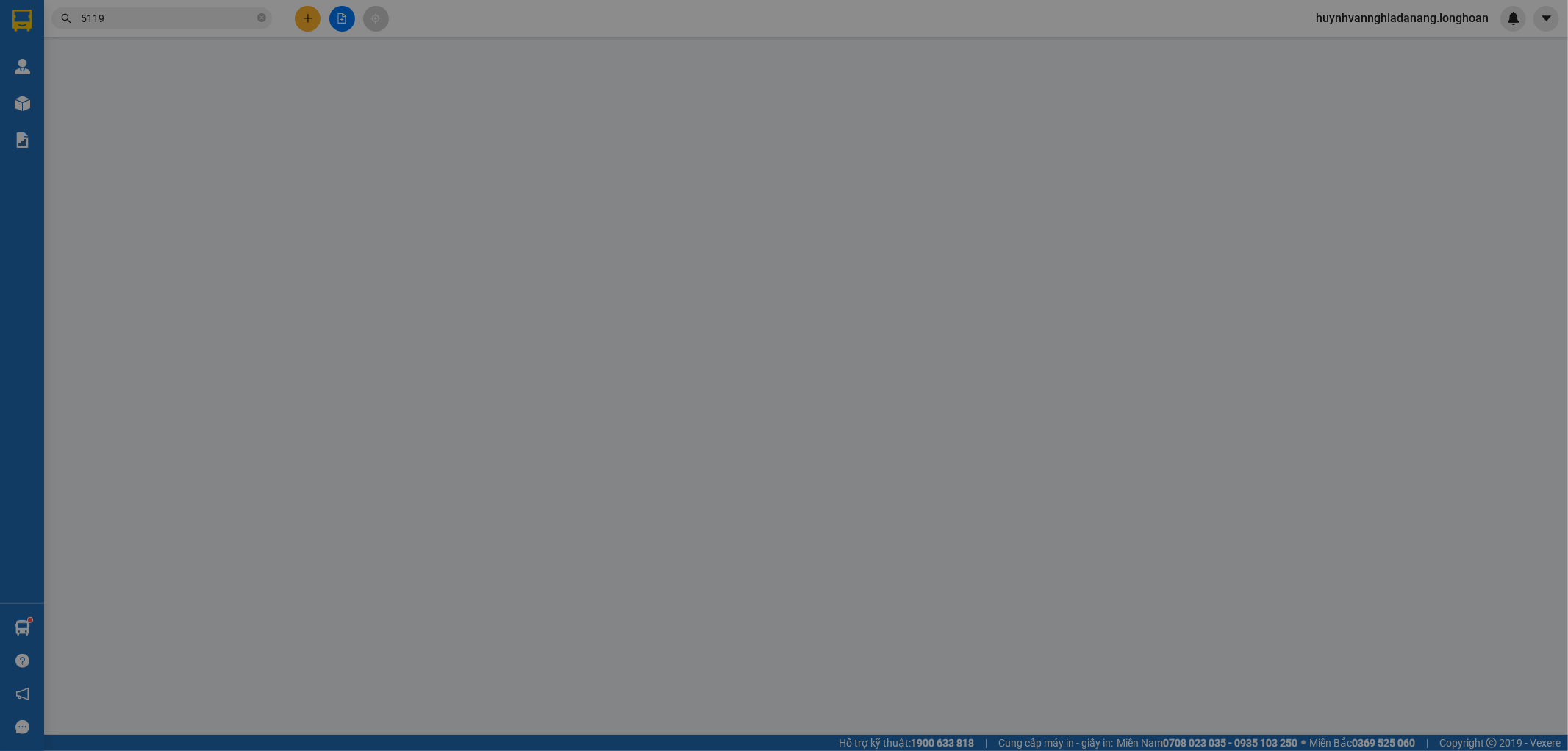
type input "0913745119"
type input "[PERSON_NAME]"
checkbox input "true"
type input "[GEOGRAPHIC_DATA], khu phố [GEOGRAPHIC_DATA], [GEOGRAPHIC_DATA], [GEOGRAPHIC_DA…"
type input "1.165.000"
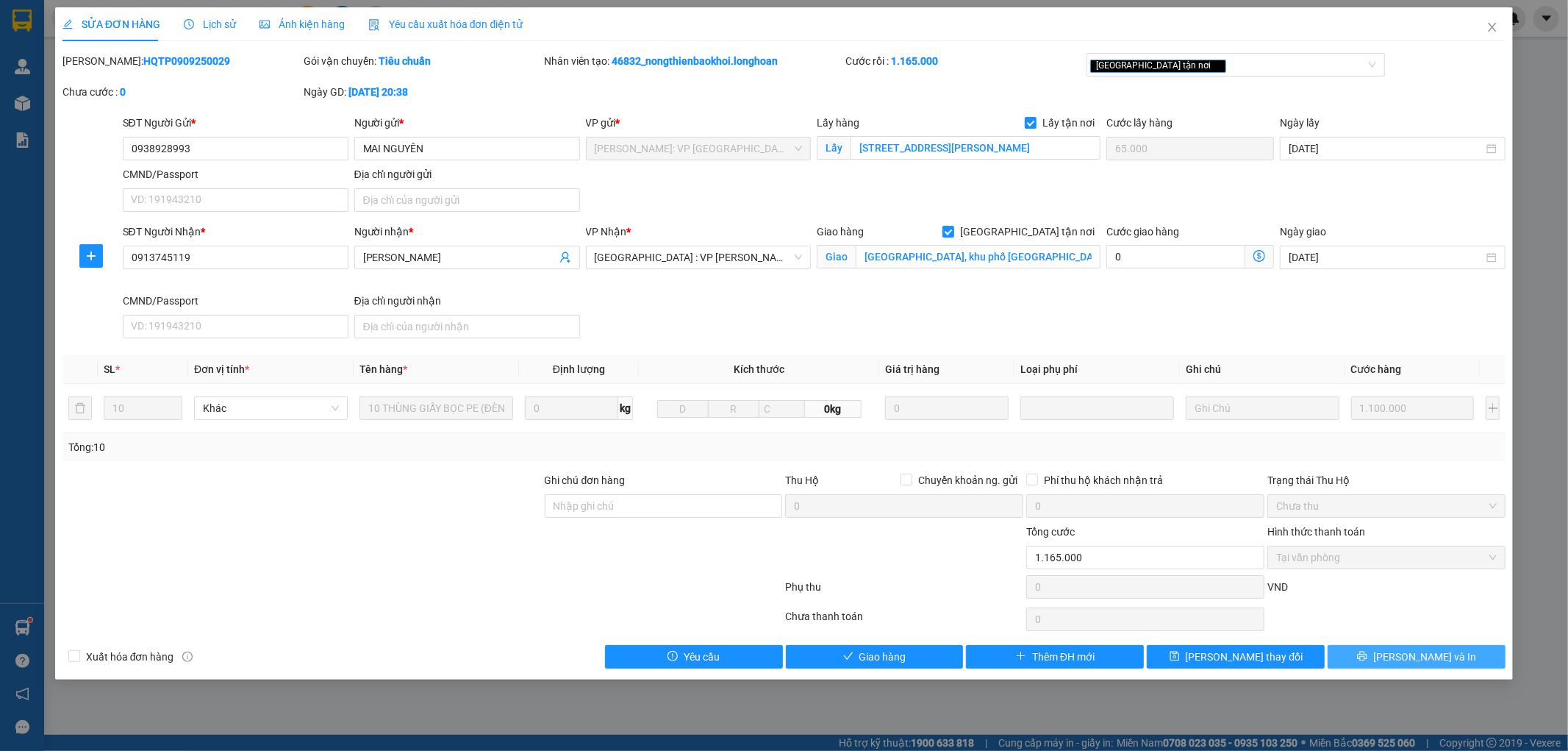
click at [1361, 656] on button "[PERSON_NAME] và In" at bounding box center [1417, 657] width 178 height 23
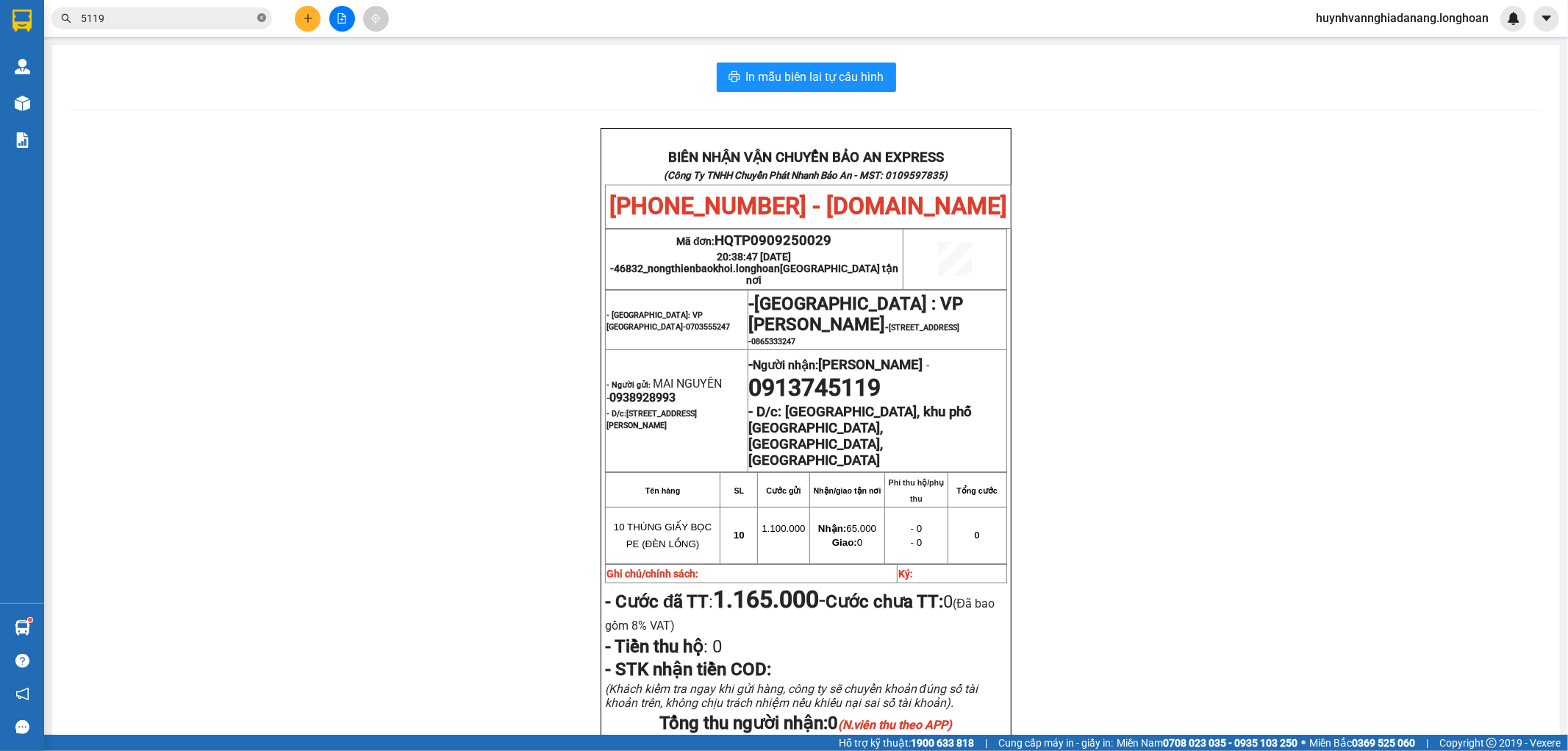
click at [262, 18] on icon "close-circle" at bounding box center [261, 17] width 9 height 9
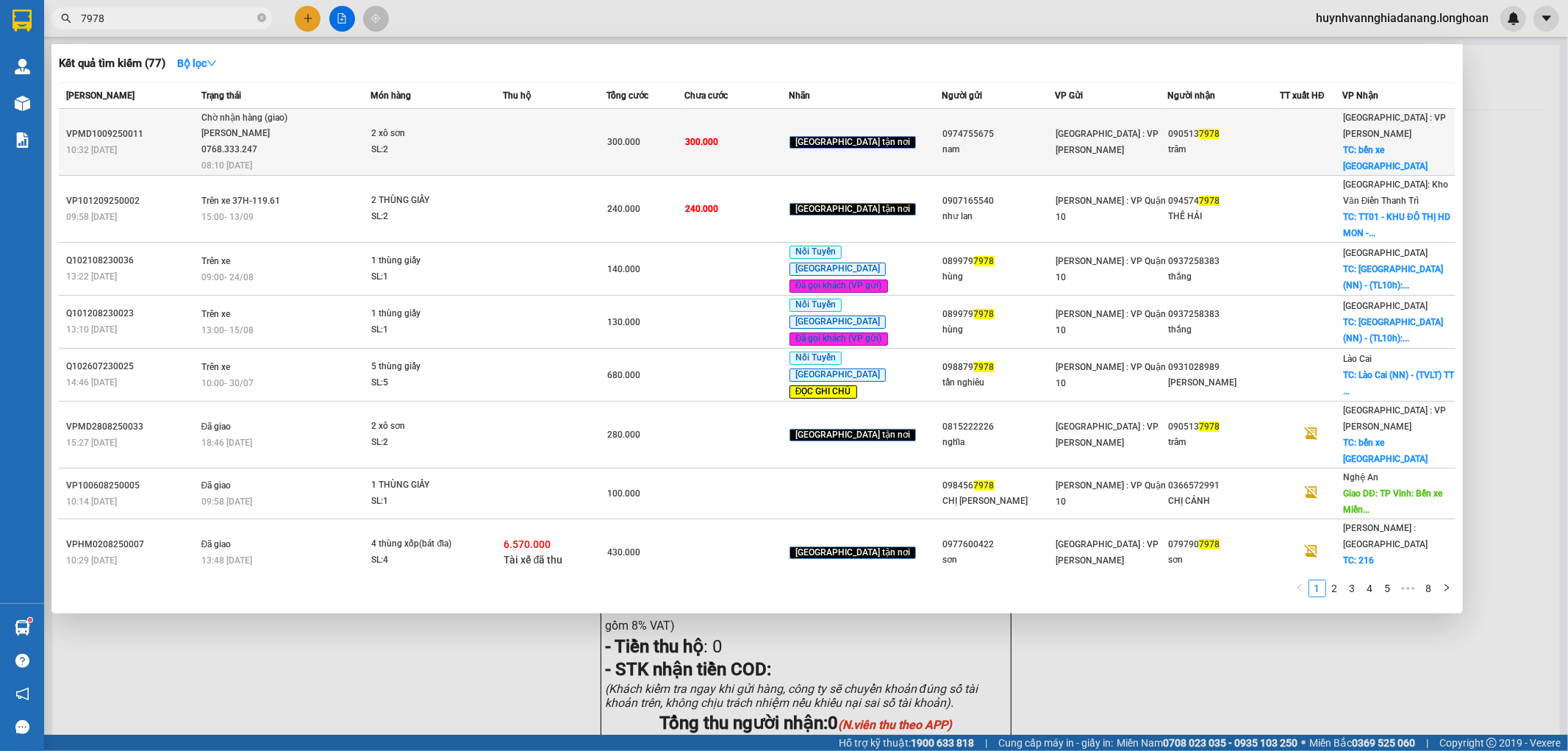
type input "7978"
click at [544, 137] on td at bounding box center [555, 141] width 104 height 67
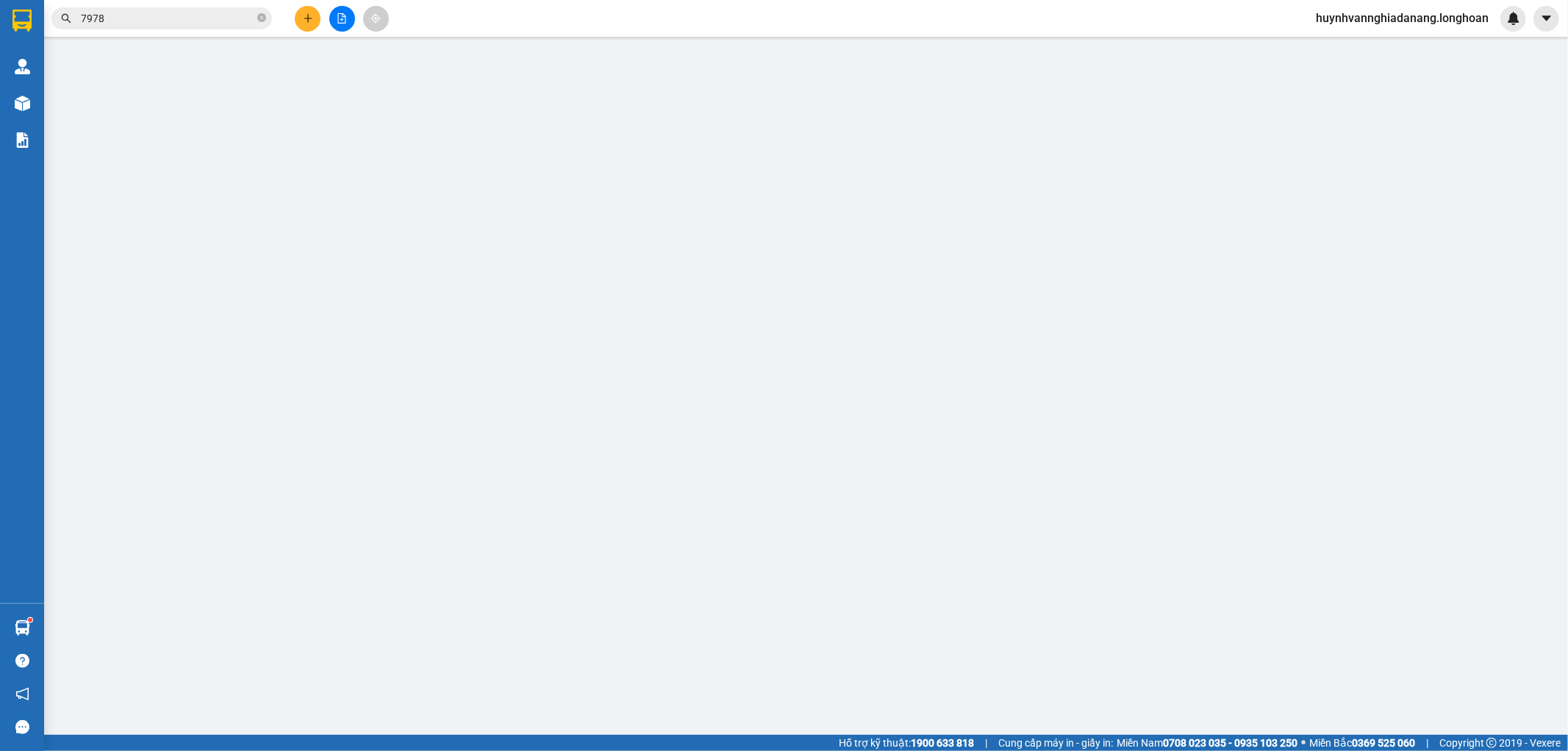
type input "0974755675"
type input "nam"
type input "0905137978"
type input "trâm"
checkbox input "true"
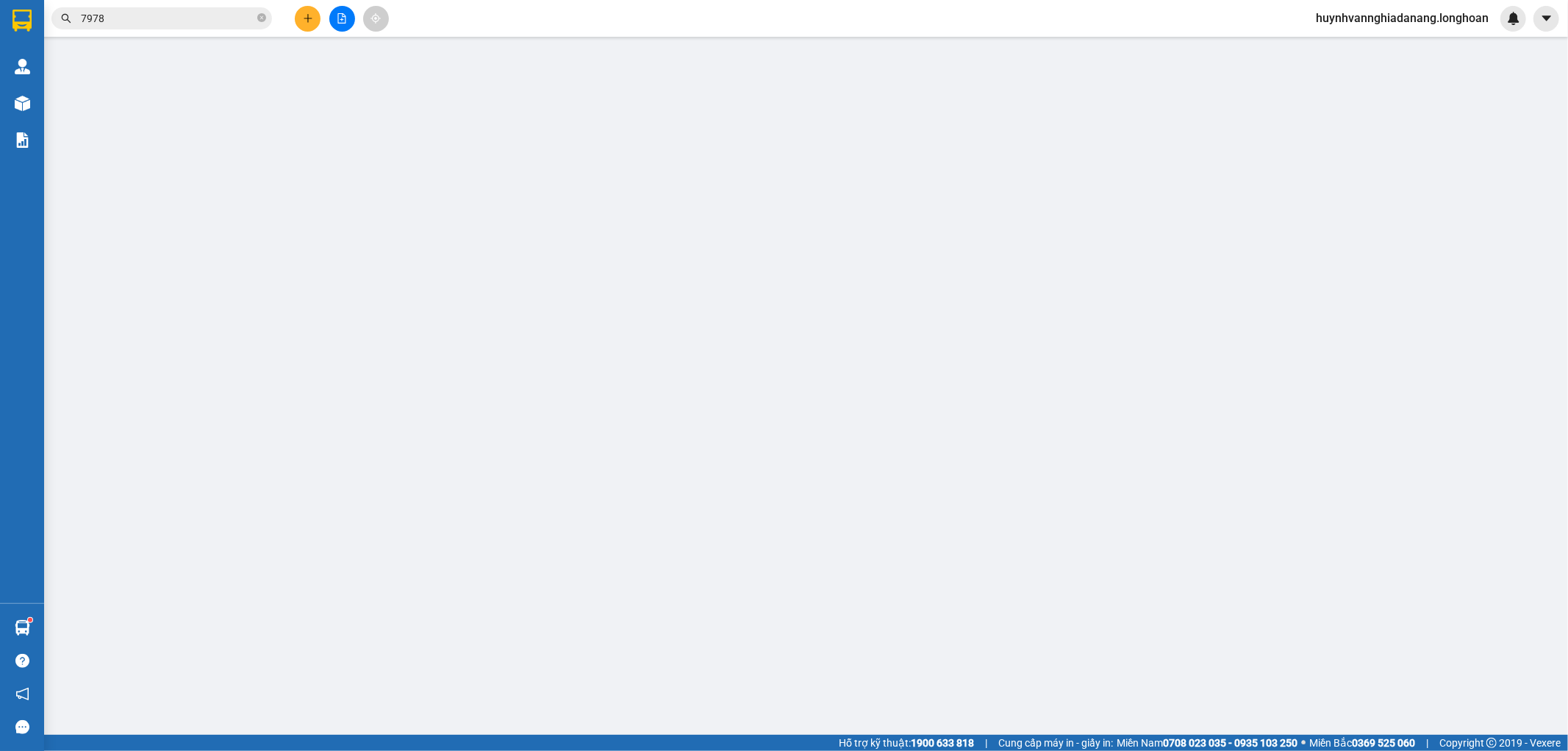
type input "bến xe [GEOGRAPHIC_DATA] [GEOGRAPHIC_DATA]"
type input "300.000"
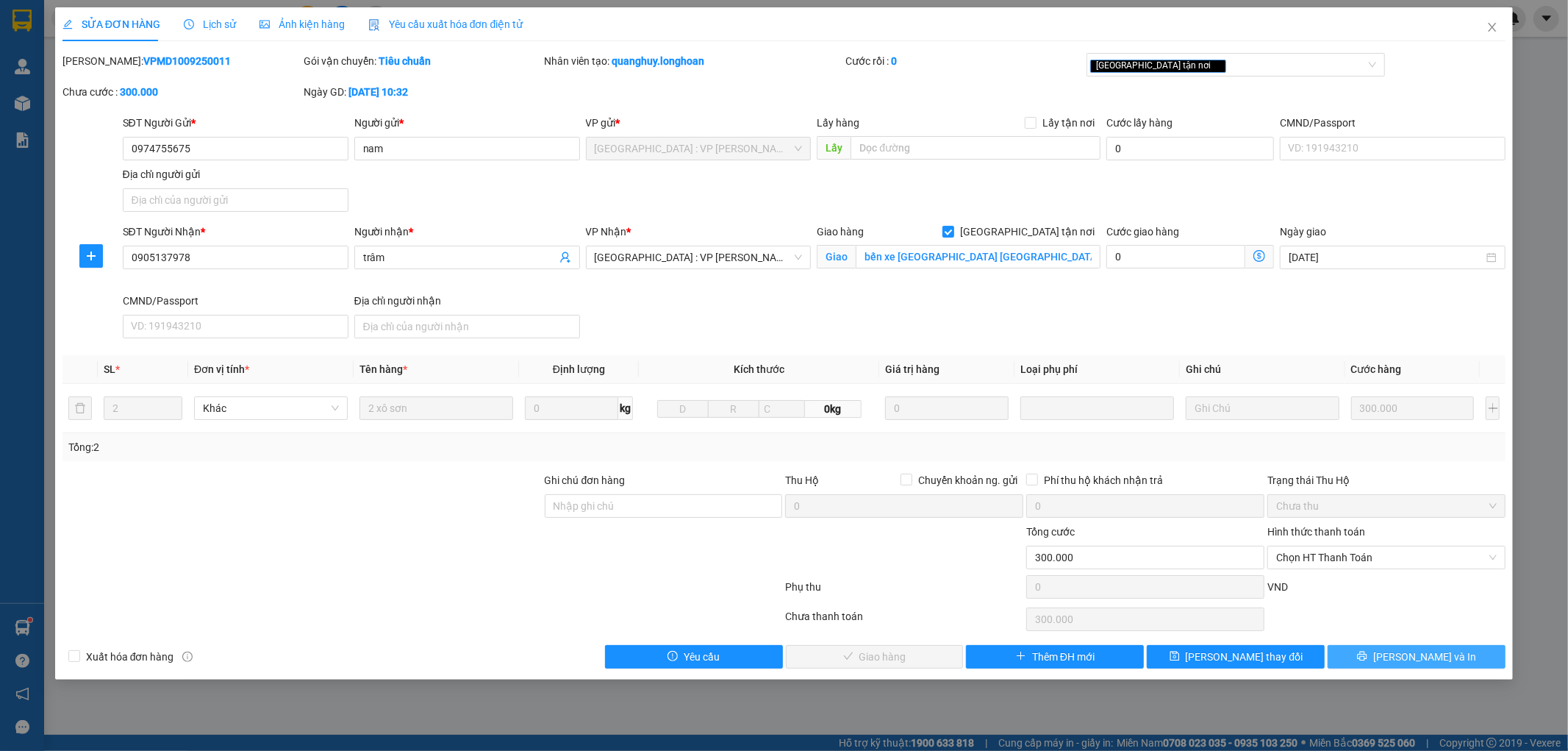
click at [1421, 663] on span "[PERSON_NAME] và In" at bounding box center [1425, 656] width 103 height 16
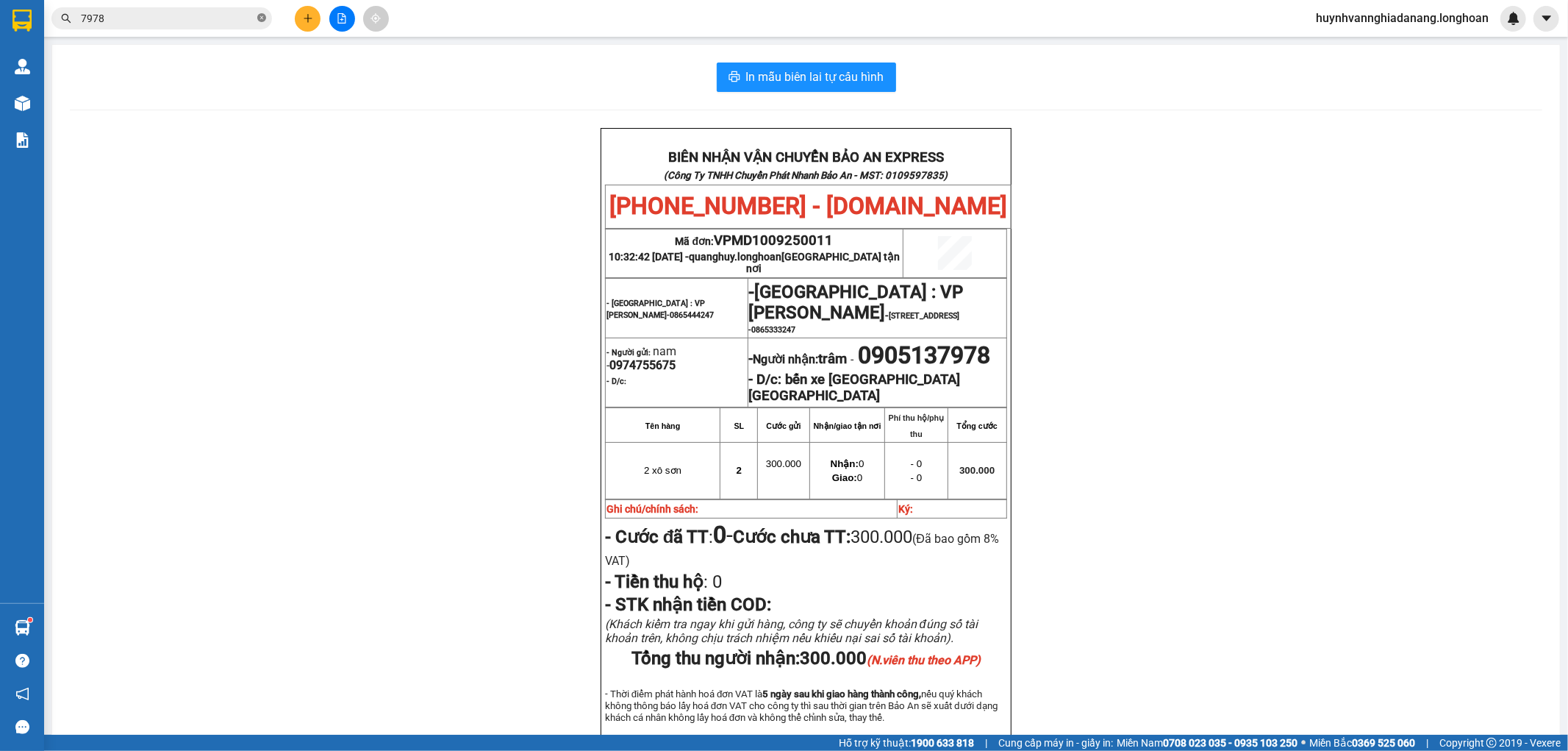
click at [263, 15] on icon "close-circle" at bounding box center [261, 17] width 9 height 9
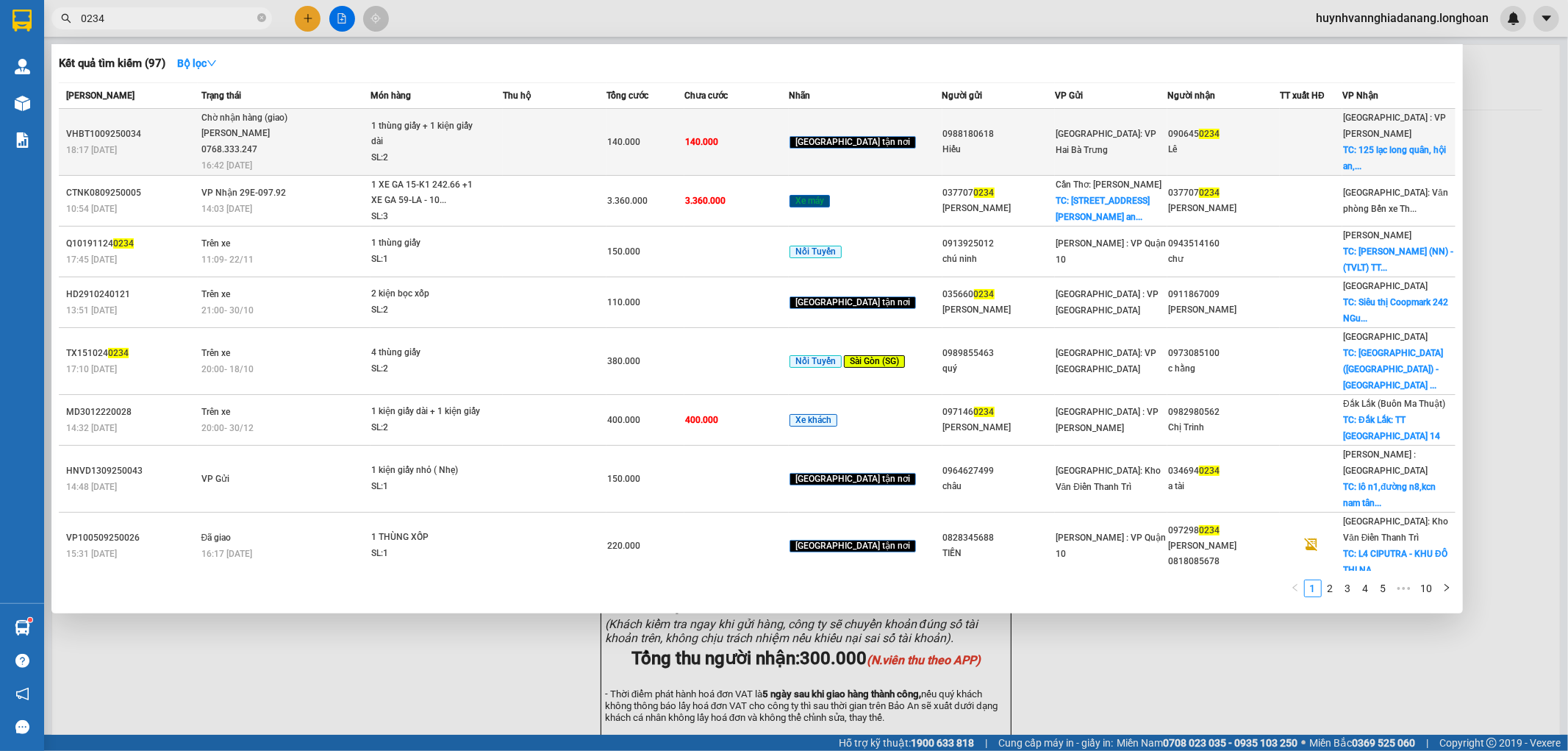
type input "0234"
click at [640, 136] on span "140.000" at bounding box center [624, 141] width 33 height 11
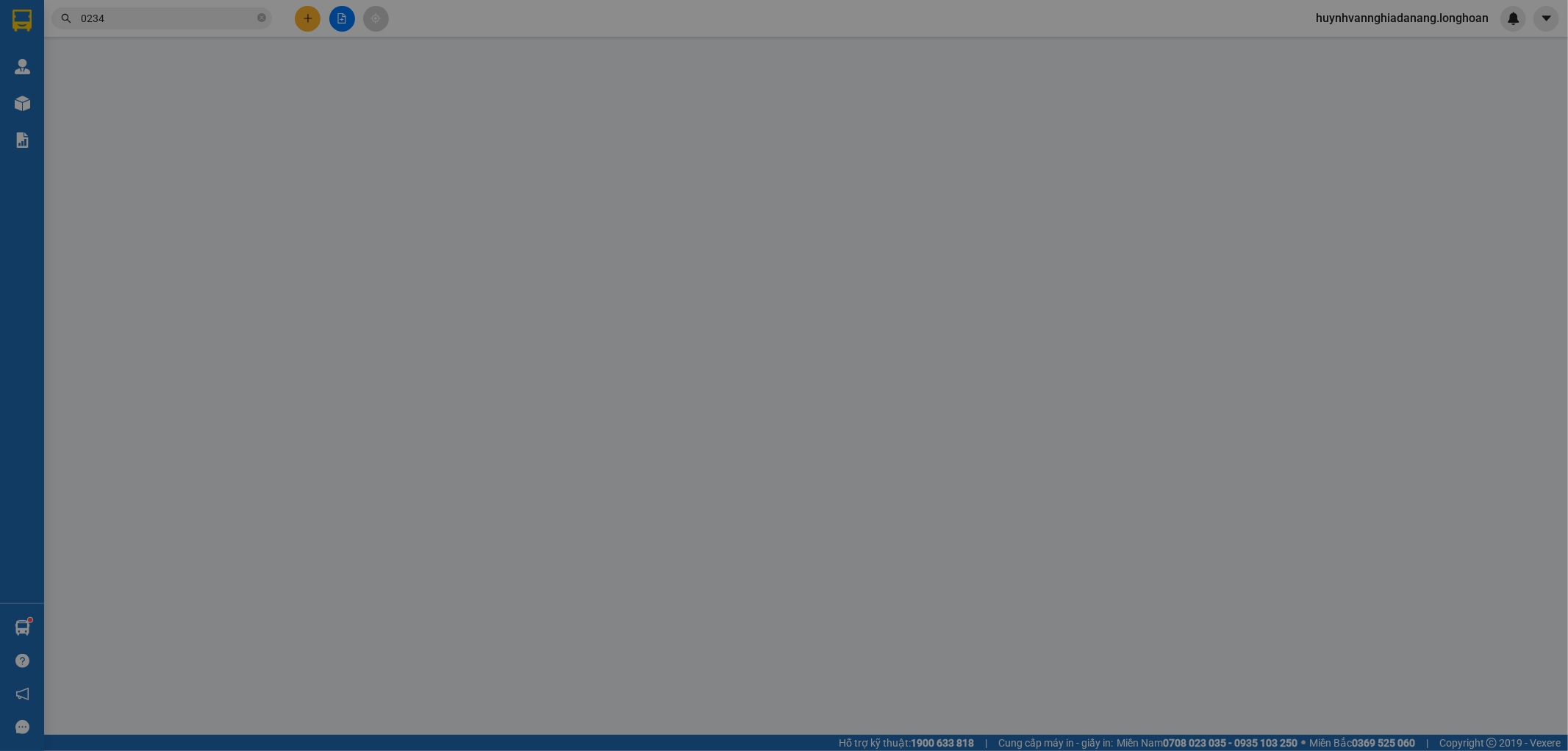
type input "0988180618"
type input "Hiếu"
type input "0906450234"
type input "Lê"
checkbox input "true"
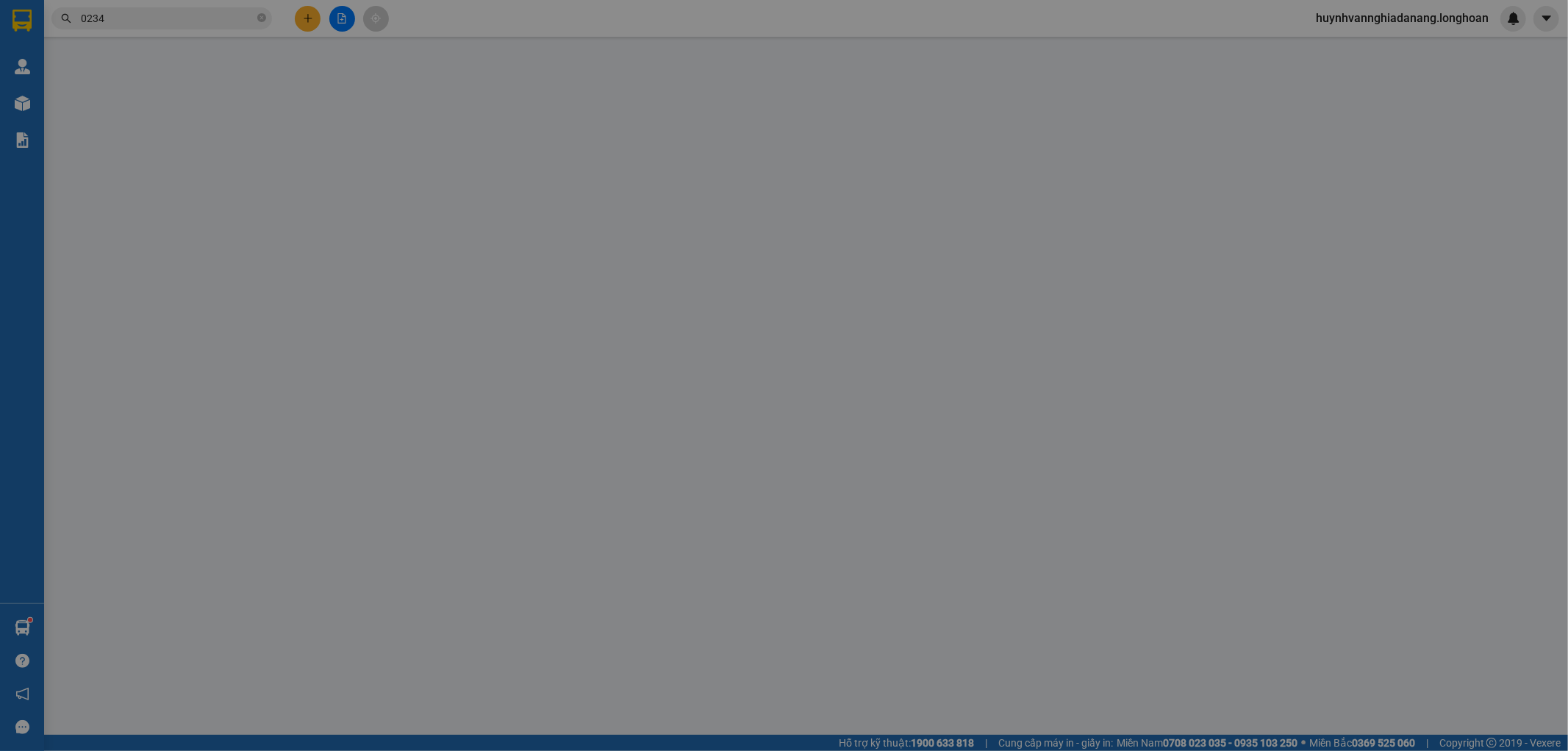
type input "125 lạc long quân, hội an, [GEOGRAPHIC_DATA]"
type input "140.000"
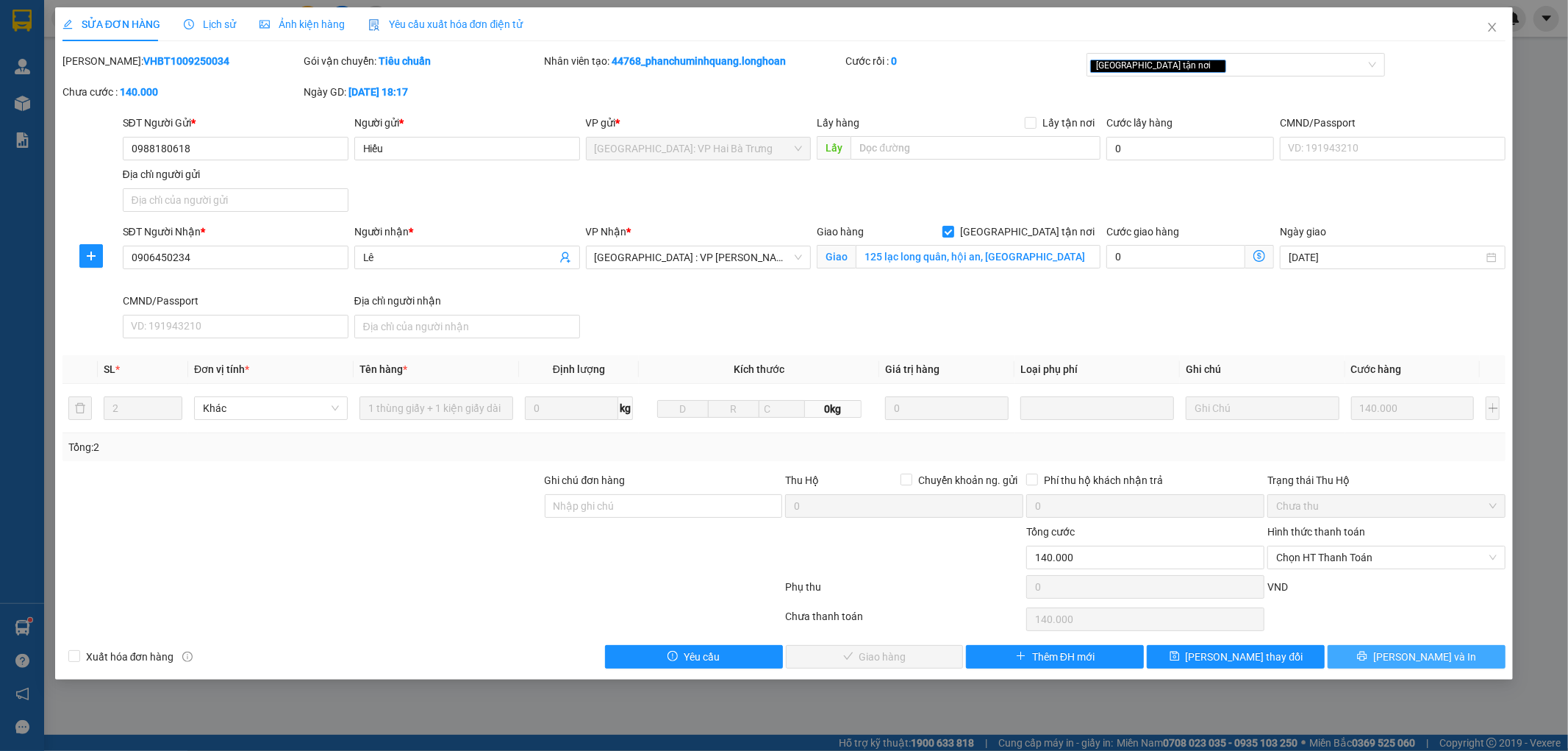
click at [1441, 655] on span "[PERSON_NAME] và In" at bounding box center [1425, 656] width 103 height 16
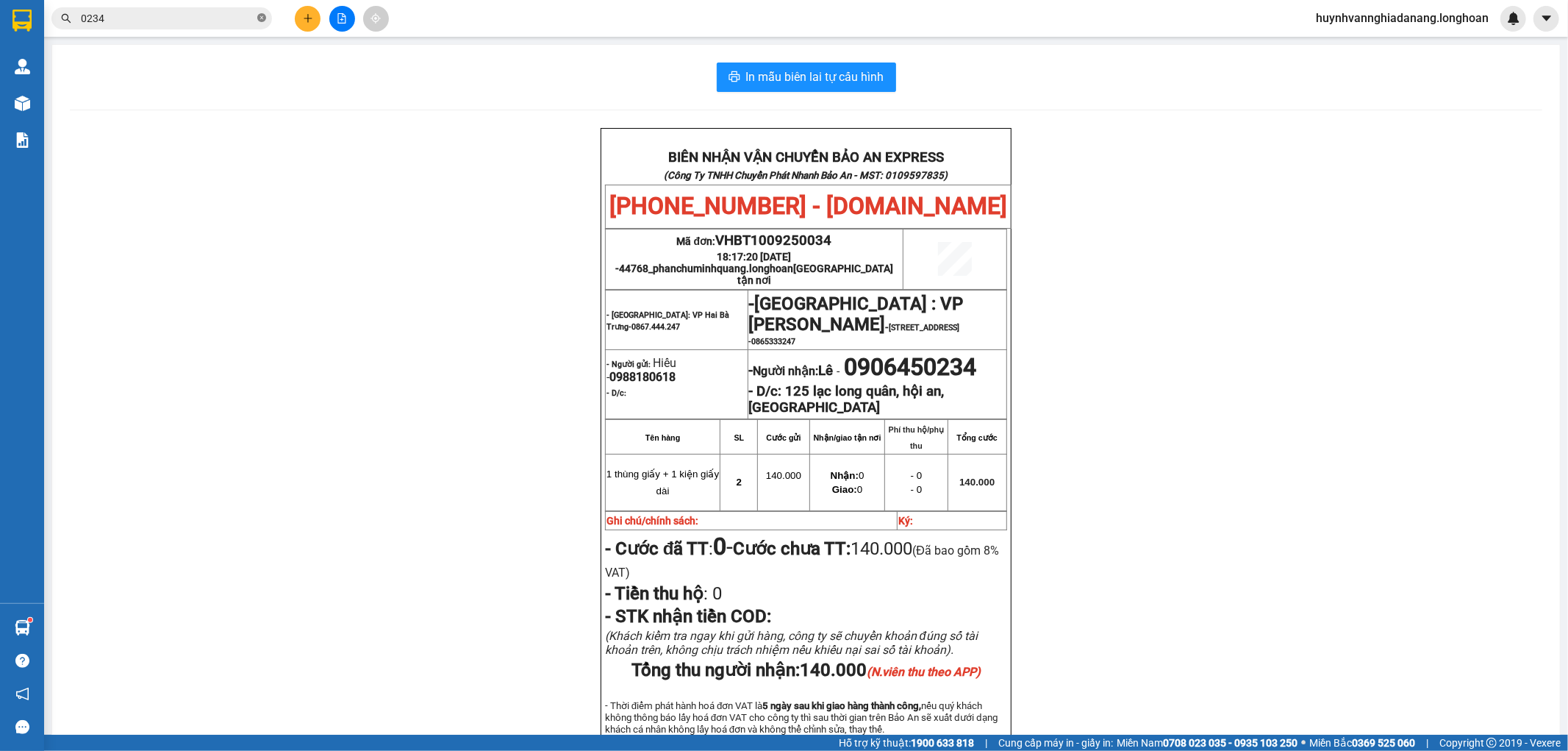
click at [259, 19] on icon "close-circle" at bounding box center [261, 17] width 9 height 9
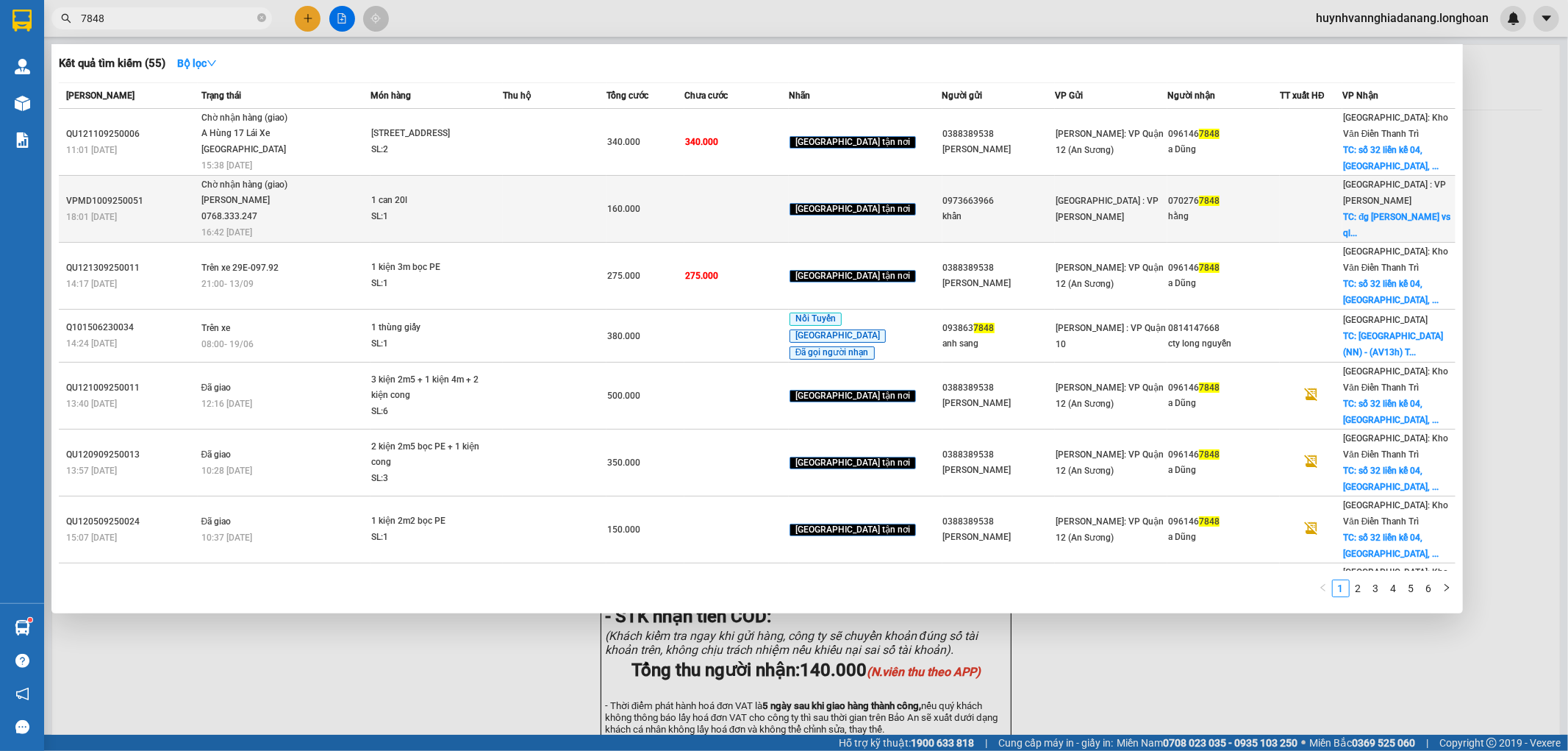
type input "7848"
click at [541, 197] on td at bounding box center [555, 209] width 104 height 67
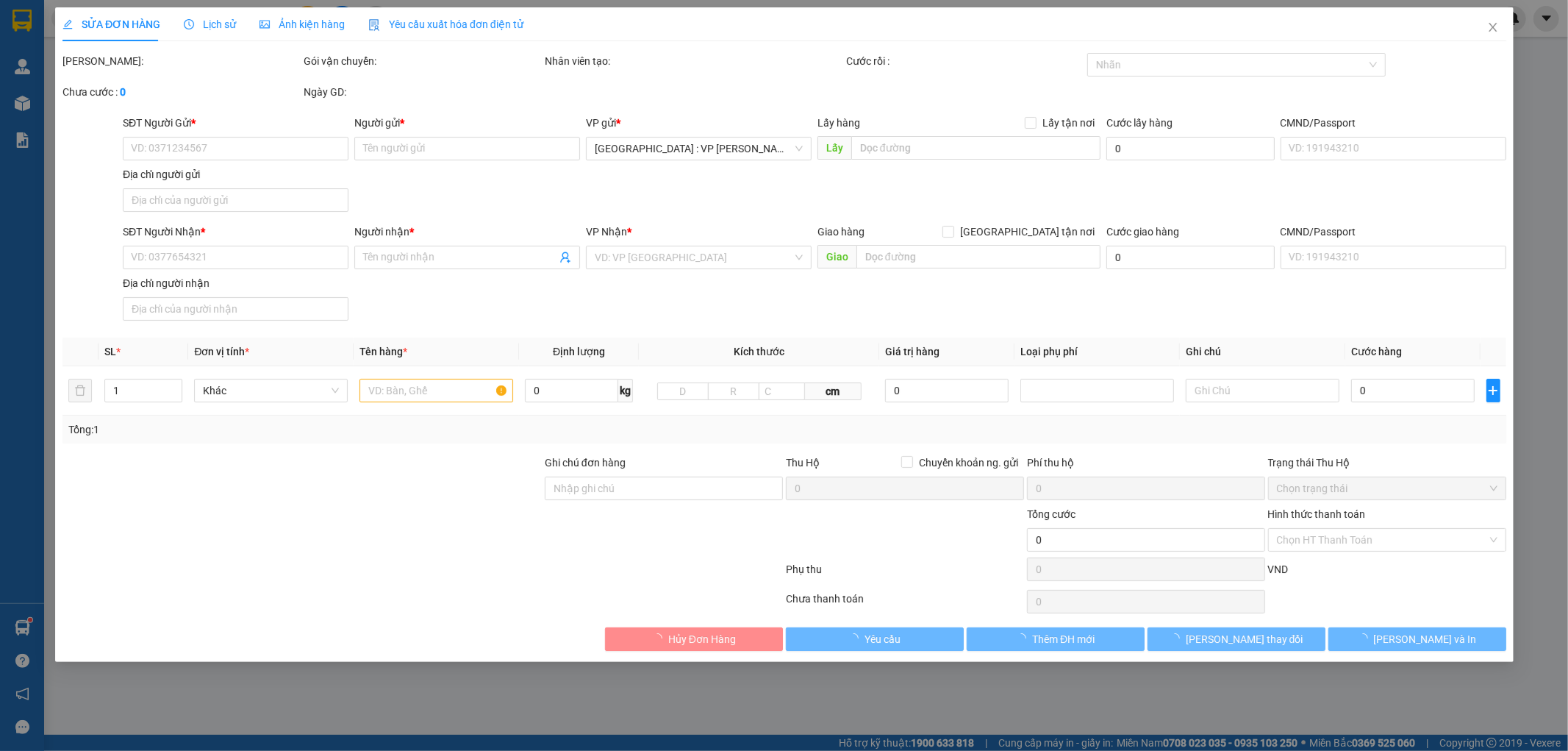
type input "0973663966"
type input "khẩn"
type input "0702767848"
type input "hằng"
checkbox input "true"
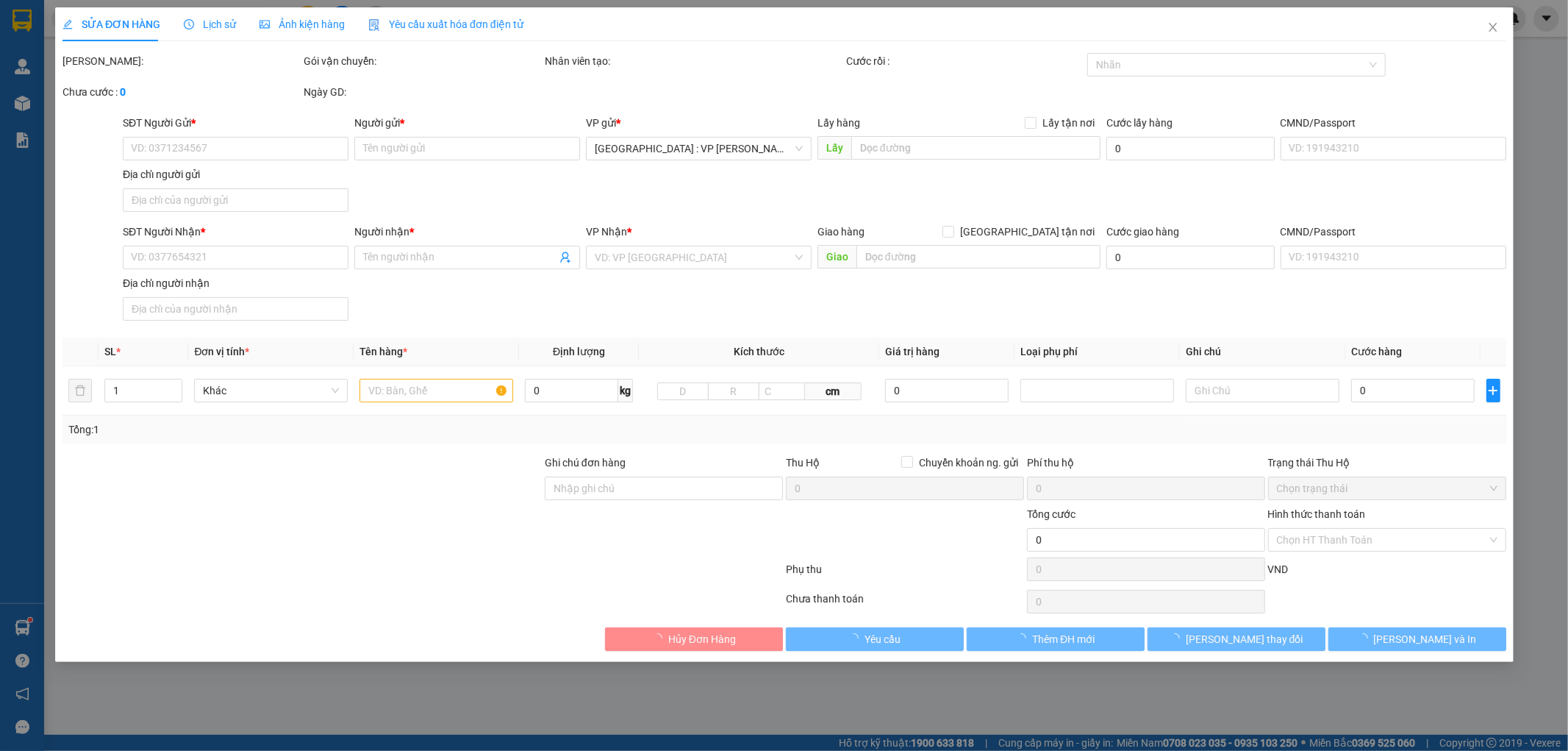
type input "đg [PERSON_NAME] vs ql 1a dg [PERSON_NAME] gần ga tam kỳ [GEOGRAPHIC_DATA]"
type input "160.000"
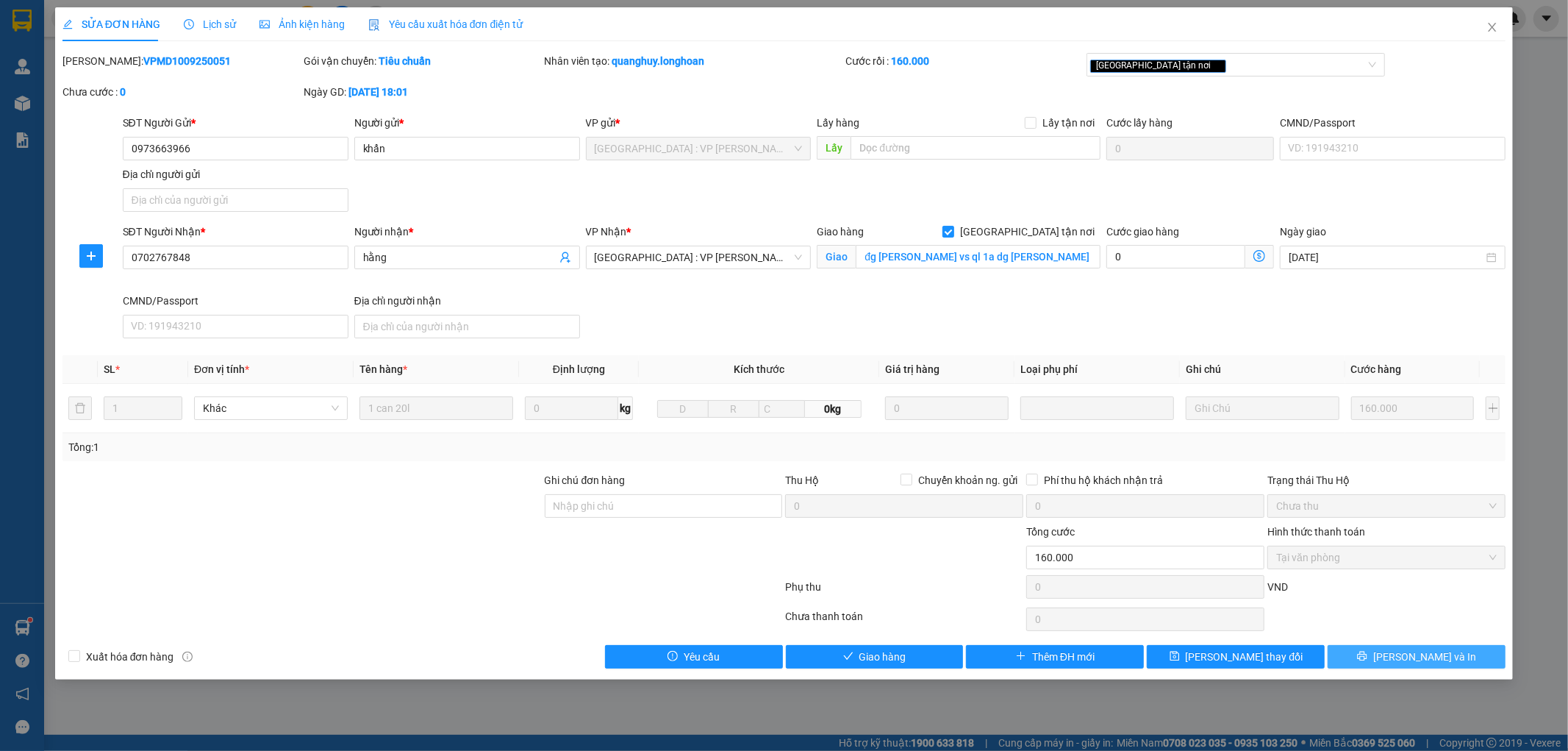
click at [1460, 655] on button "[PERSON_NAME] và In" at bounding box center [1417, 657] width 178 height 23
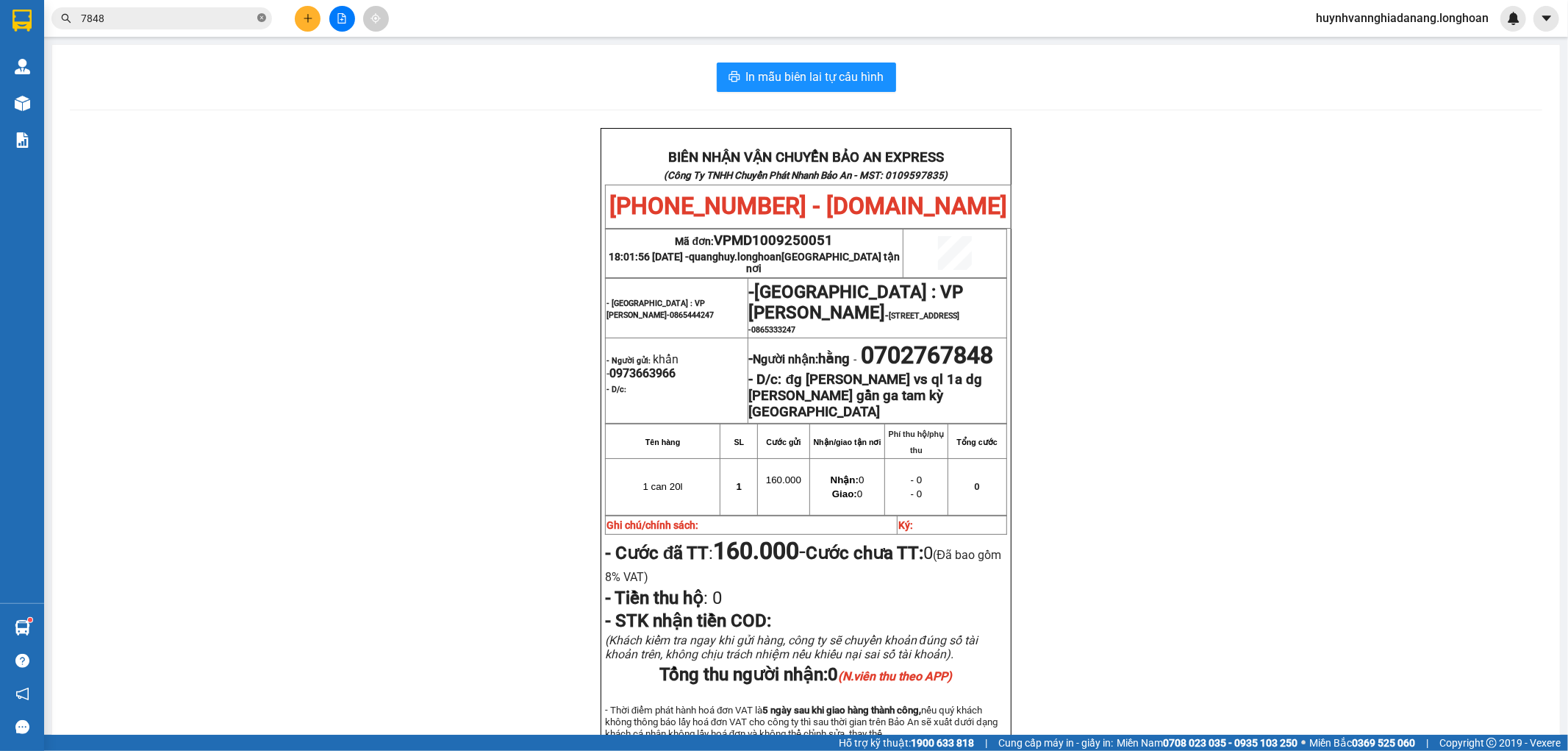
click at [262, 20] on icon "close-circle" at bounding box center [261, 17] width 9 height 9
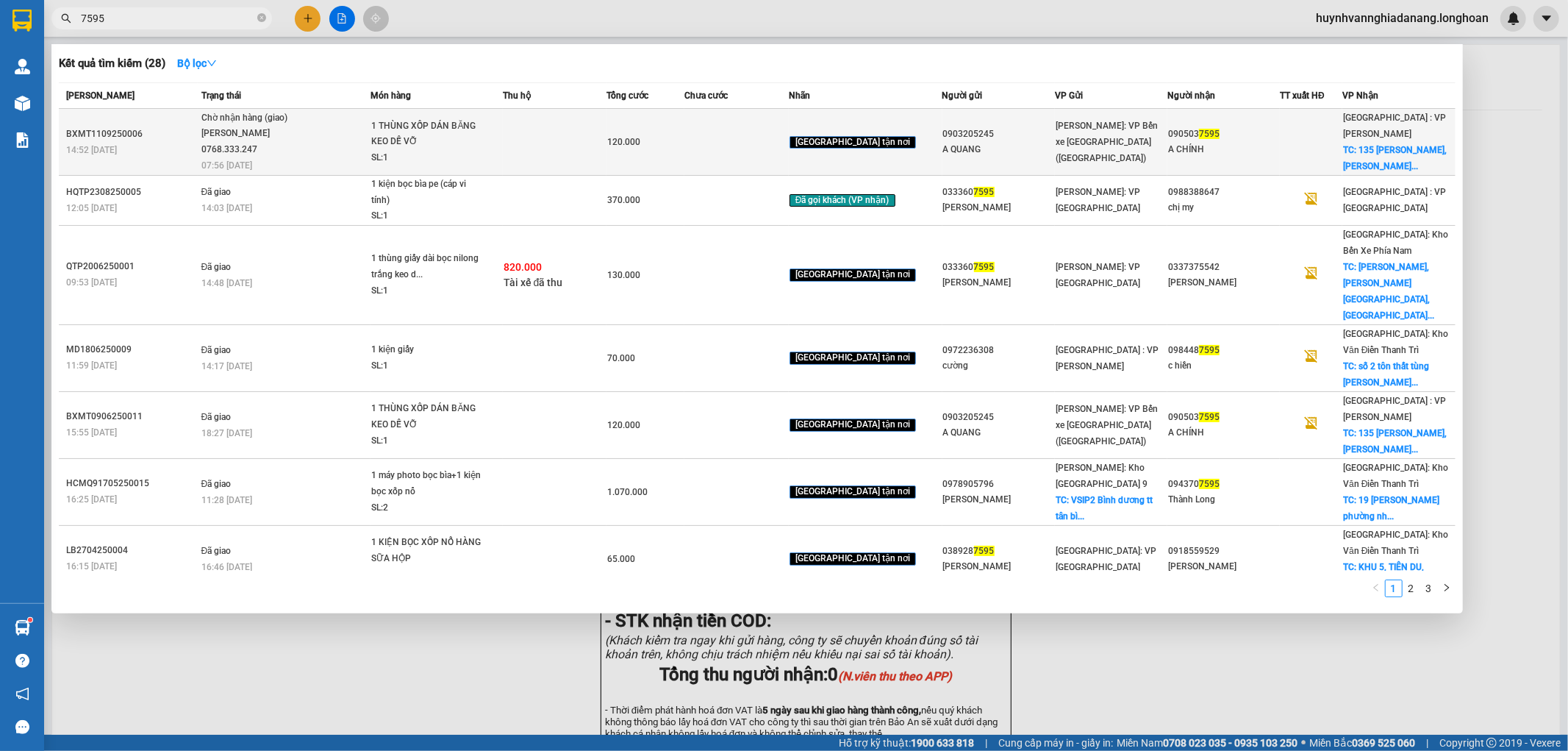
type input "7595"
click at [557, 149] on td at bounding box center [555, 141] width 104 height 67
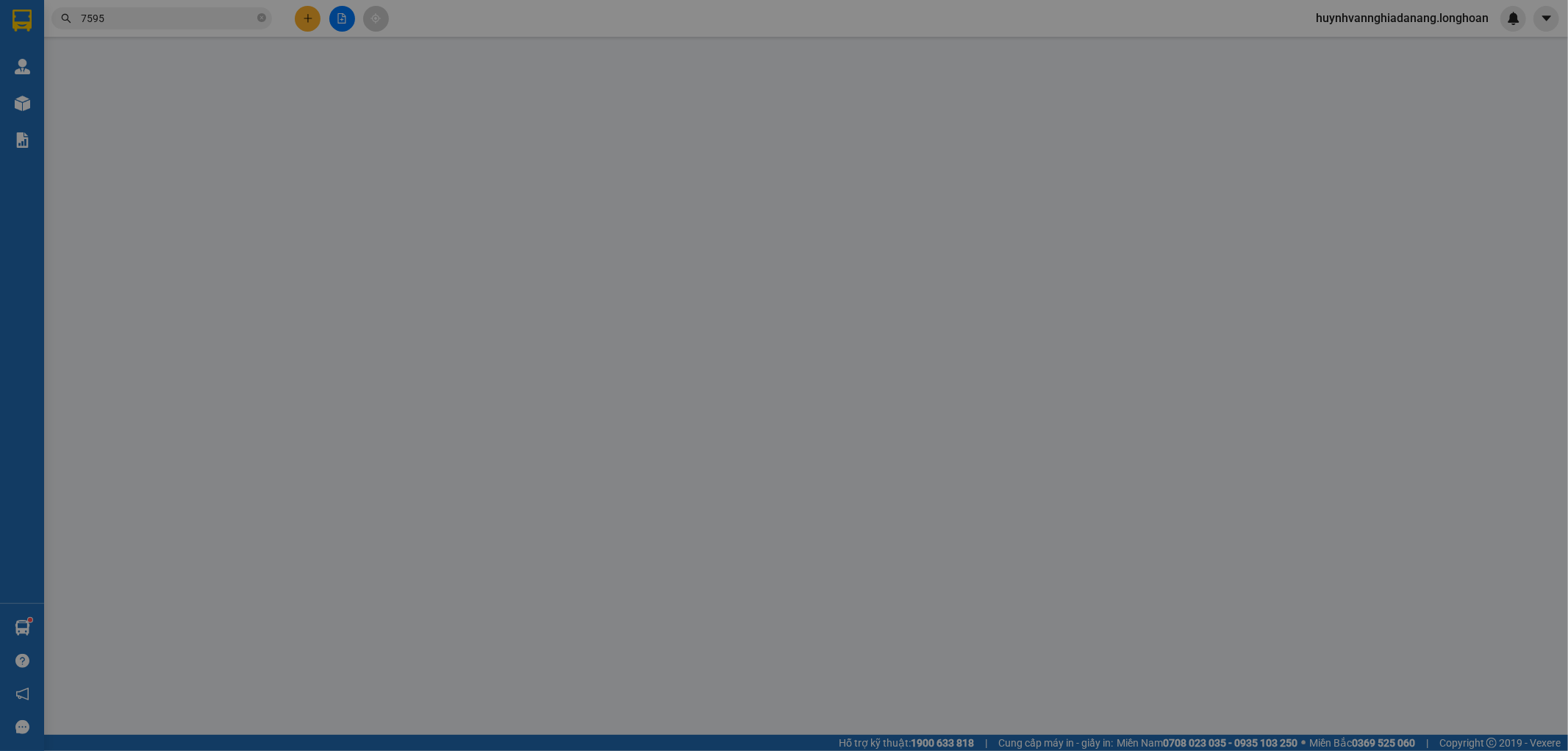
type input "0903205245"
type input "A QUANG"
type input "0905037595"
type input "A CHÍNH"
checkbox input "true"
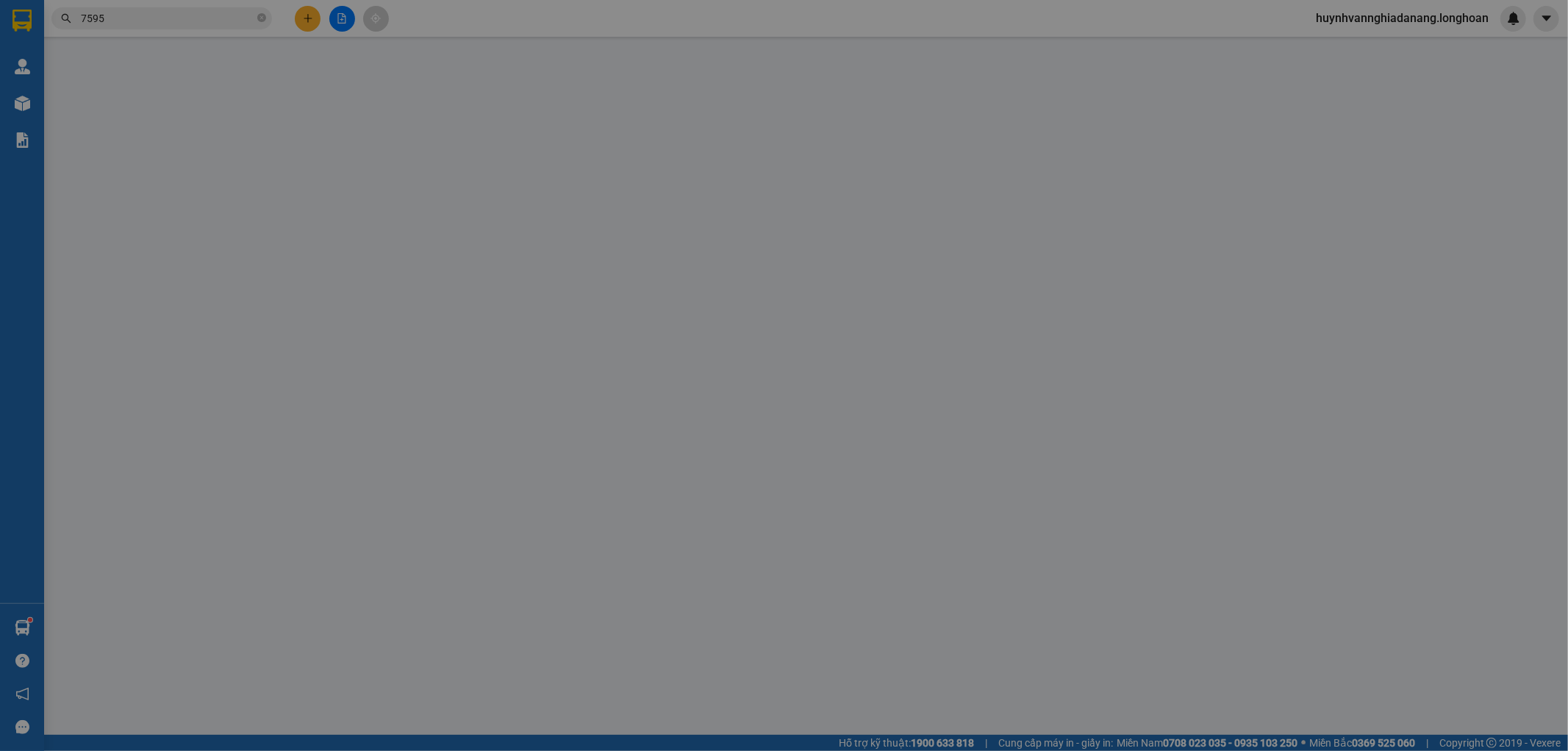
type input "135 [PERSON_NAME],[GEOGRAPHIC_DATA],TP HỘI AN"
type input "HÀNG DỄ VỠ HƯ VỠ KHÔNG ĐỀN"
type input "120.000"
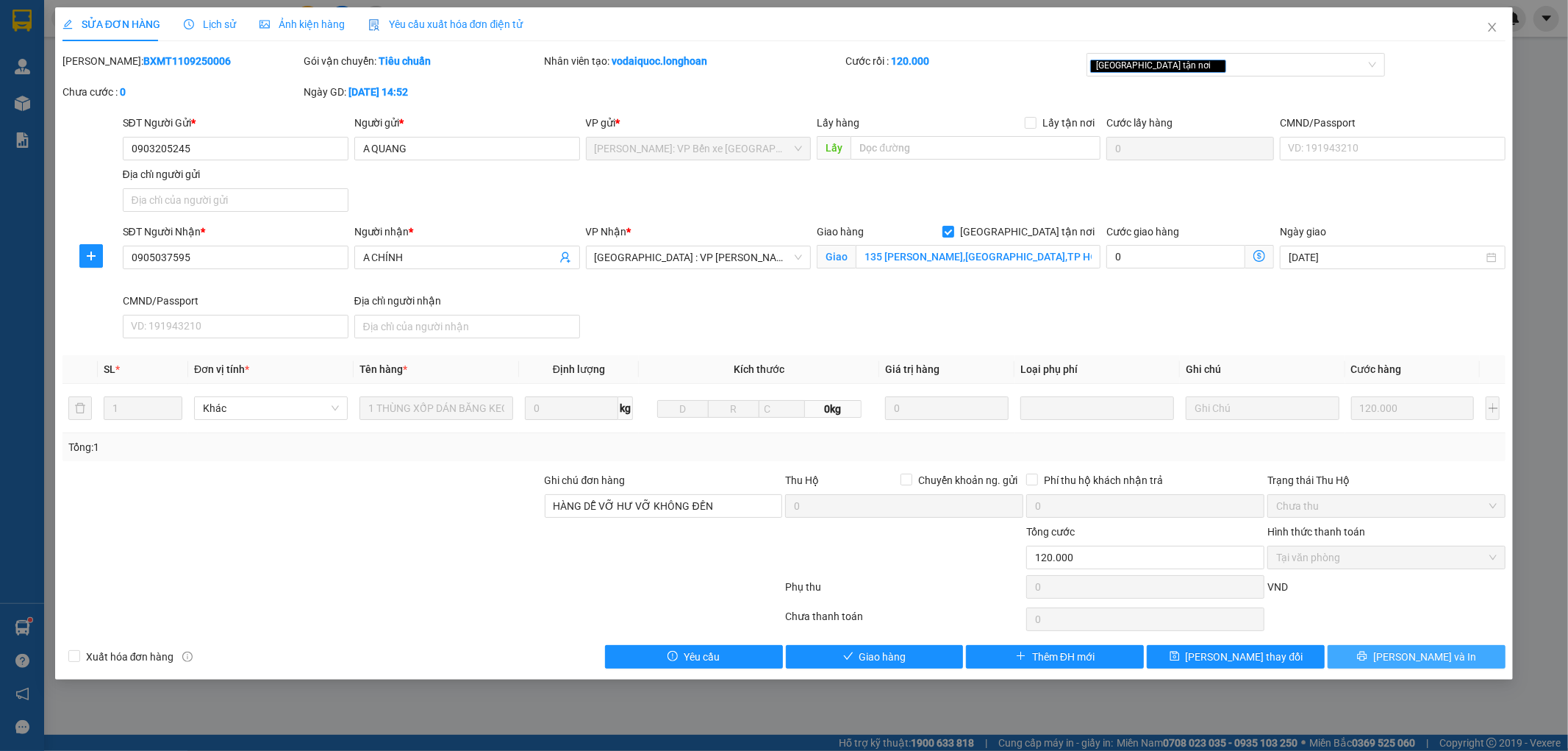
click at [1368, 659] on icon "printer" at bounding box center [1363, 656] width 10 height 10
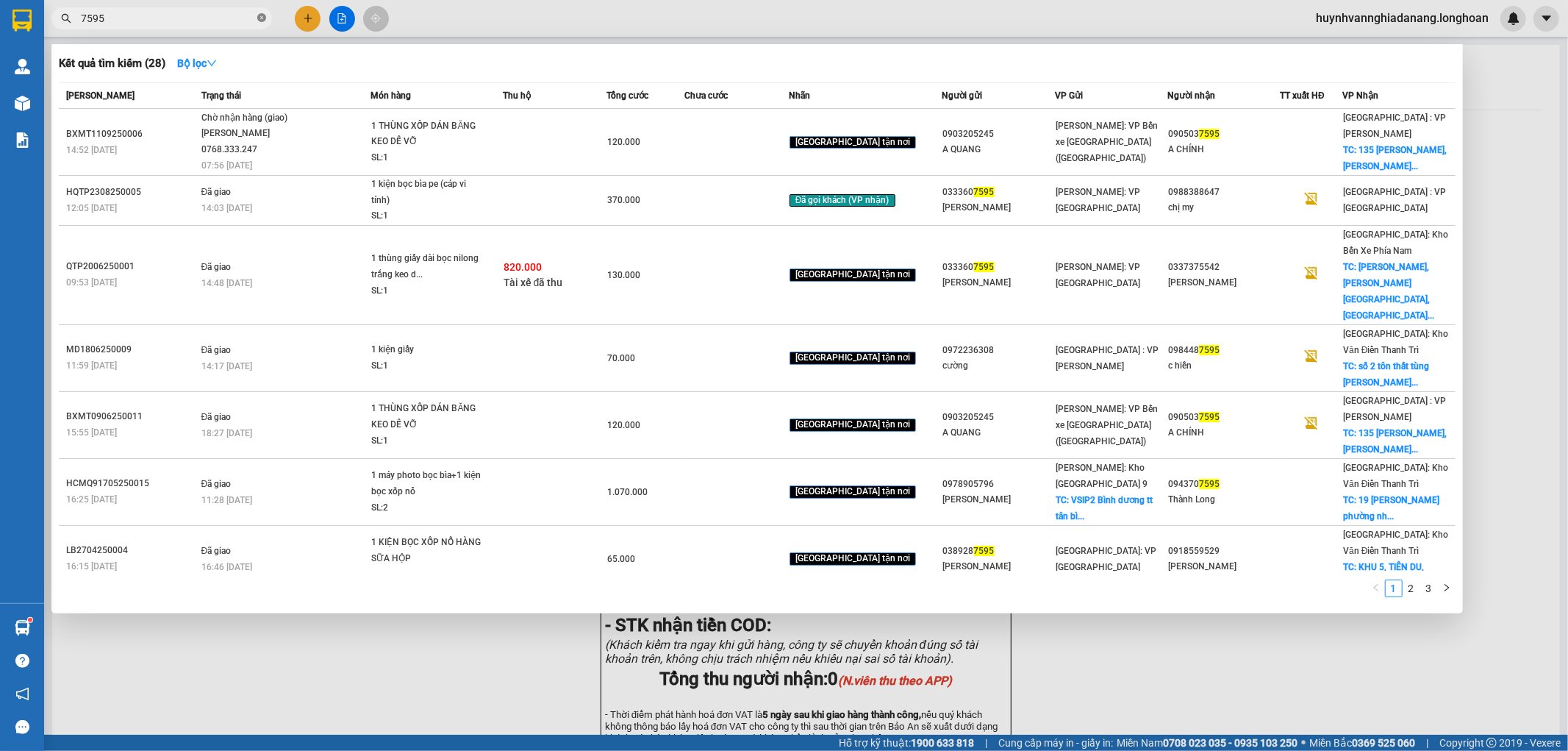
click at [262, 17] on icon "close-circle" at bounding box center [261, 17] width 9 height 9
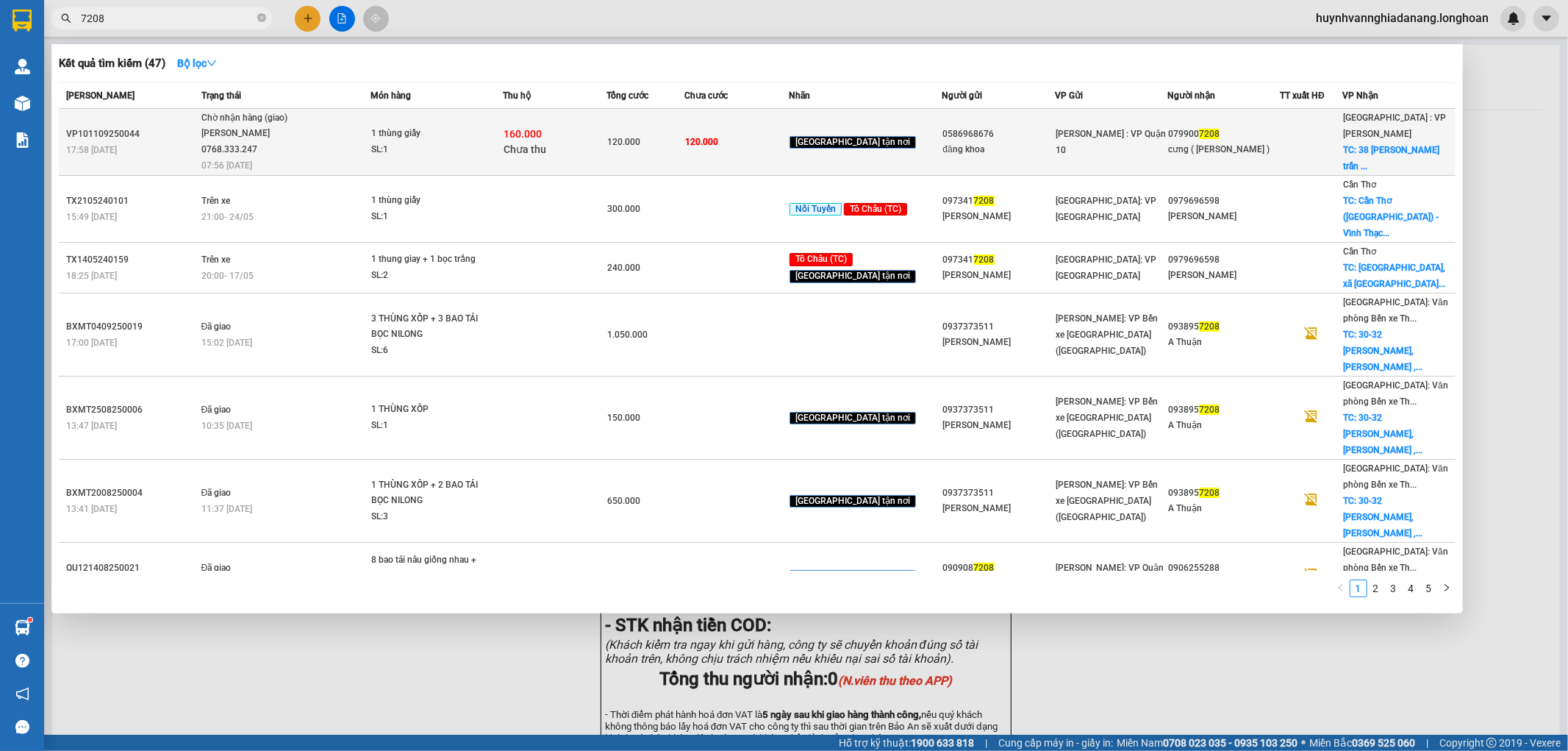
type input "7208"
click at [529, 128] on span "160.000" at bounding box center [523, 134] width 39 height 12
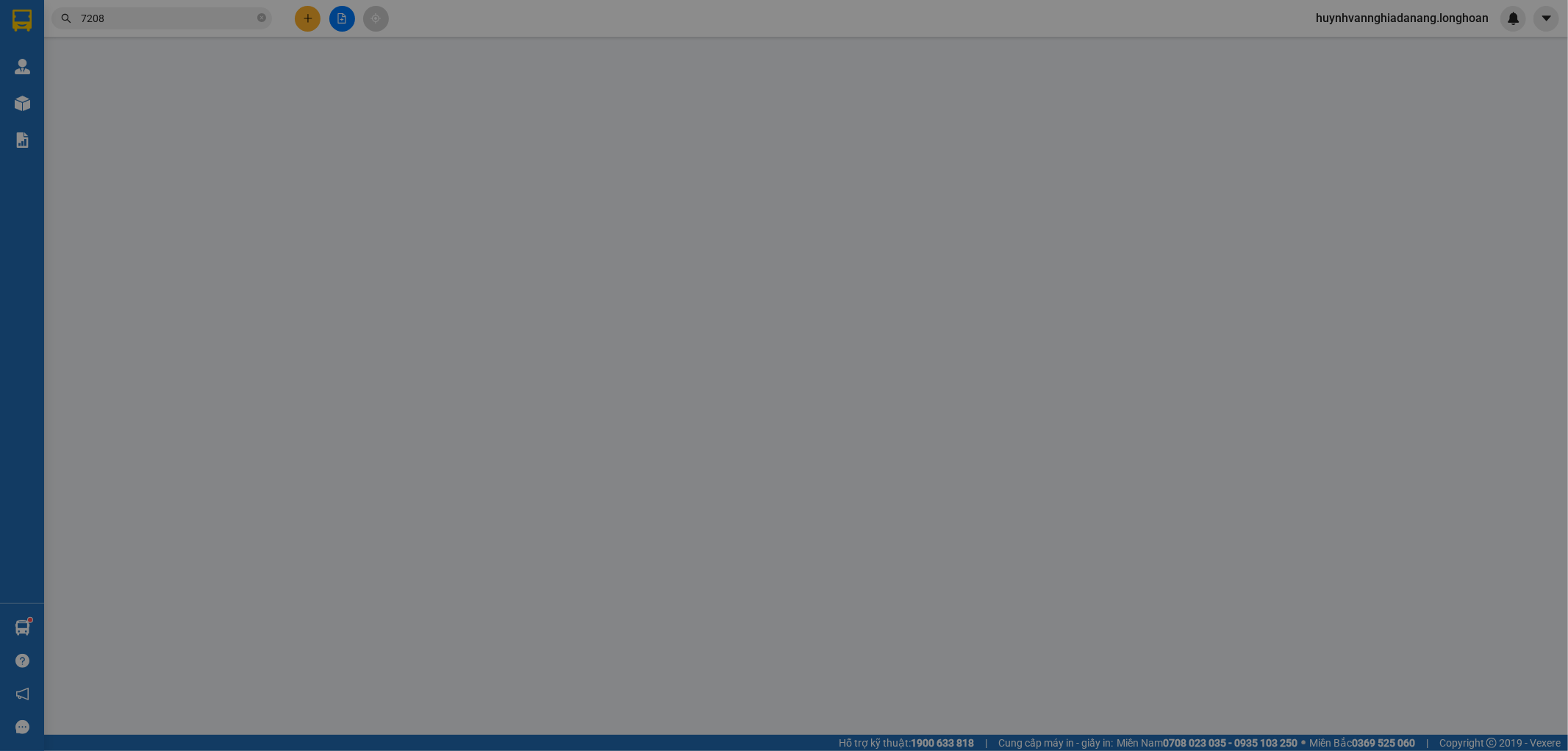
type input "0586968676"
type input "đăng khoa"
type input "0799007208"
type input "cưng ( [PERSON_NAME] )"
checkbox input "true"
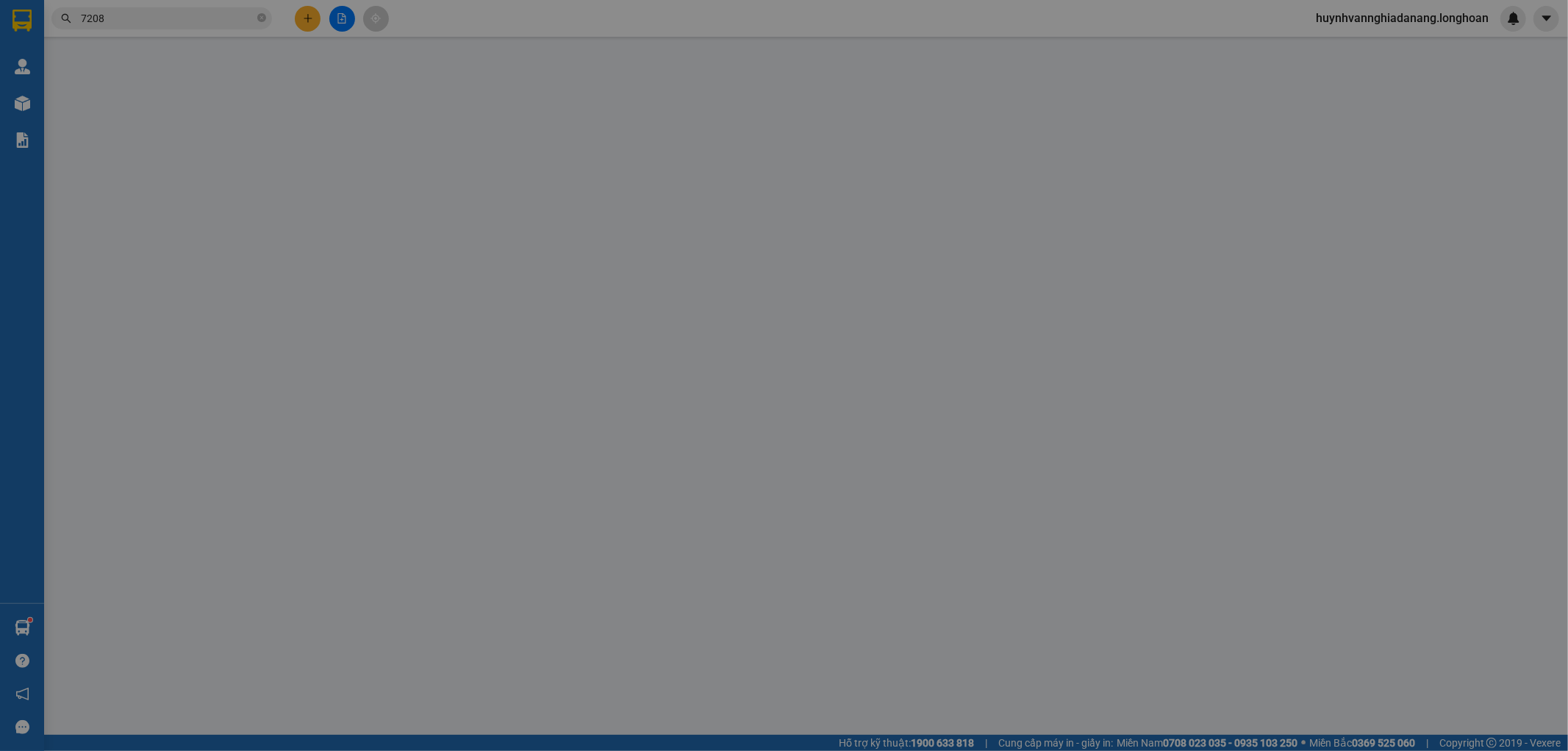
type input "38 [PERSON_NAME] trấn [GEOGRAPHIC_DATA] - [GEOGRAPHIC_DATA] - [GEOGRAPHIC_DATA]"
type input "hàng k bao bể vỡ hư hỏng"
type input "120.000"
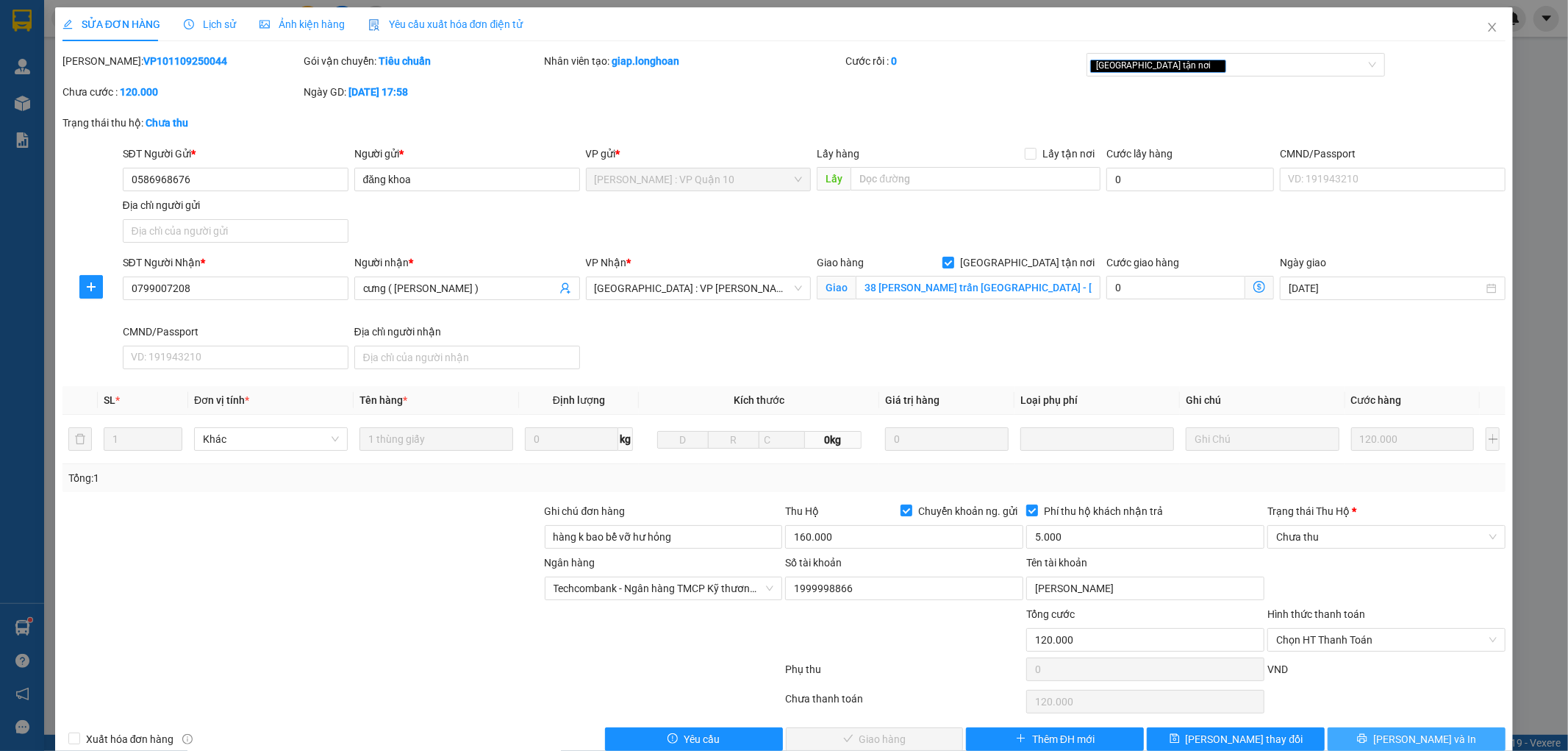
click at [1407, 744] on span "[PERSON_NAME] và In" at bounding box center [1425, 738] width 103 height 16
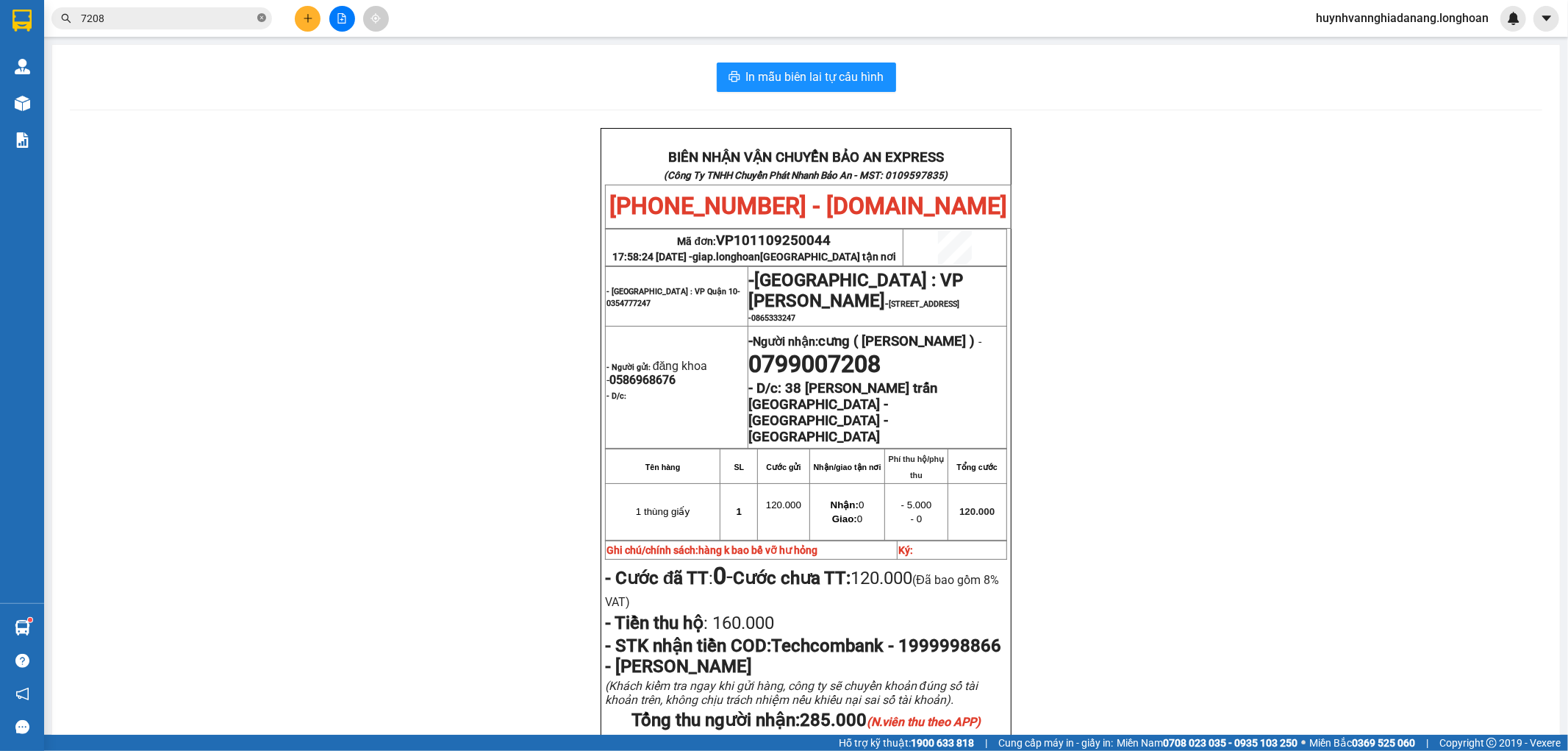
click at [262, 16] on icon "close-circle" at bounding box center [261, 17] width 9 height 9
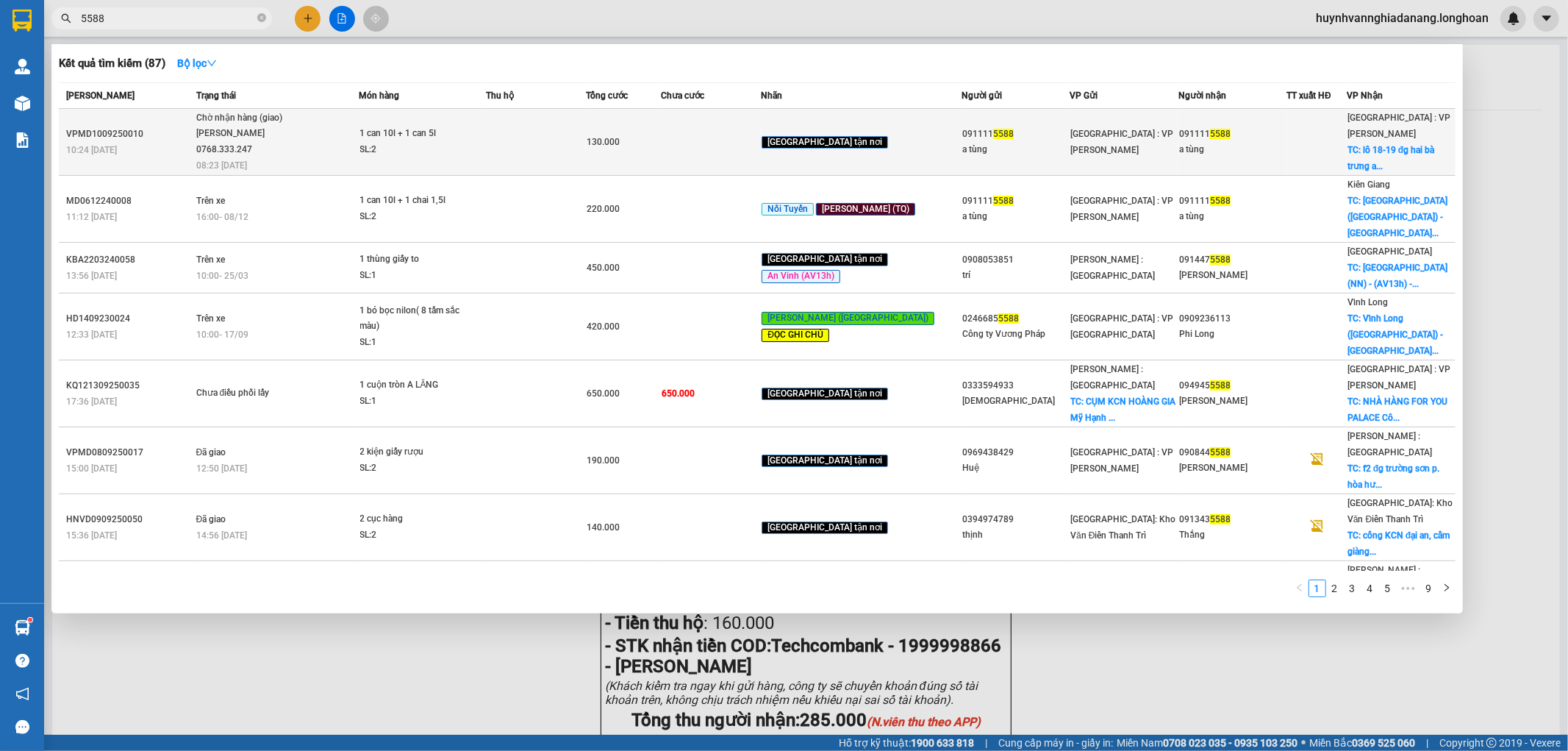
type input "5588"
click at [540, 136] on td at bounding box center [535, 141] width 100 height 67
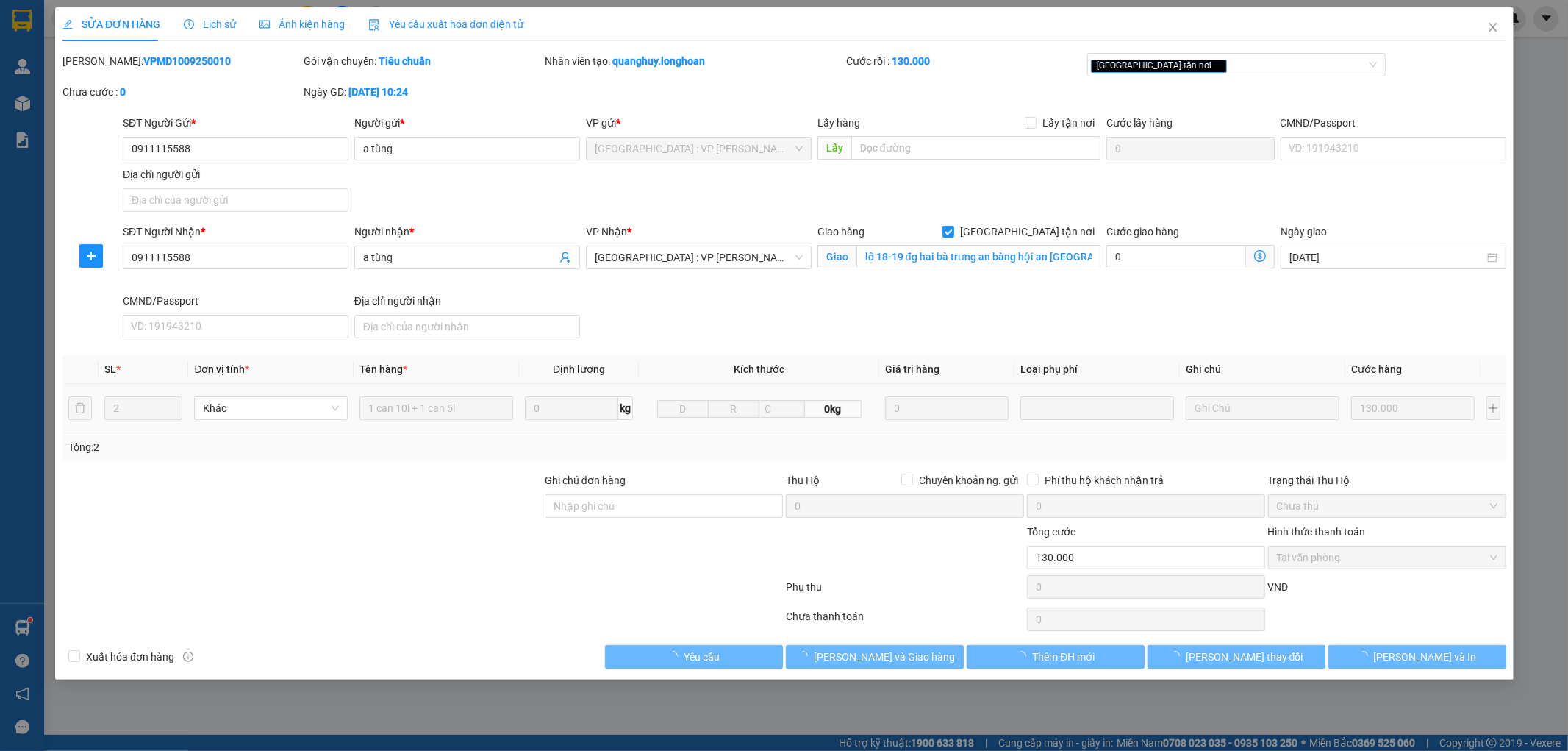
type input "0911115588"
type input "a tùng"
type input "0911115588"
type input "a tùng"
checkbox input "true"
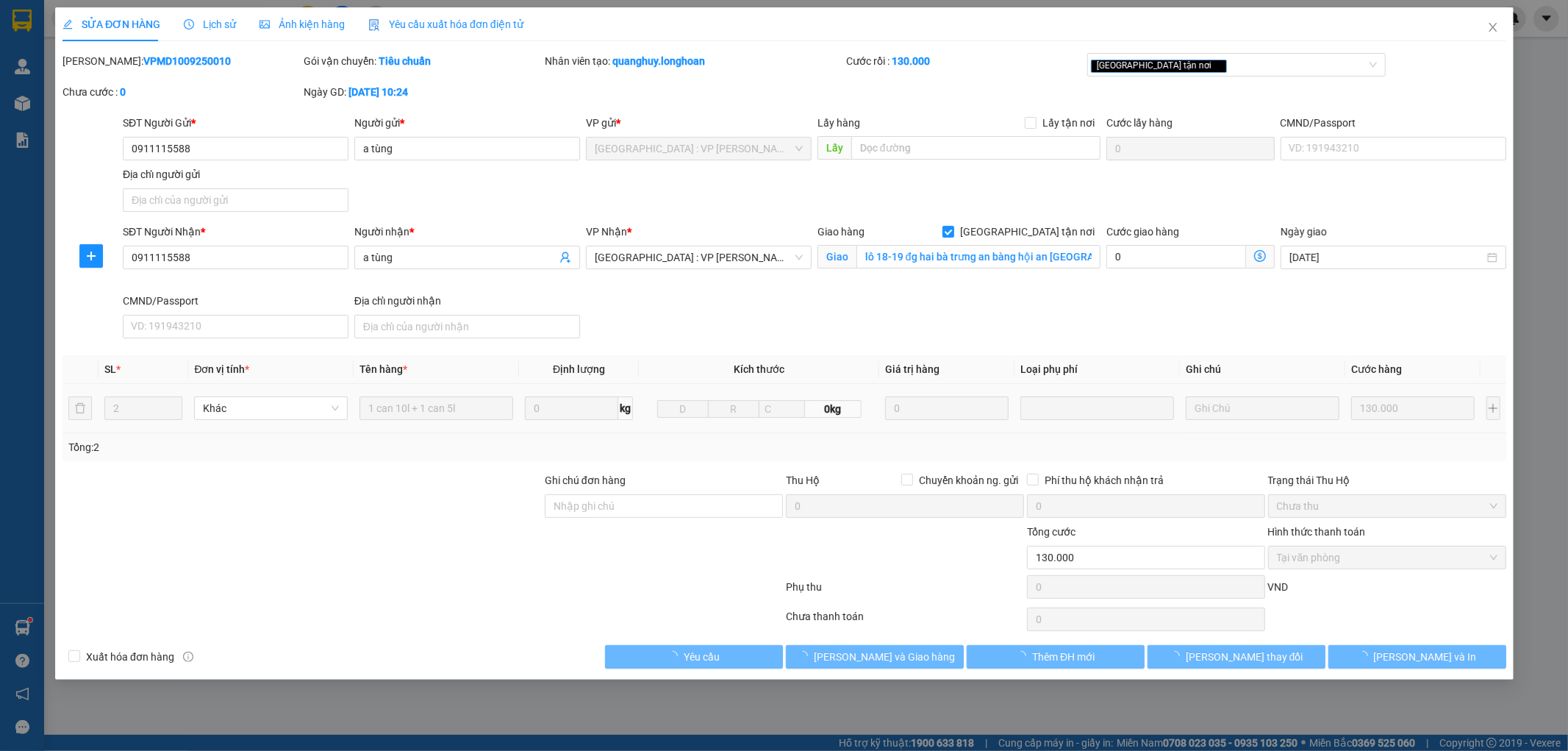
type input "lô 18-19 đg hai bà trưng an bàng hội an [GEOGRAPHIC_DATA]"
type input "130.000"
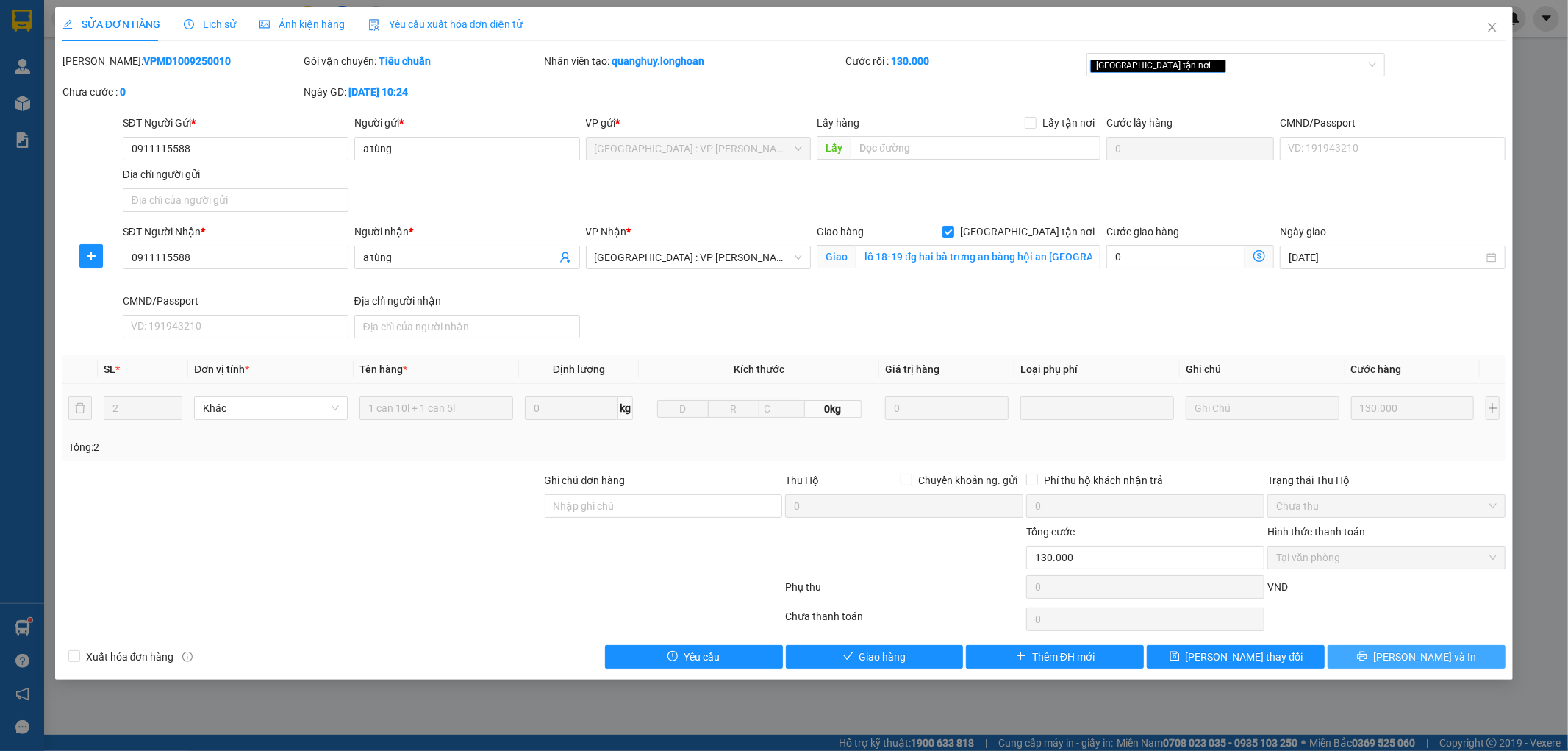
click at [1432, 658] on span "[PERSON_NAME] và In" at bounding box center [1425, 656] width 103 height 16
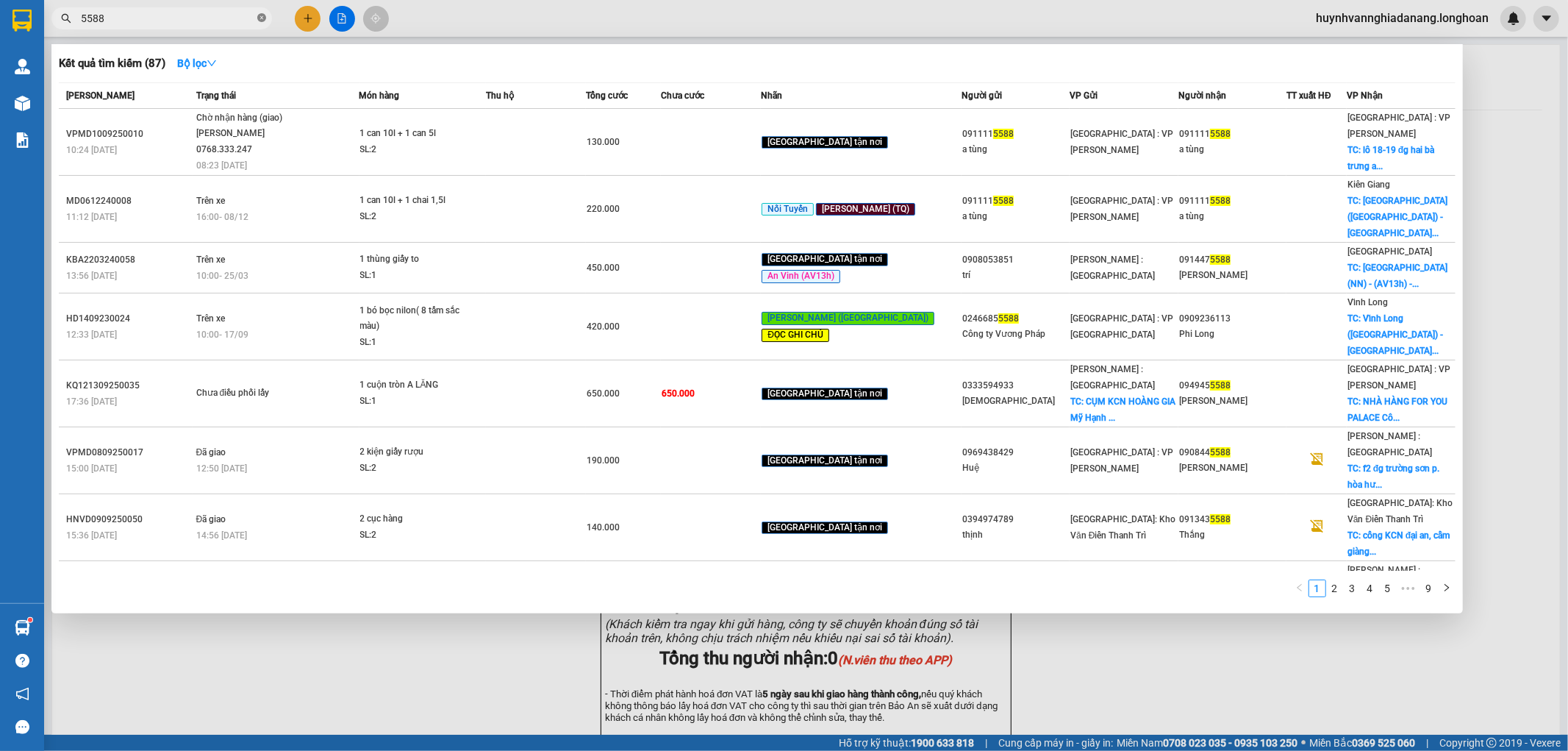
click at [259, 17] on icon "close-circle" at bounding box center [261, 17] width 9 height 9
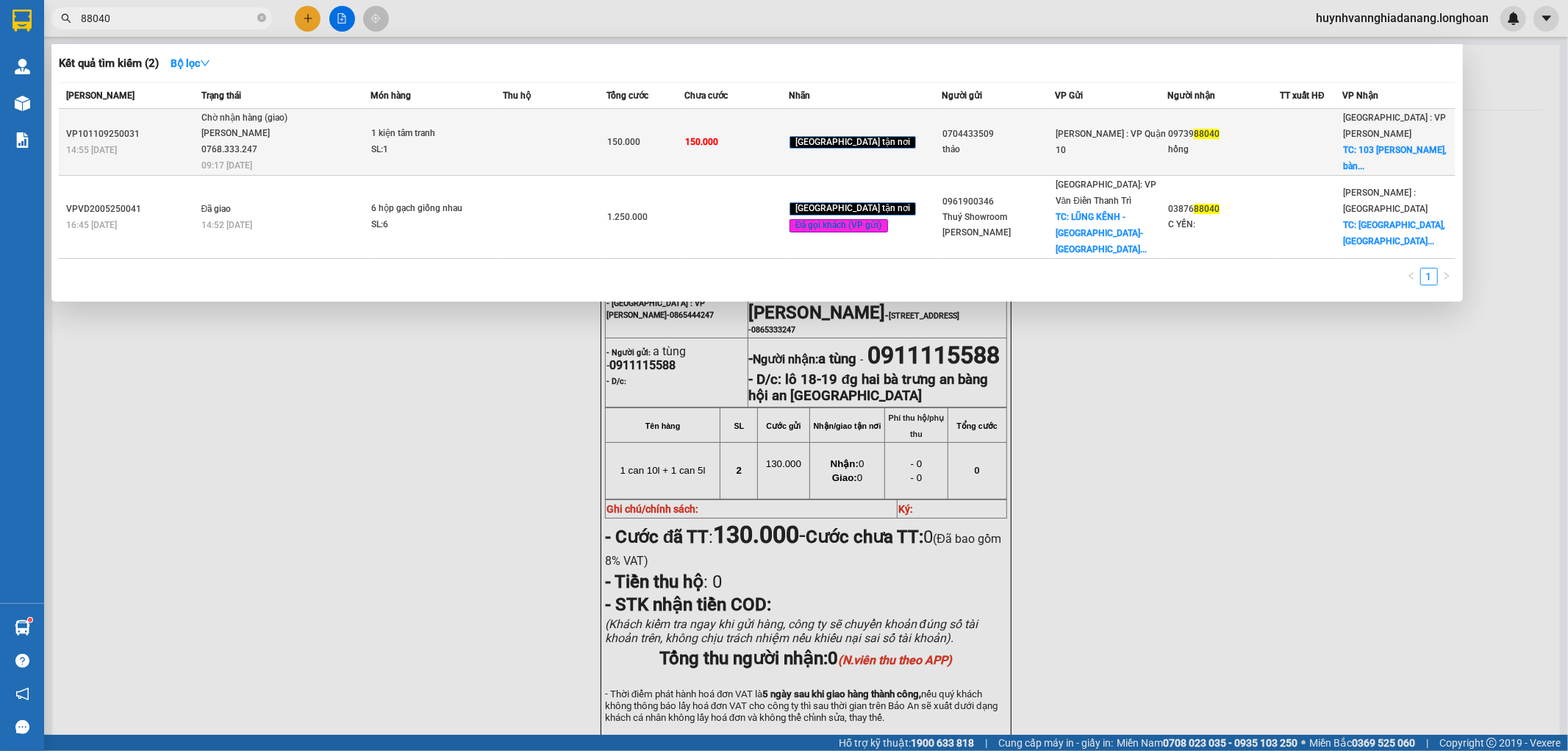
type input "88040"
click at [685, 156] on td "150.000" at bounding box center [645, 141] width 78 height 67
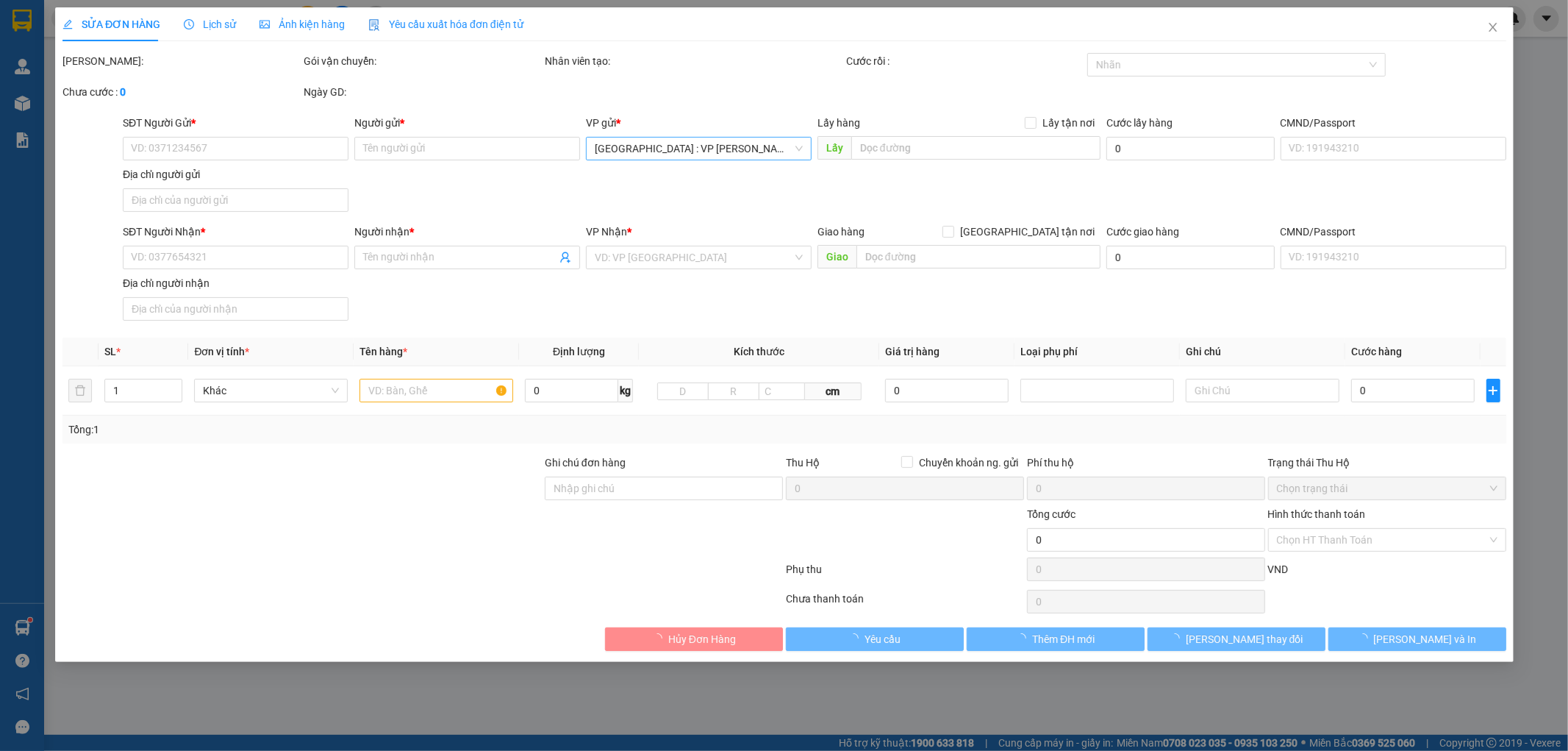
type input "0704433509"
type input "thảo"
type input "0973988040"
type input "hồng"
checkbox input "true"
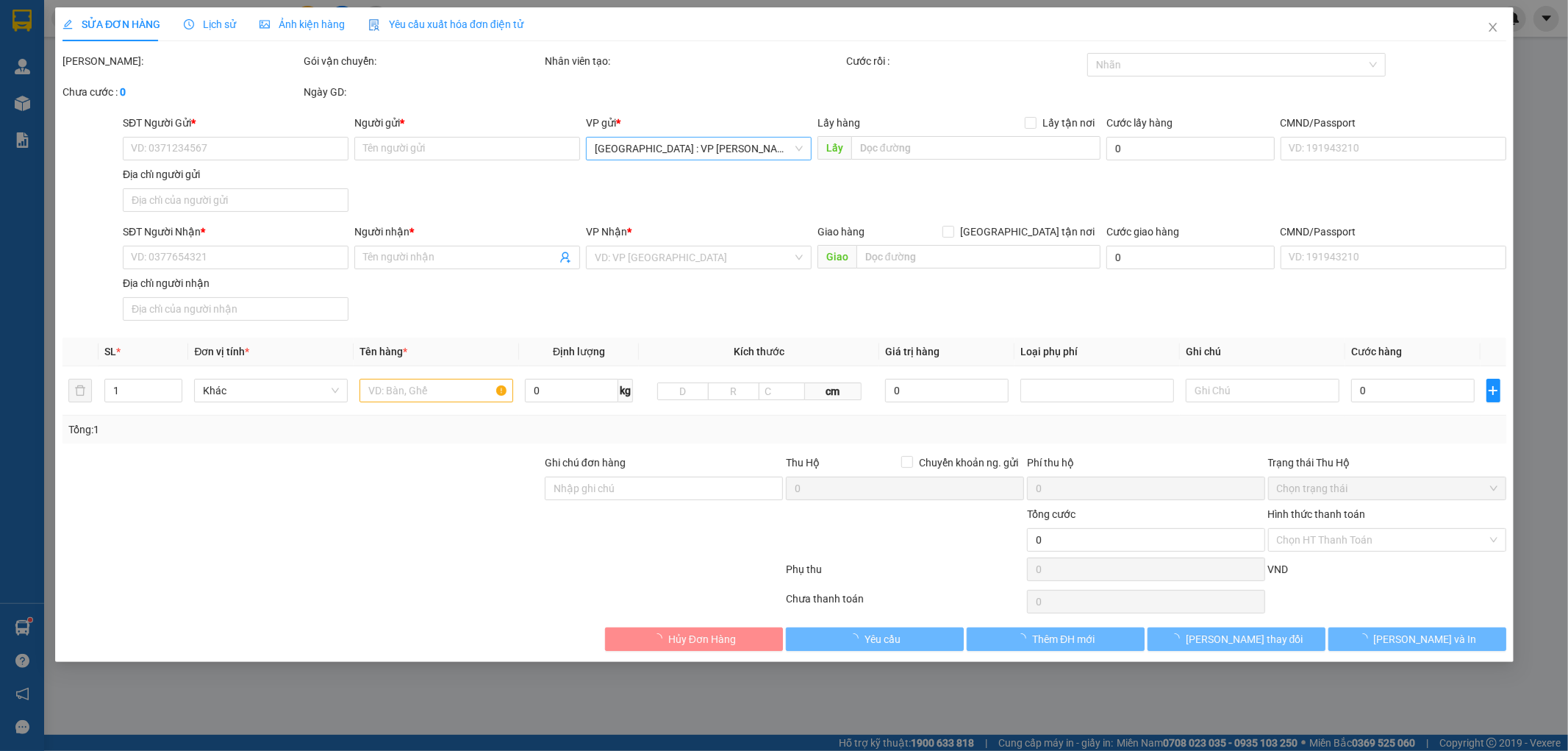
type input "103 [PERSON_NAME], bàn thạch - [GEOGRAPHIC_DATA]"
type input "hàng k bao bể vỡ hư hỏng"
type input "150.000"
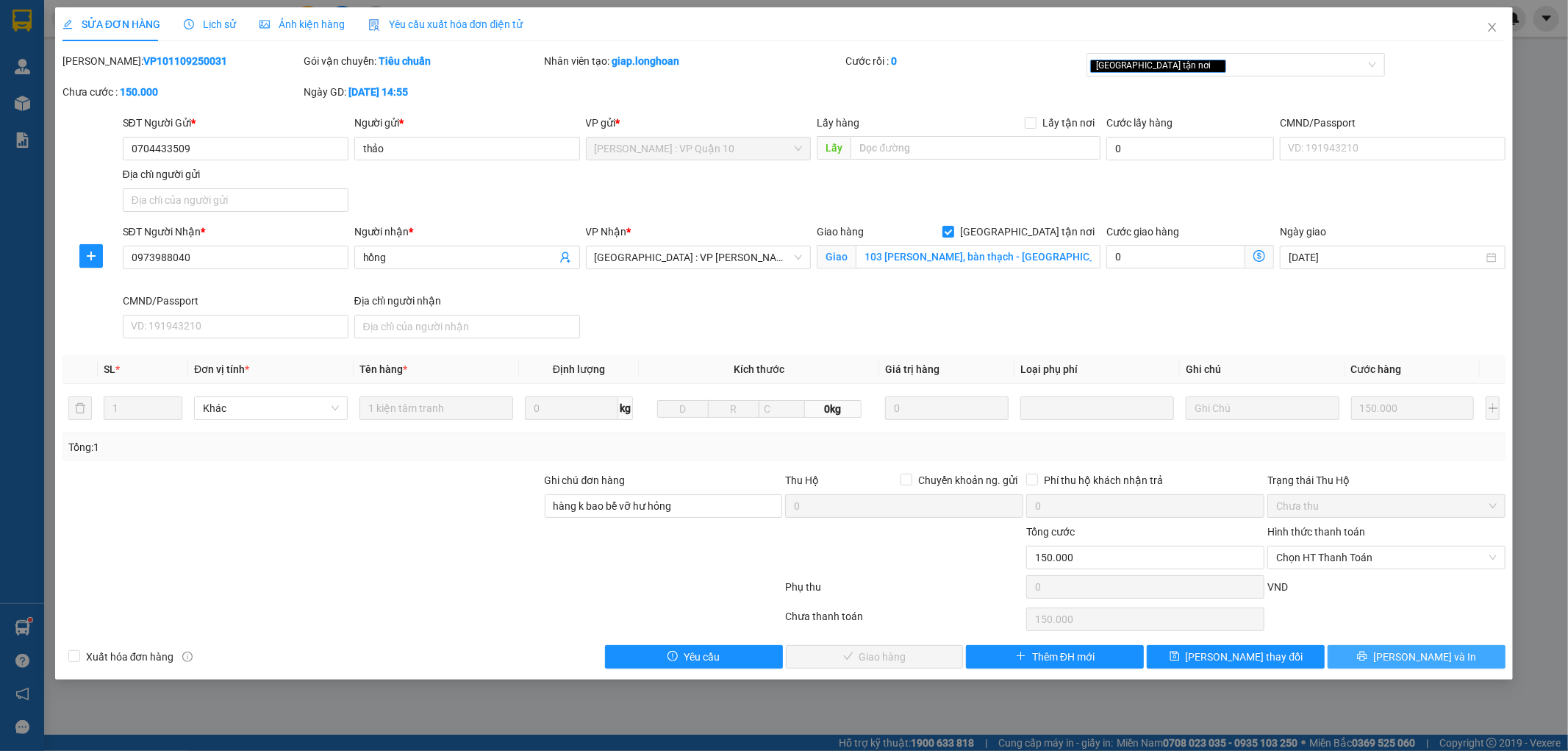
click at [1445, 658] on button "[PERSON_NAME] và In" at bounding box center [1417, 657] width 178 height 23
